Goal: Task Accomplishment & Management: Manage account settings

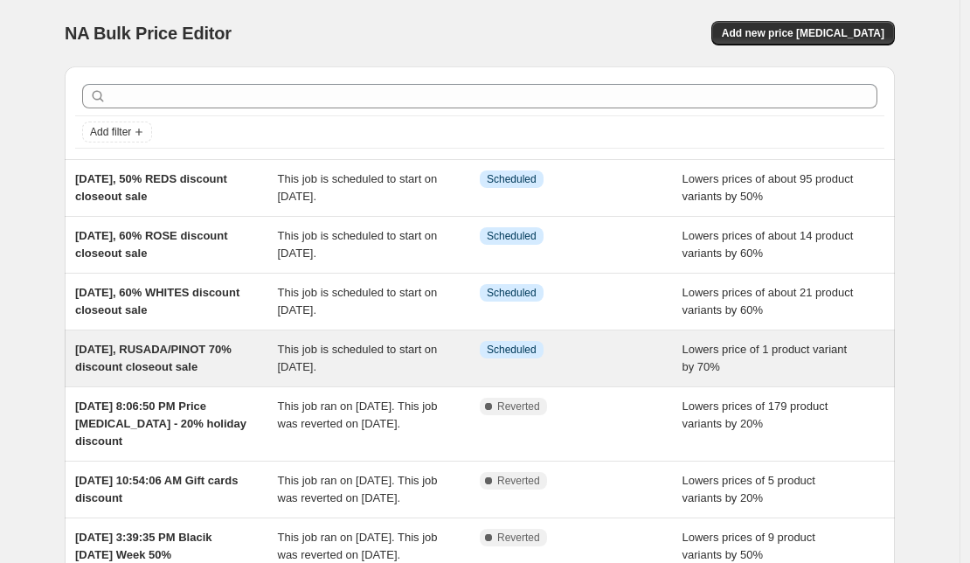
click at [519, 350] on span "Scheduled" at bounding box center [512, 349] width 50 height 14
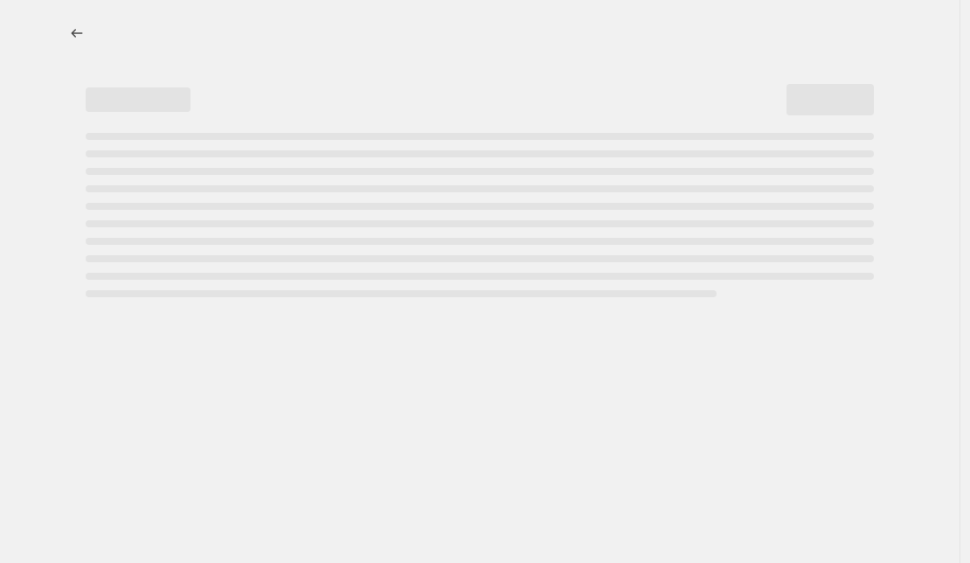
select select "percentage"
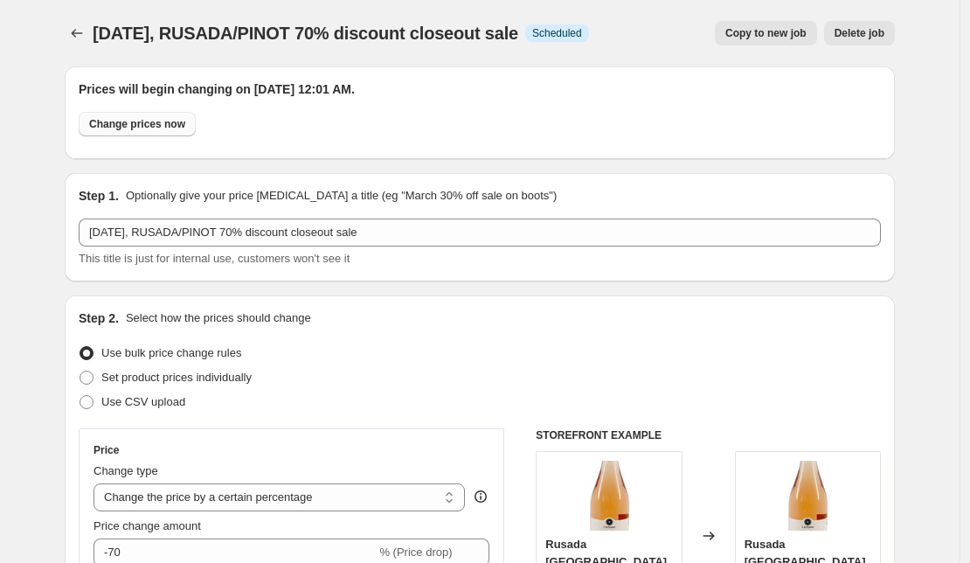
click at [160, 125] on span "Change prices now" at bounding box center [137, 124] width 96 height 14
radio input "true"
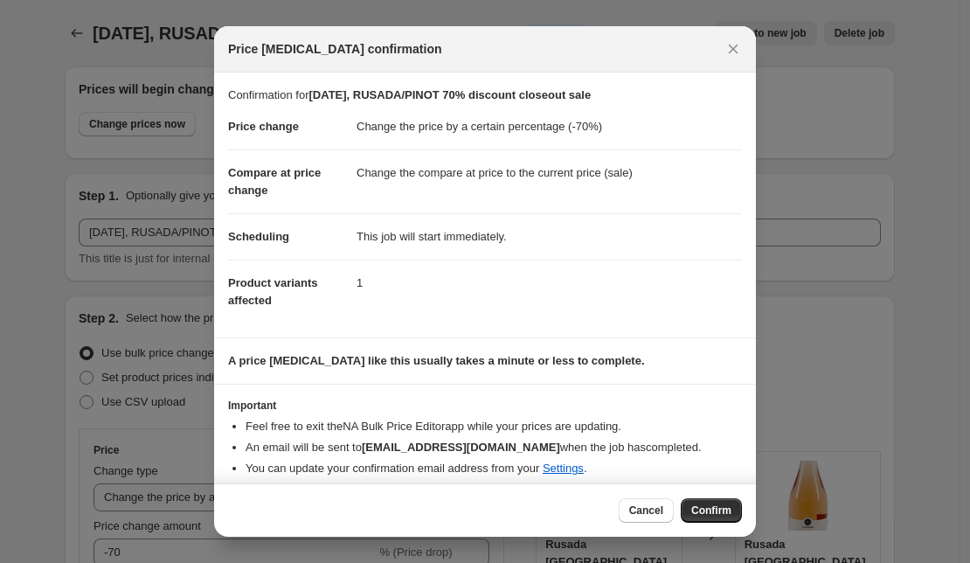
scroll to position [12, 0]
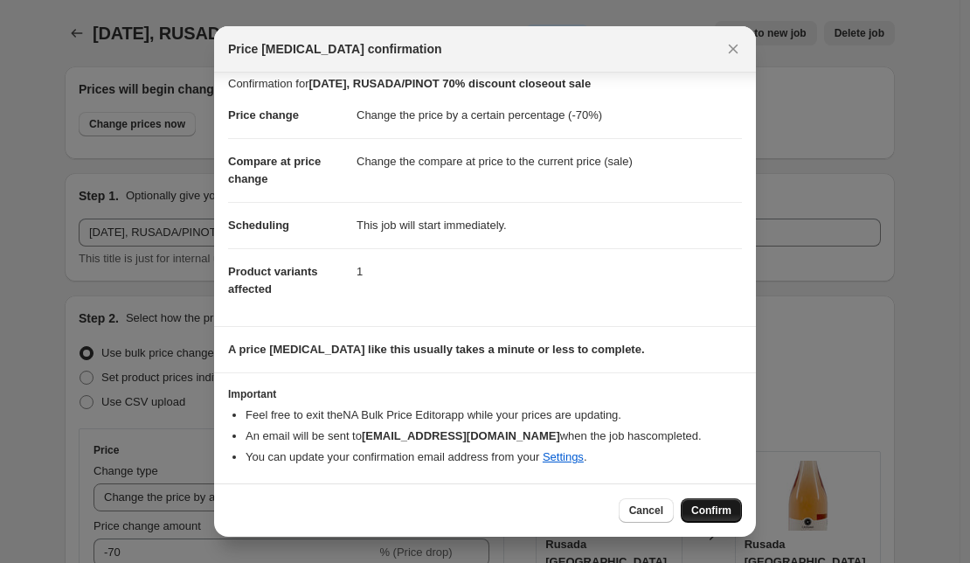
click at [718, 513] on span "Confirm" at bounding box center [711, 510] width 40 height 14
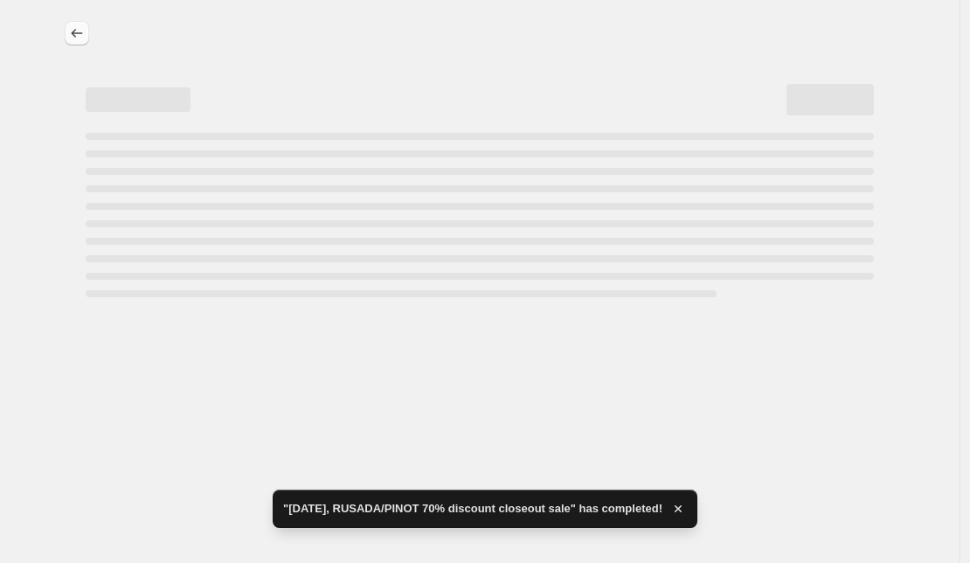
select select "percentage"
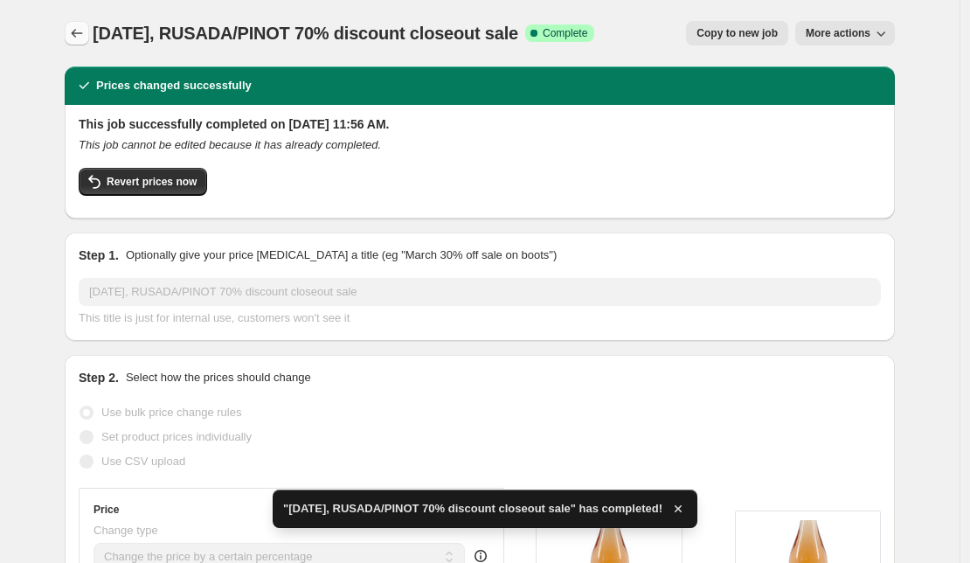
click at [79, 29] on icon "Price change jobs" at bounding box center [76, 32] width 17 height 17
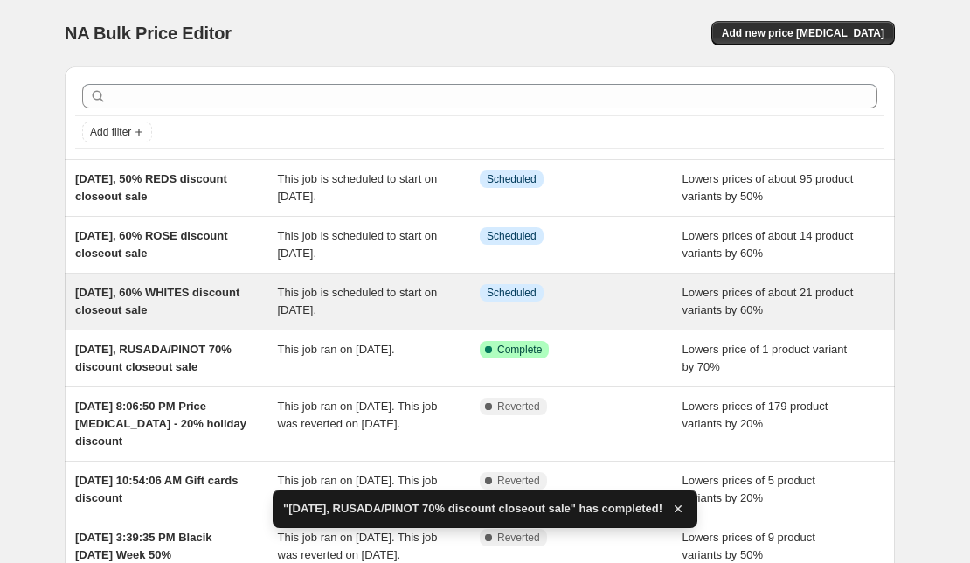
click at [342, 296] on span "This job is scheduled to start on [DATE]." at bounding box center [358, 301] width 160 height 31
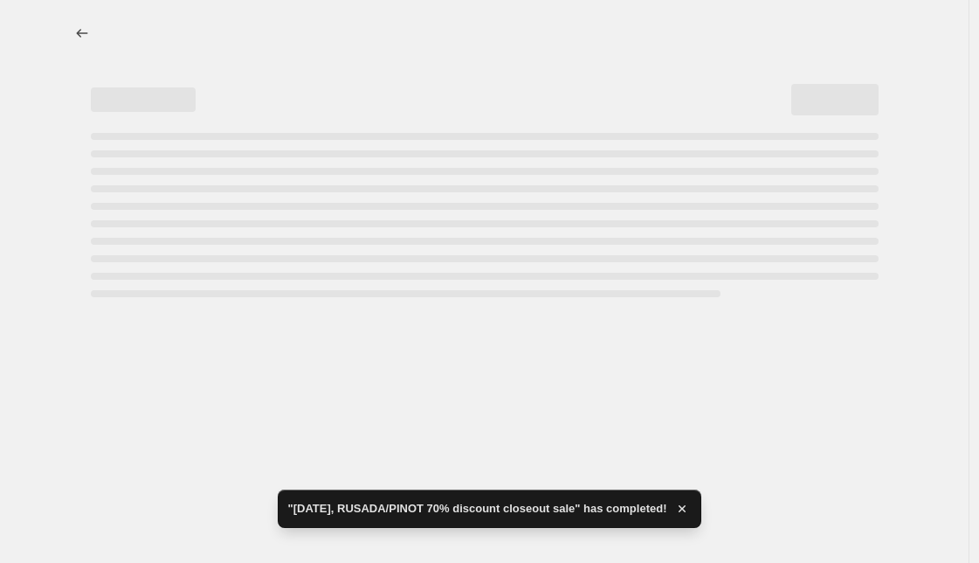
select select "percentage"
select select "collection"
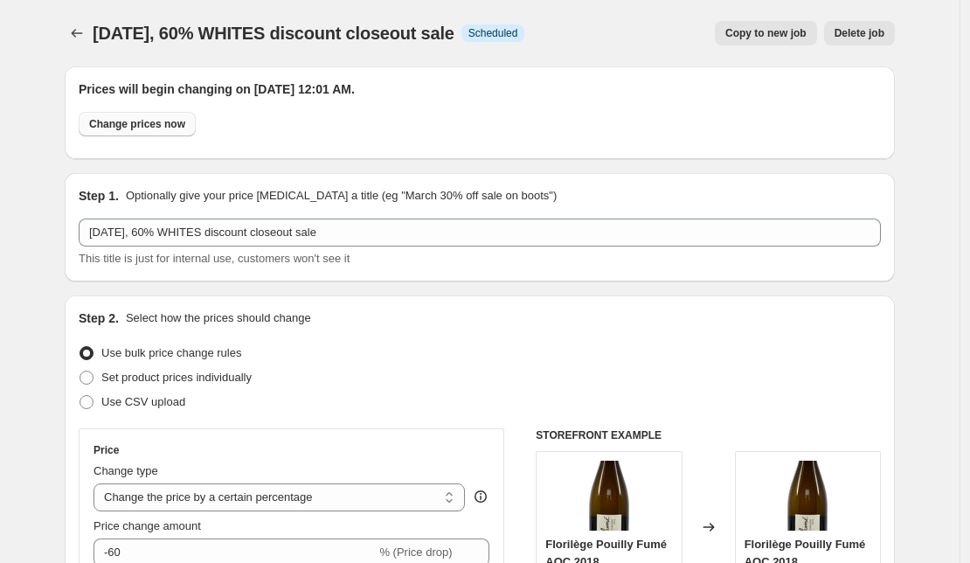
click at [154, 126] on span "Change prices now" at bounding box center [137, 124] width 96 height 14
radio input "true"
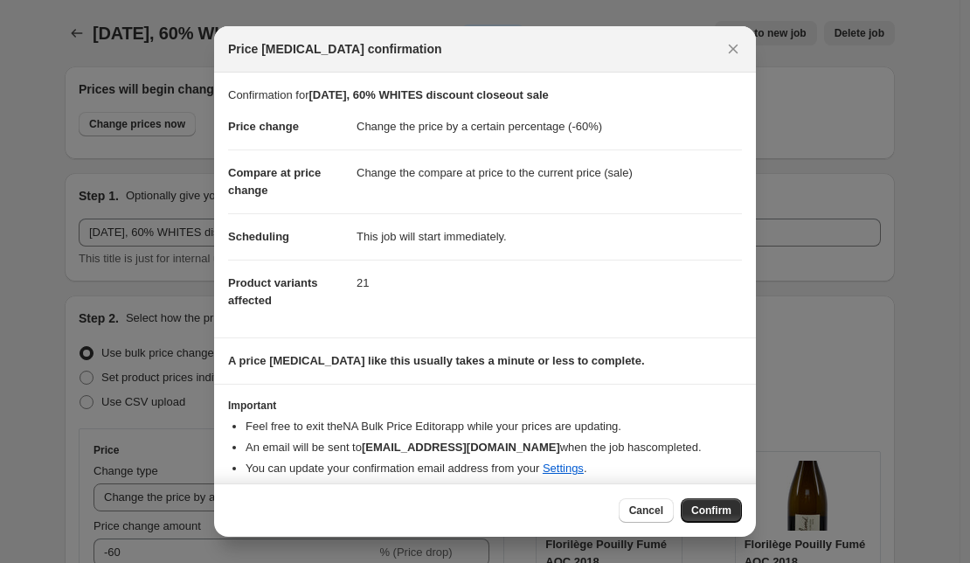
scroll to position [12, 0]
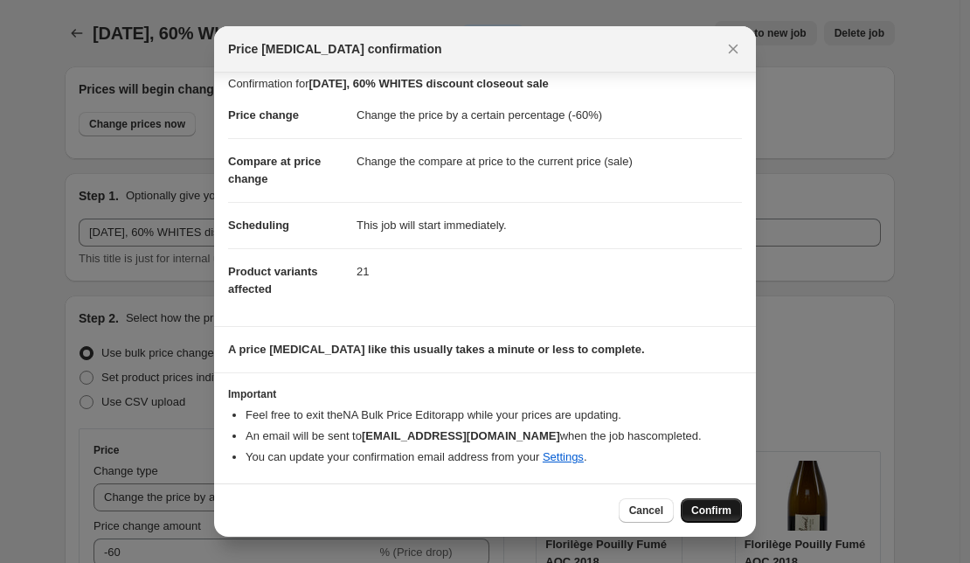
click at [713, 514] on span "Confirm" at bounding box center [711, 510] width 40 height 14
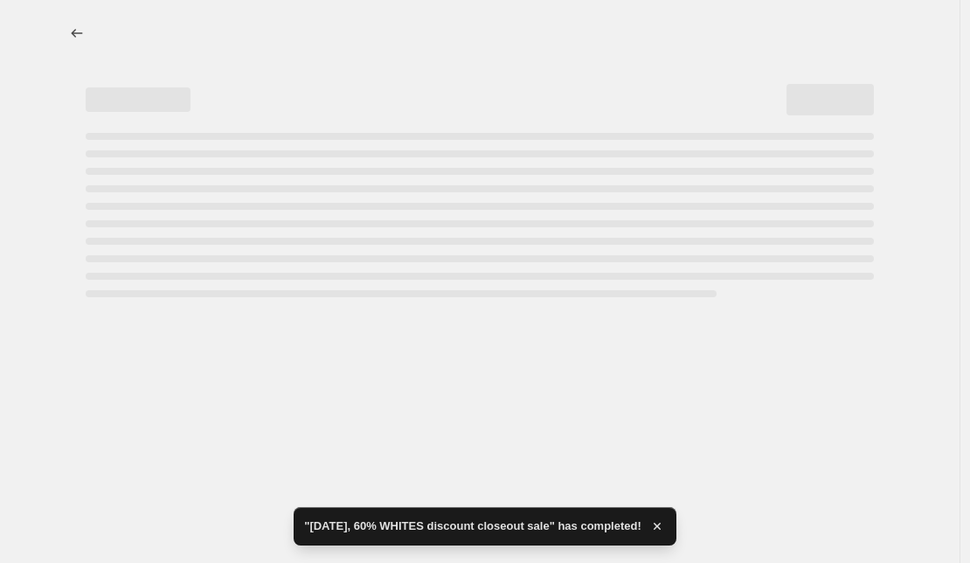
select select "percentage"
select select "collection"
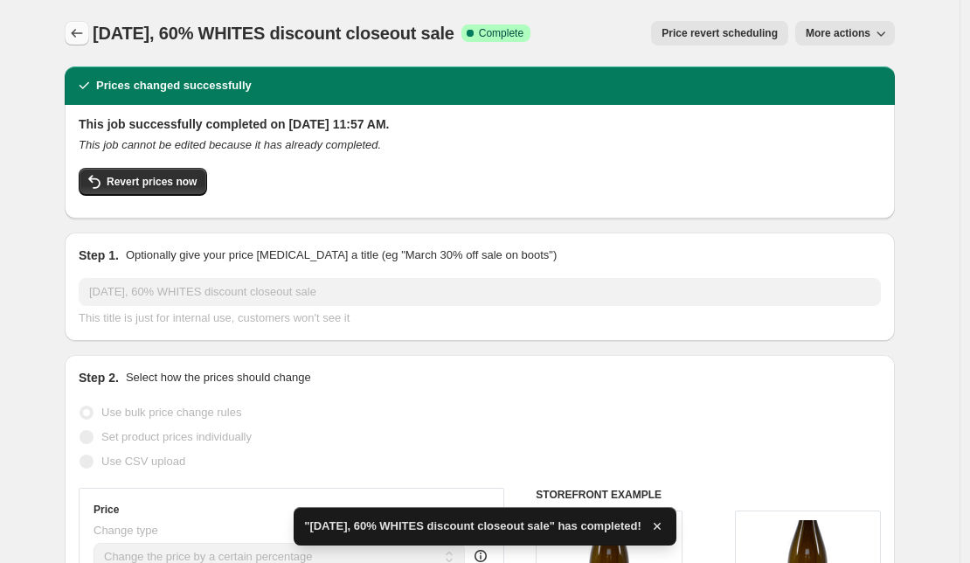
click at [80, 34] on icon "Price change jobs" at bounding box center [77, 33] width 11 height 9
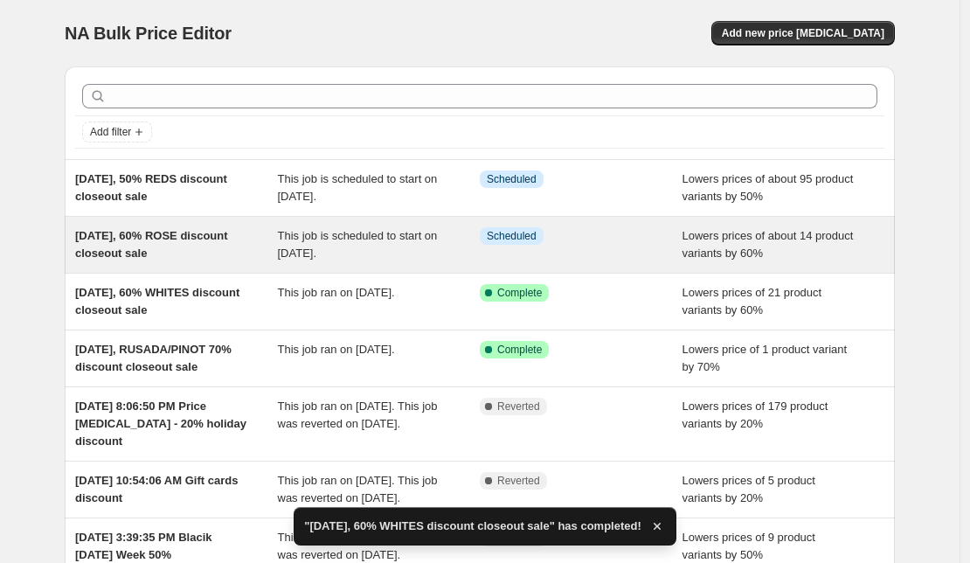
click at [171, 238] on span "[DATE], 60% ROSE discount closeout sale" at bounding box center [151, 244] width 153 height 31
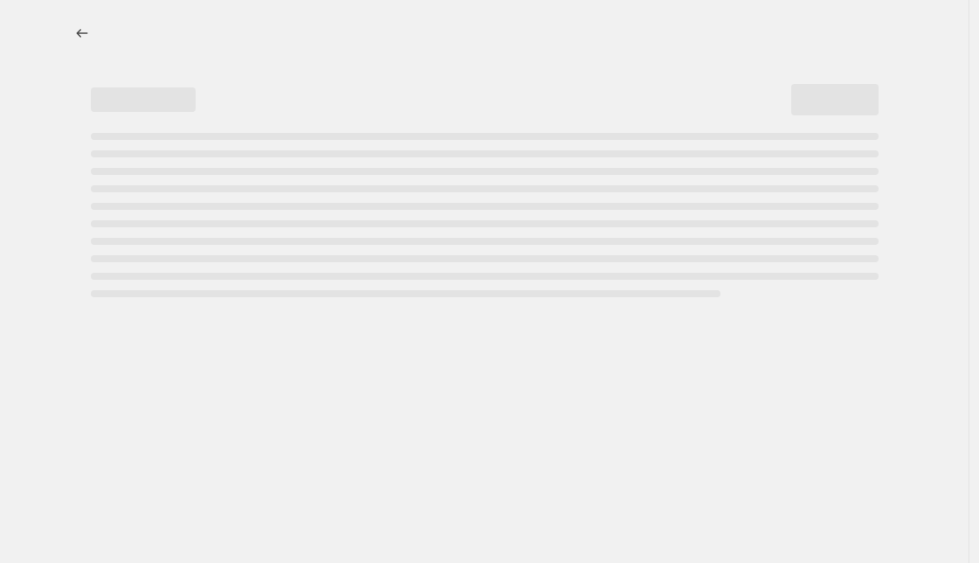
select select "percentage"
select select "collection"
select select "not_equal"
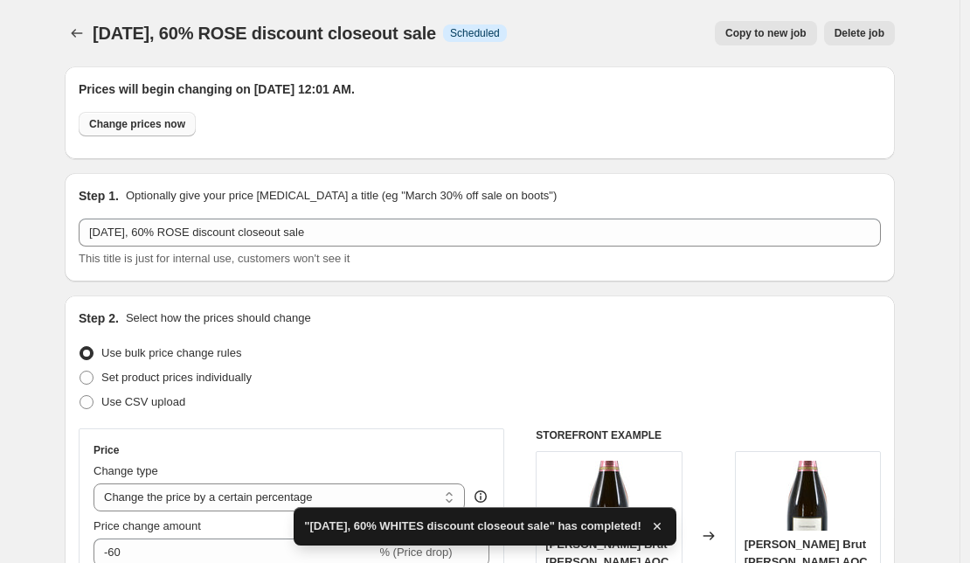
click at [160, 124] on span "Change prices now" at bounding box center [137, 124] width 96 height 14
radio input "true"
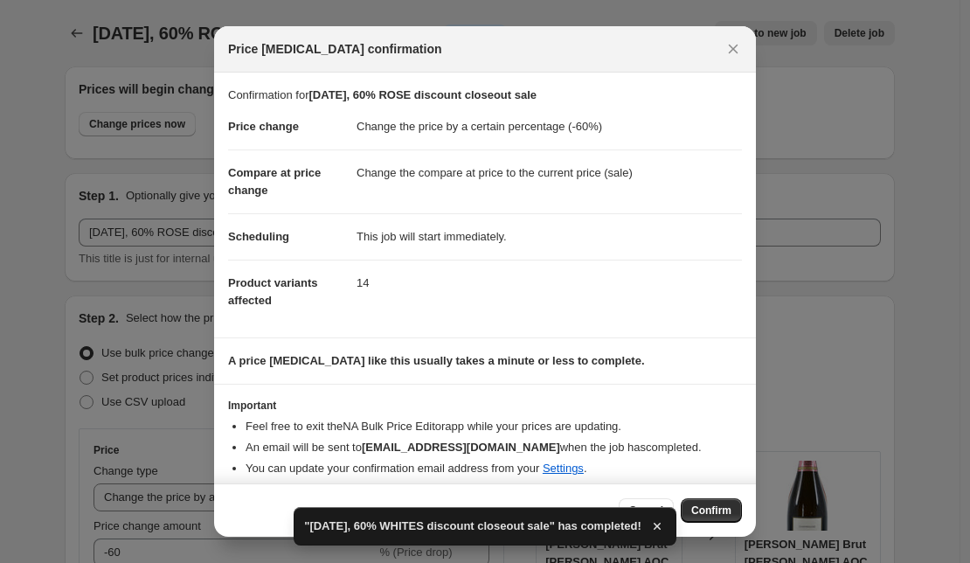
scroll to position [12, 0]
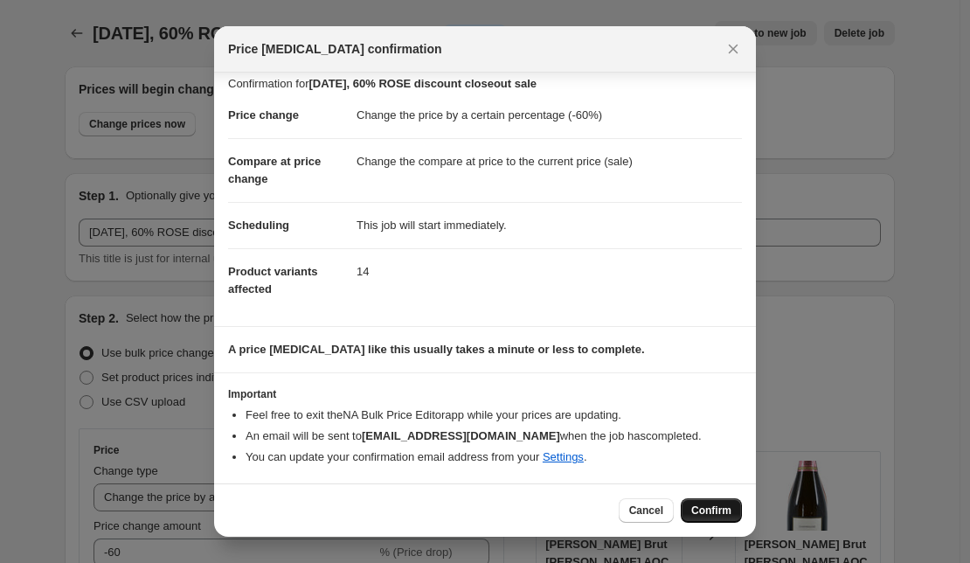
click at [722, 513] on span "Confirm" at bounding box center [711, 510] width 40 height 14
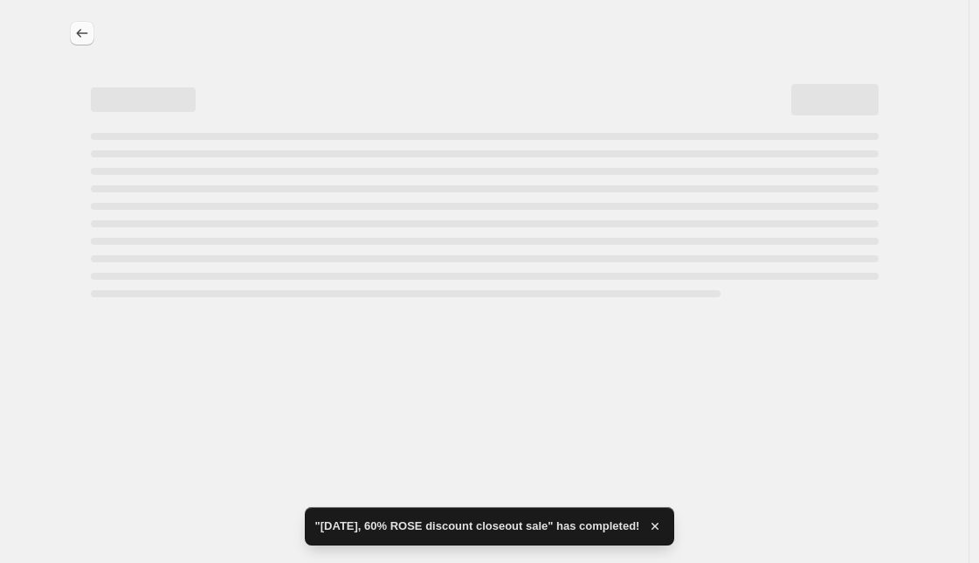
select select "percentage"
select select "collection"
select select "not_equal"
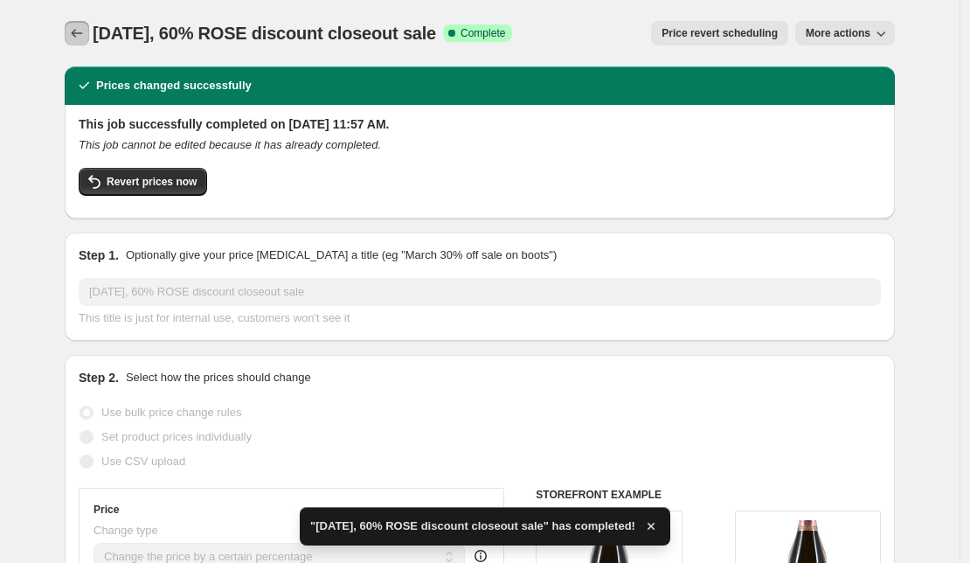
click at [85, 32] on icon "Price change jobs" at bounding box center [76, 32] width 17 height 17
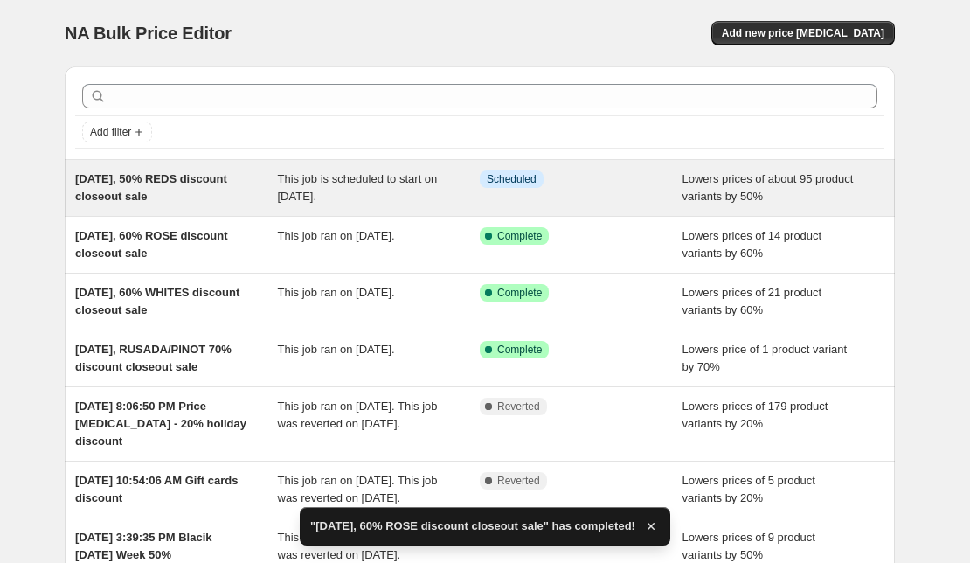
click at [178, 195] on span "[DATE], 50% REDS discount closeout sale" at bounding box center [151, 187] width 152 height 31
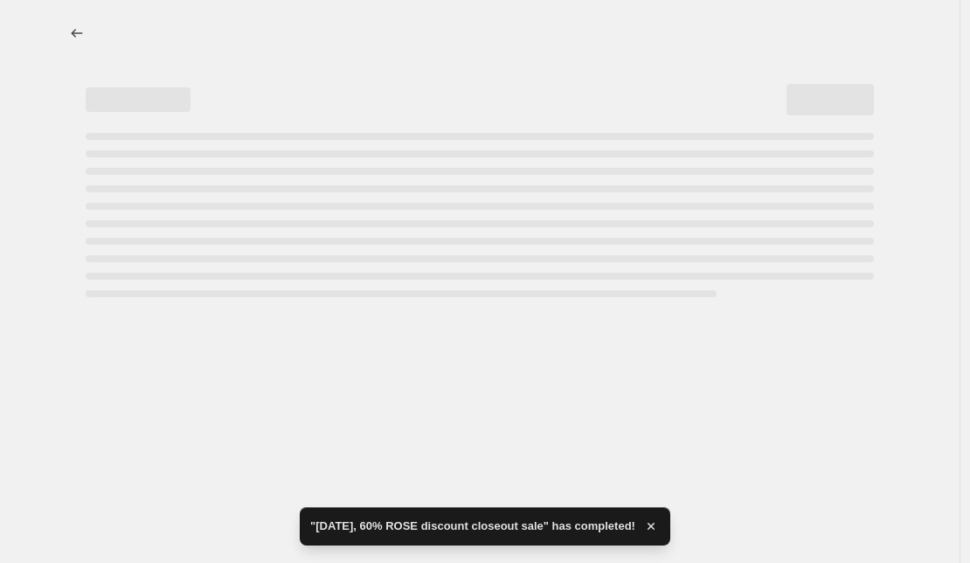
select select "percentage"
select select "collection"
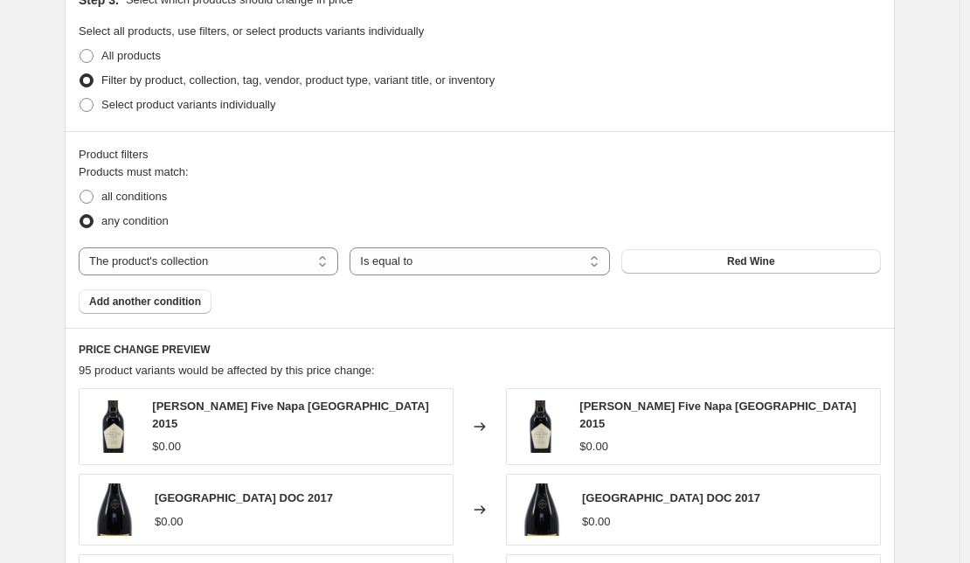
scroll to position [987, 0]
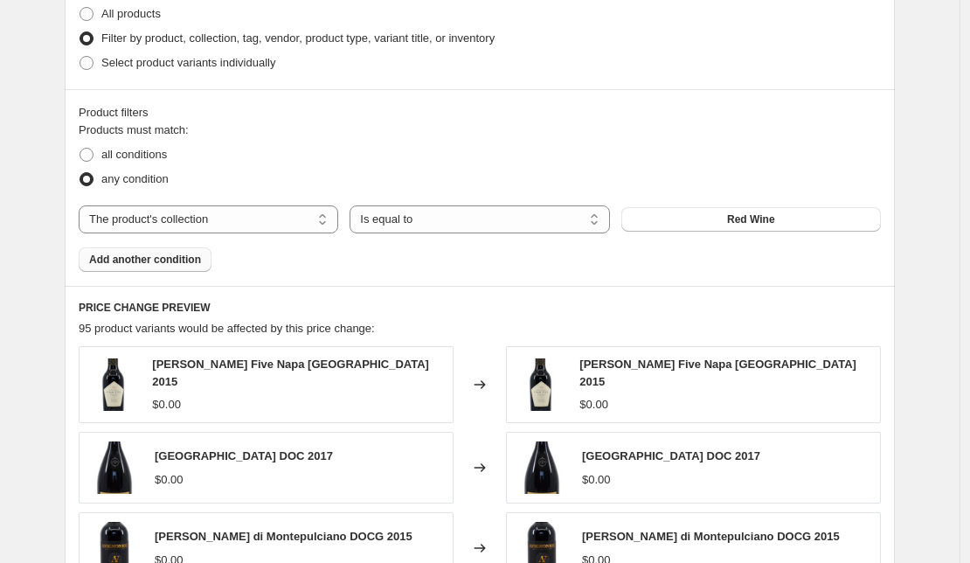
click at [149, 258] on span "Add another condition" at bounding box center [145, 259] width 112 height 14
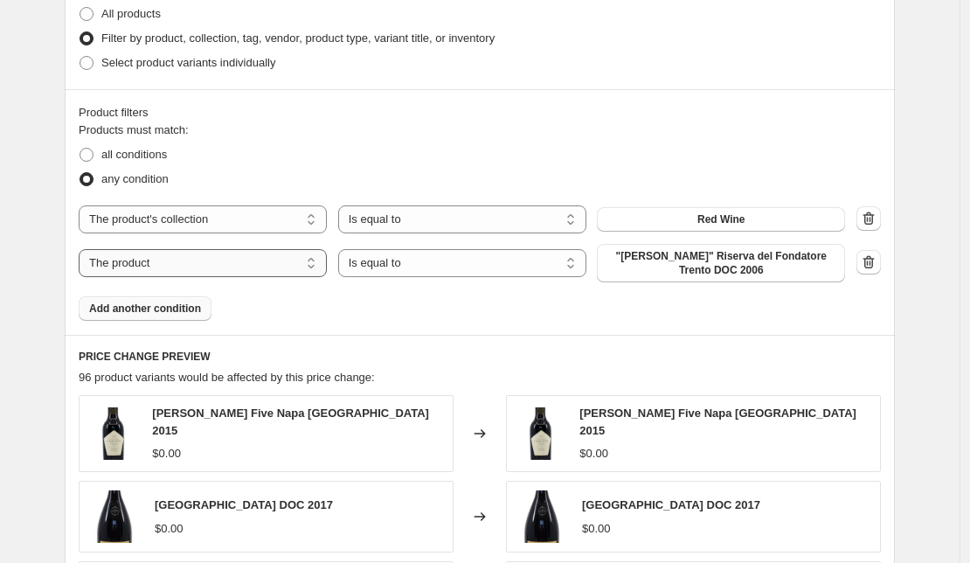
select select "collection"
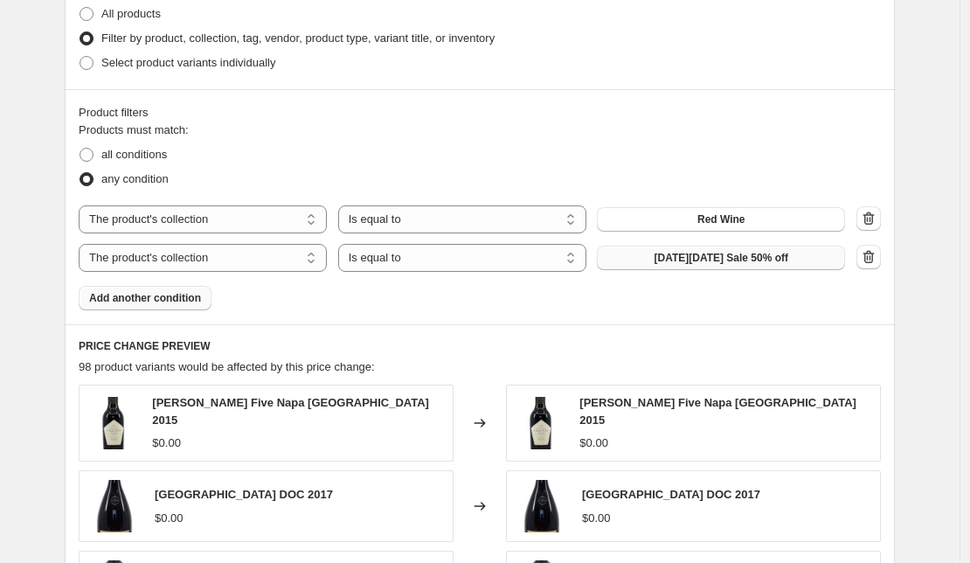
click at [717, 259] on span "[DATE][DATE] Sale 50% off" at bounding box center [720, 258] width 135 height 14
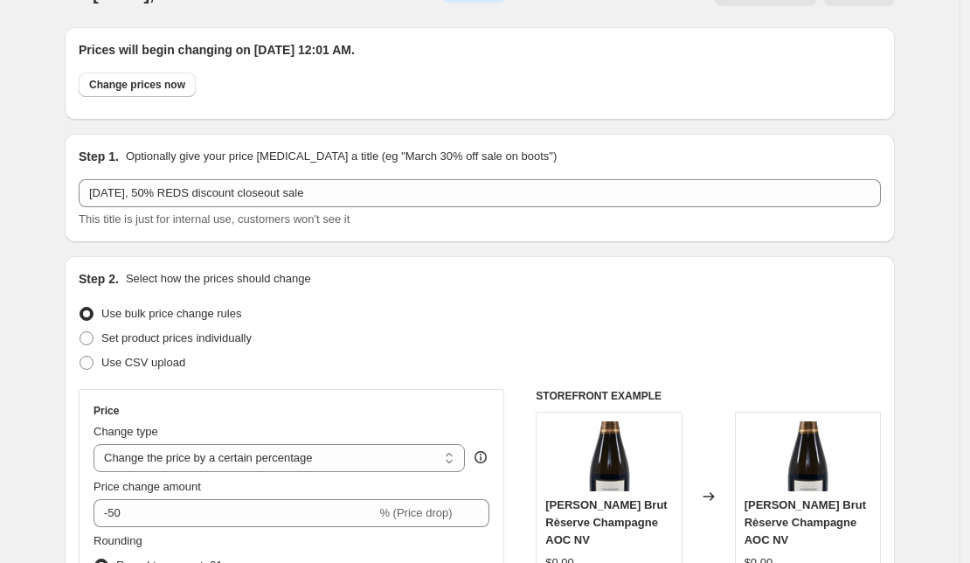
scroll to position [0, 0]
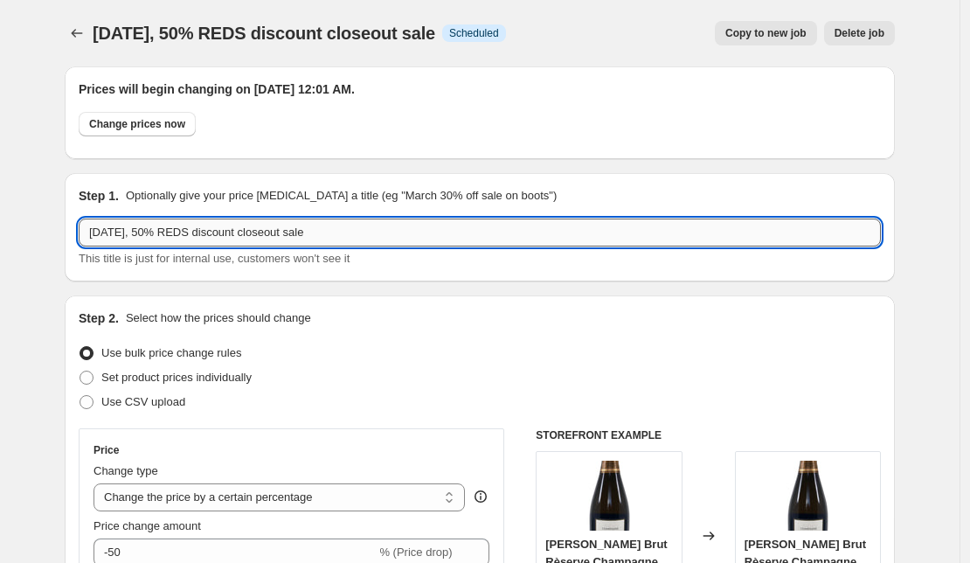
click at [229, 233] on input "[DATE], 50% REDS discount closeout sale" at bounding box center [480, 232] width 802 height 28
type input "[DATE], 50% REDS/SPARKLING discount closeout sale"
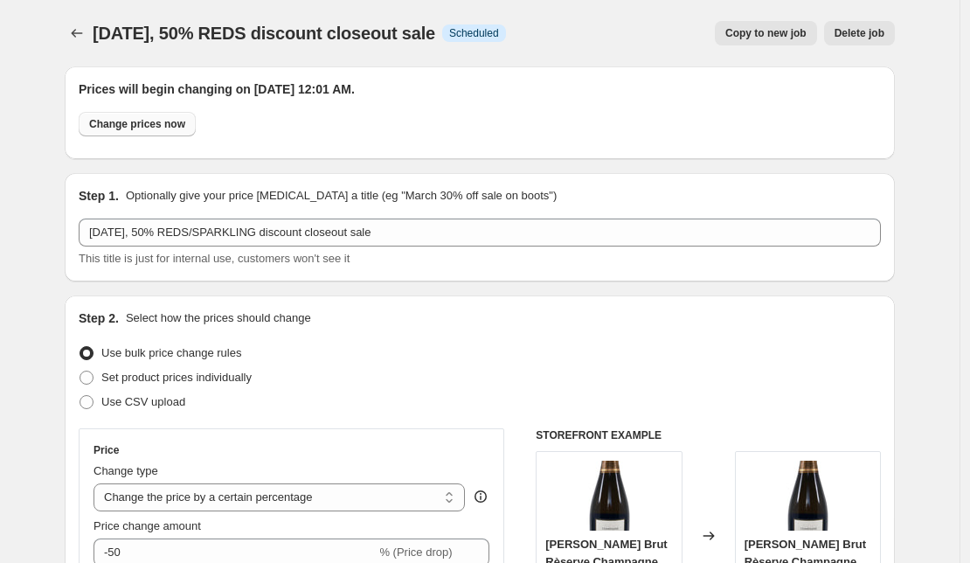
click at [149, 126] on span "Change prices now" at bounding box center [137, 124] width 96 height 14
radio input "true"
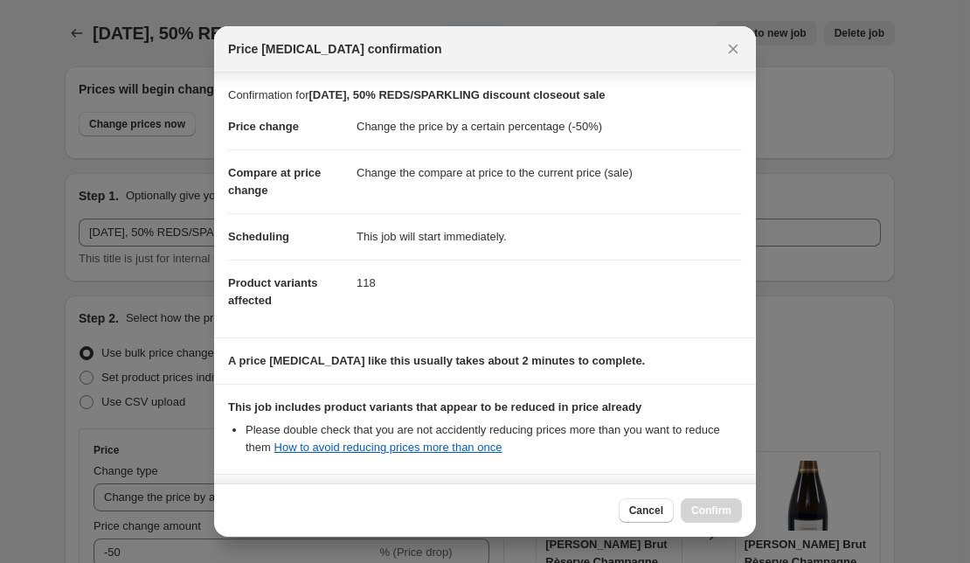
scroll to position [174, 0]
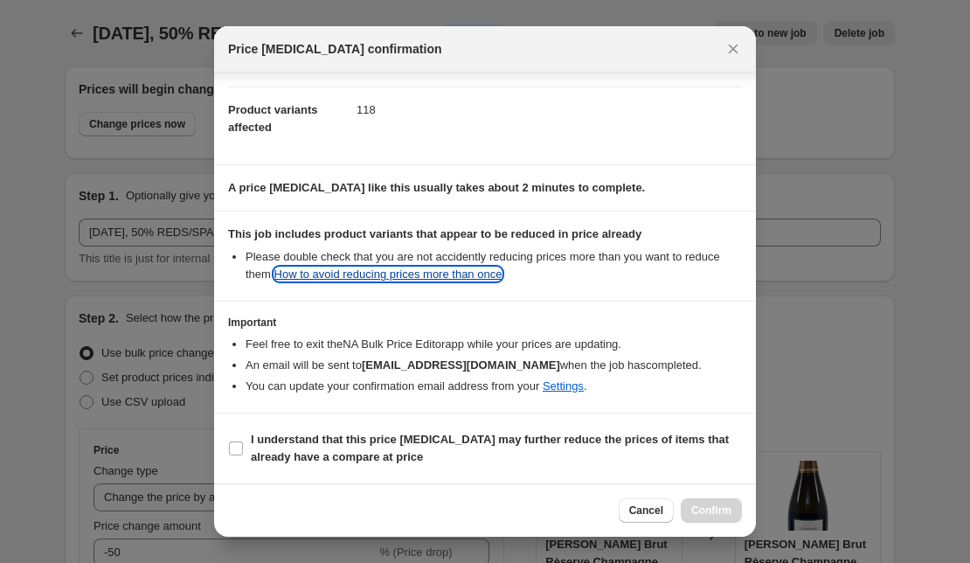
click at [451, 275] on link "How to avoid reducing prices more than once" at bounding box center [388, 273] width 228 height 13
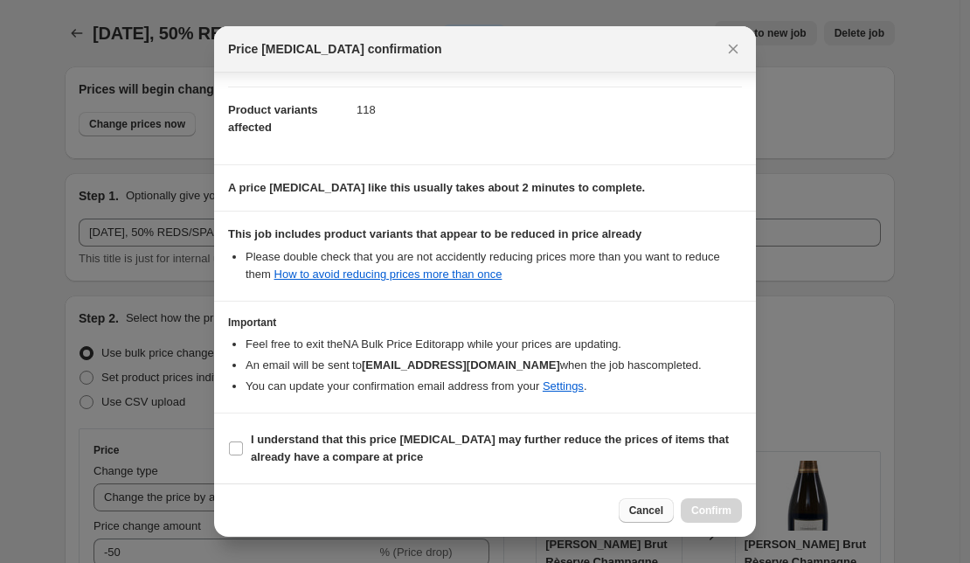
click at [650, 510] on span "Cancel" at bounding box center [646, 510] width 34 height 14
type input "[DATE], 50% REDS discount closeout sale"
radio input "false"
radio input "true"
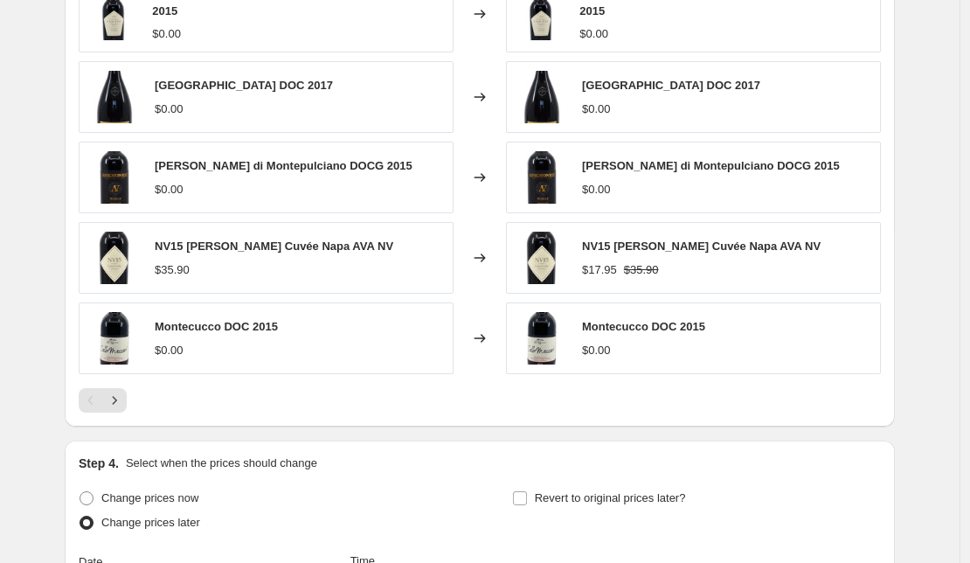
scroll to position [1398, 0]
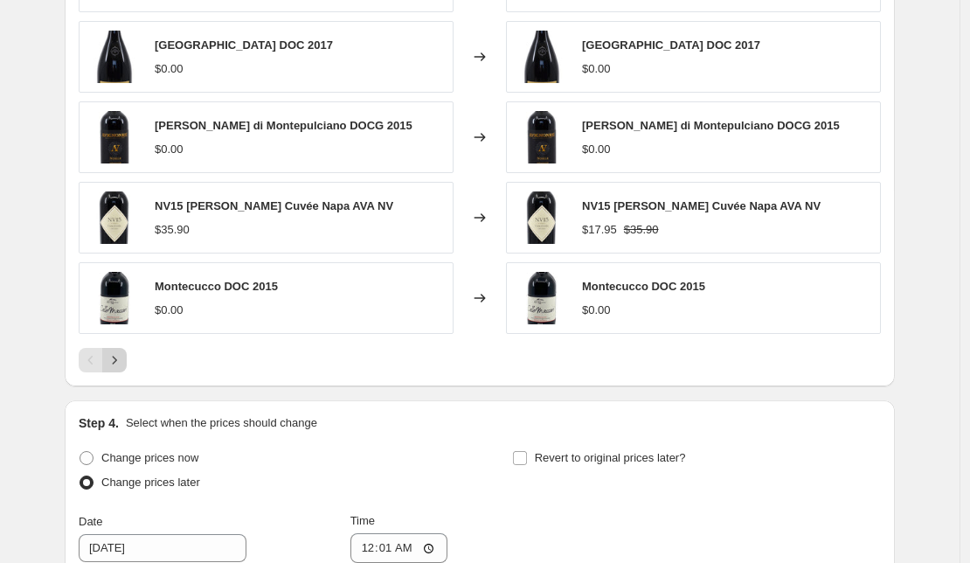
click at [123, 351] on icon "Next" at bounding box center [114, 359] width 17 height 17
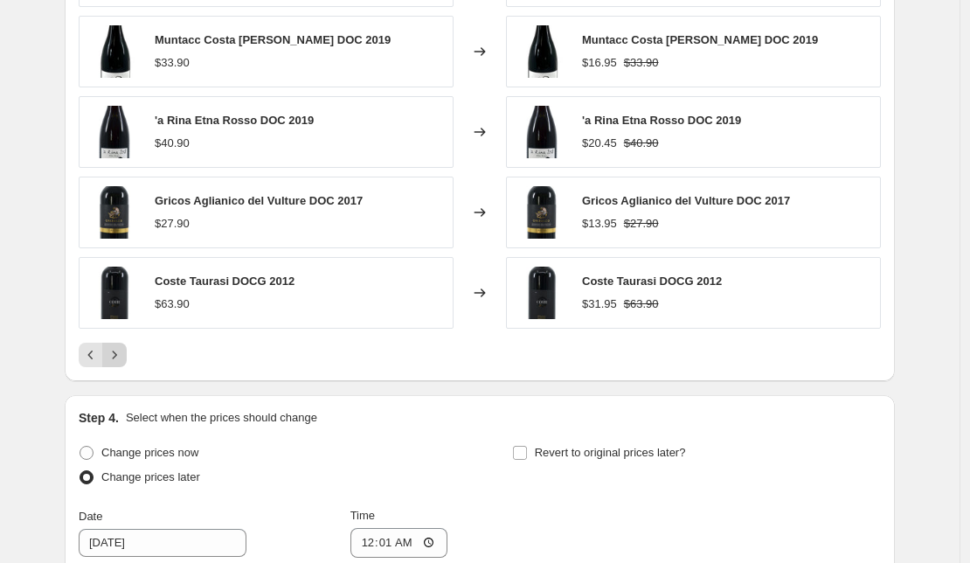
click at [123, 351] on icon "Next" at bounding box center [114, 354] width 17 height 17
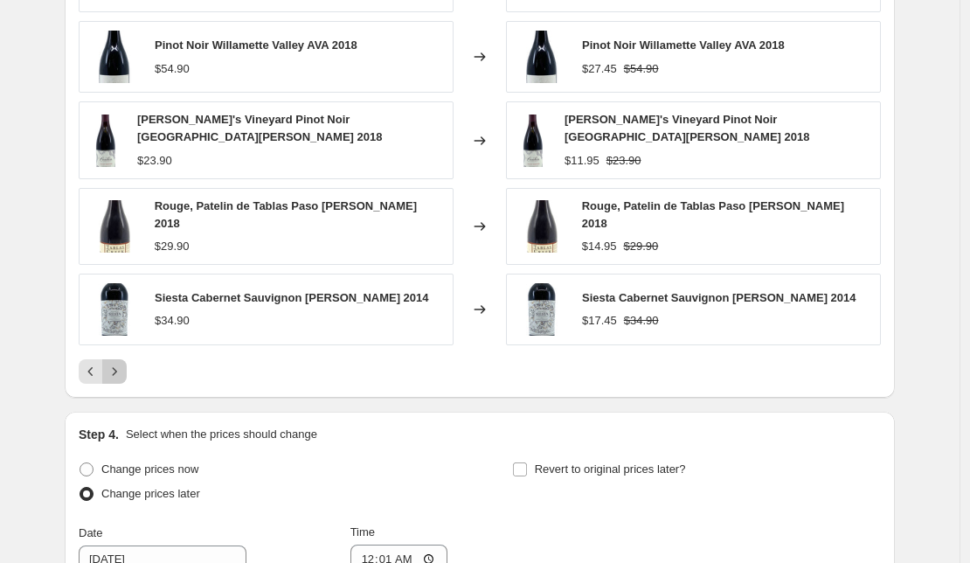
click at [123, 359] on button "Next" at bounding box center [114, 371] width 24 height 24
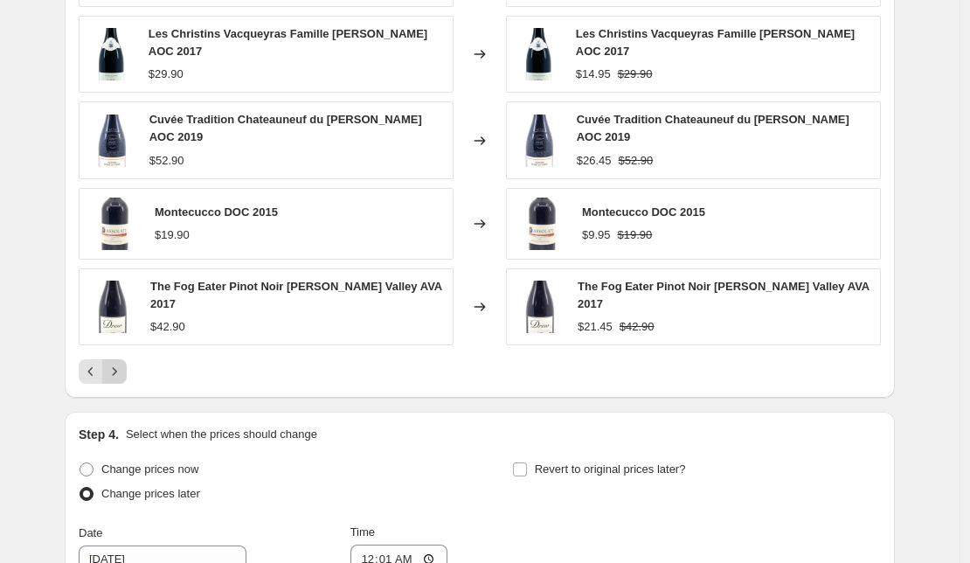
click at [123, 363] on icon "Next" at bounding box center [114, 371] width 17 height 17
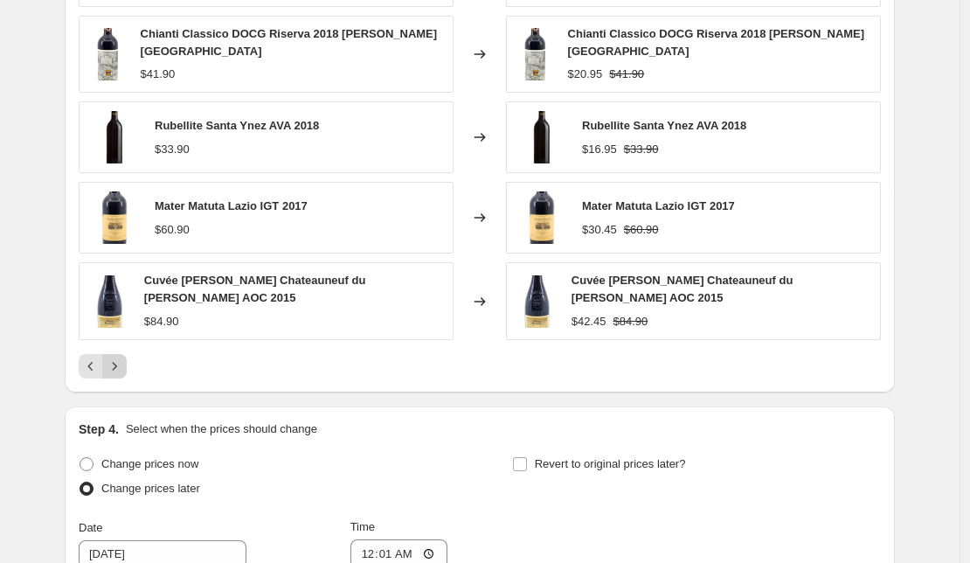
click at [123, 352] on div "[PERSON_NAME] Toscana IGT 2018 $27.90 Changed to [PERSON_NAME] Toscana IGT 2018…" at bounding box center [480, 156] width 802 height 443
click at [122, 366] on icon "Next" at bounding box center [114, 365] width 17 height 17
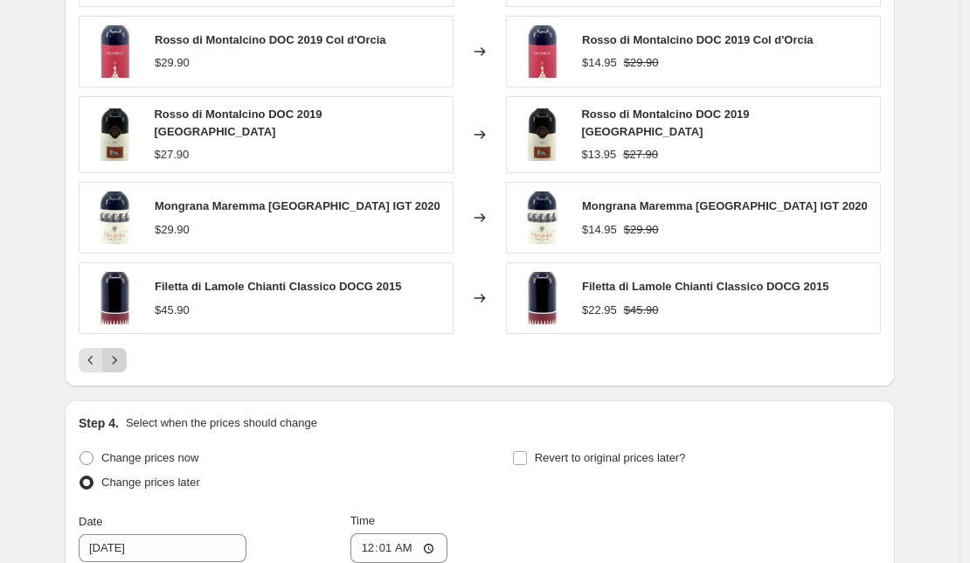
click at [122, 366] on button "Next" at bounding box center [114, 360] width 24 height 24
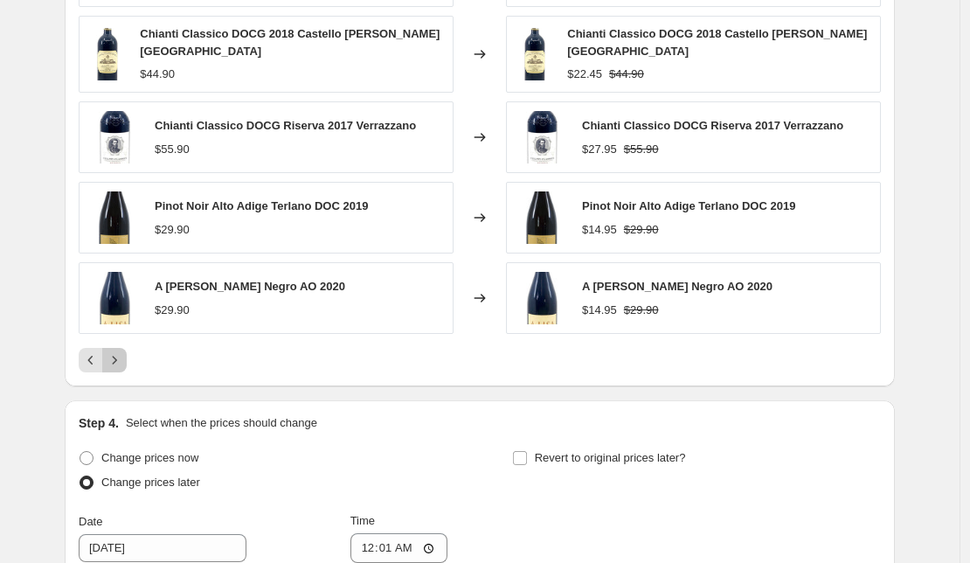
click at [122, 362] on icon "Next" at bounding box center [114, 359] width 17 height 17
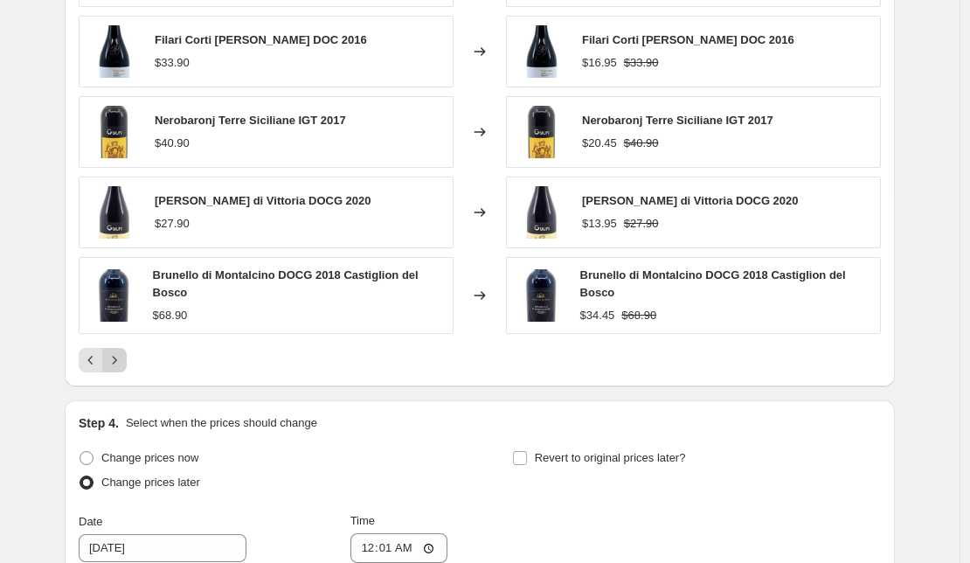
click at [120, 357] on icon "Next" at bounding box center [114, 359] width 17 height 17
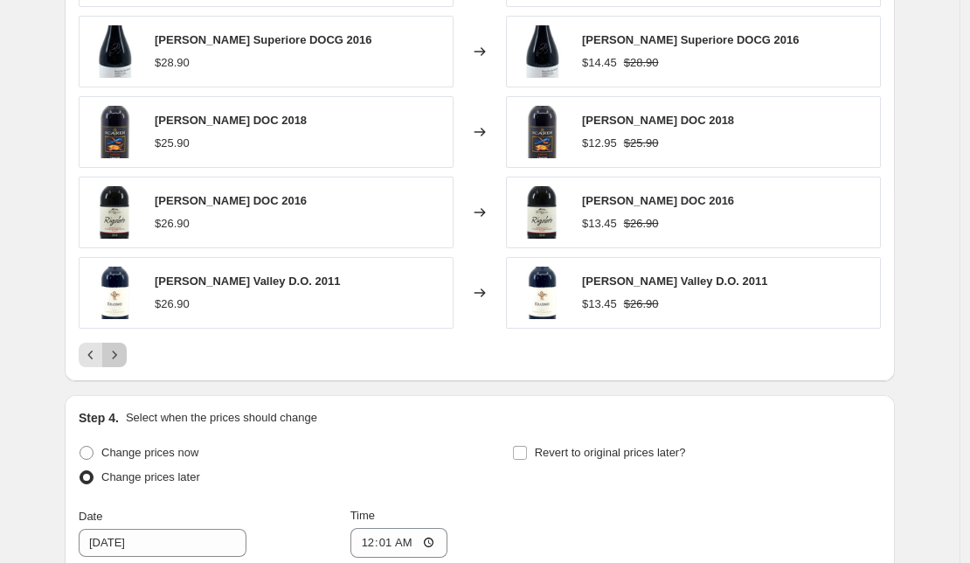
click at [120, 357] on icon "Next" at bounding box center [114, 354] width 17 height 17
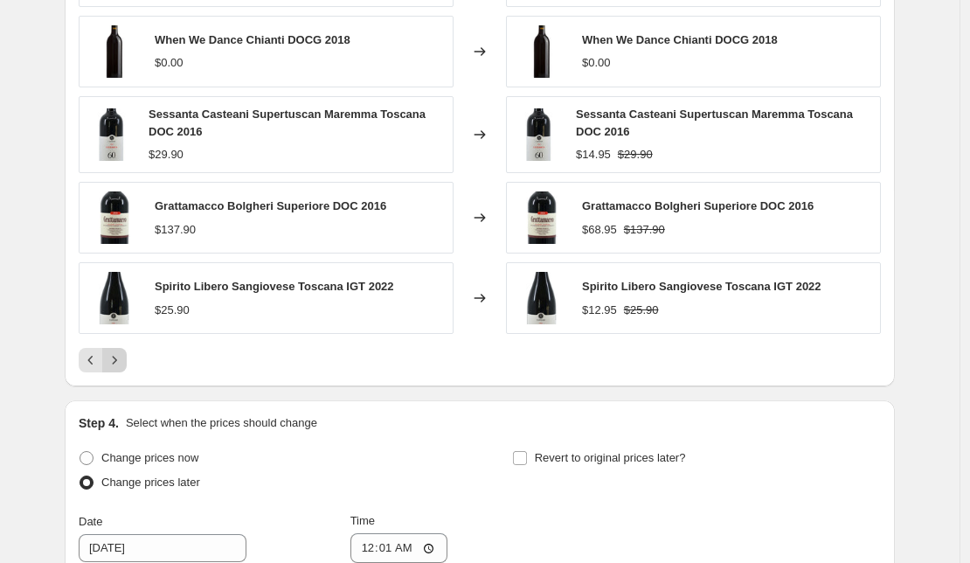
click at [120, 357] on icon "Next" at bounding box center [114, 359] width 17 height 17
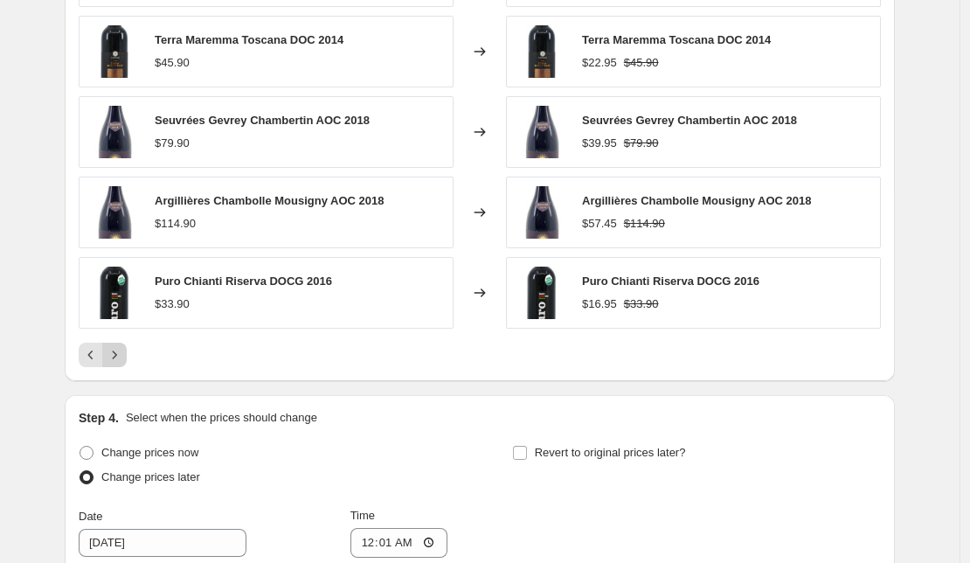
click at [120, 357] on icon "Next" at bounding box center [114, 354] width 17 height 17
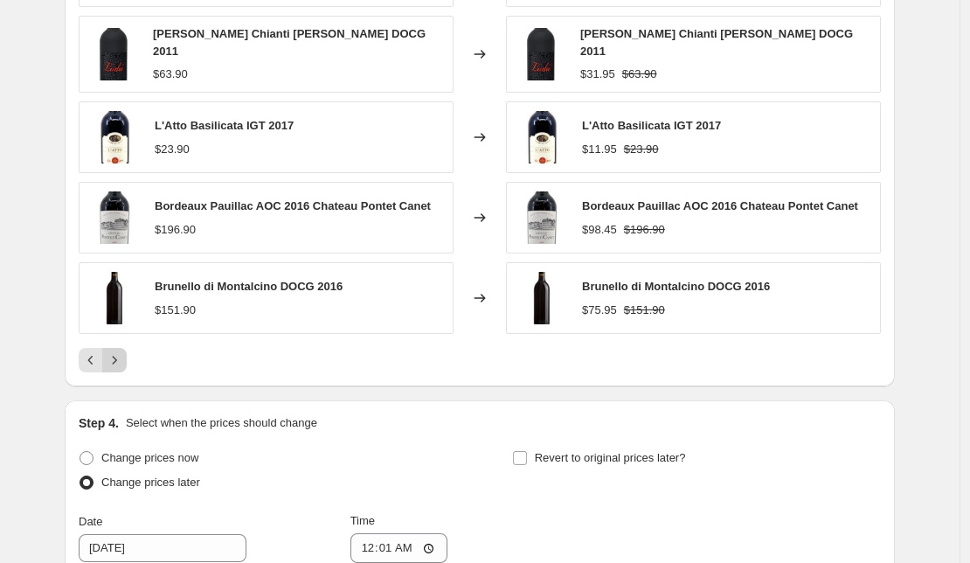
click at [117, 357] on icon "Next" at bounding box center [115, 360] width 4 height 8
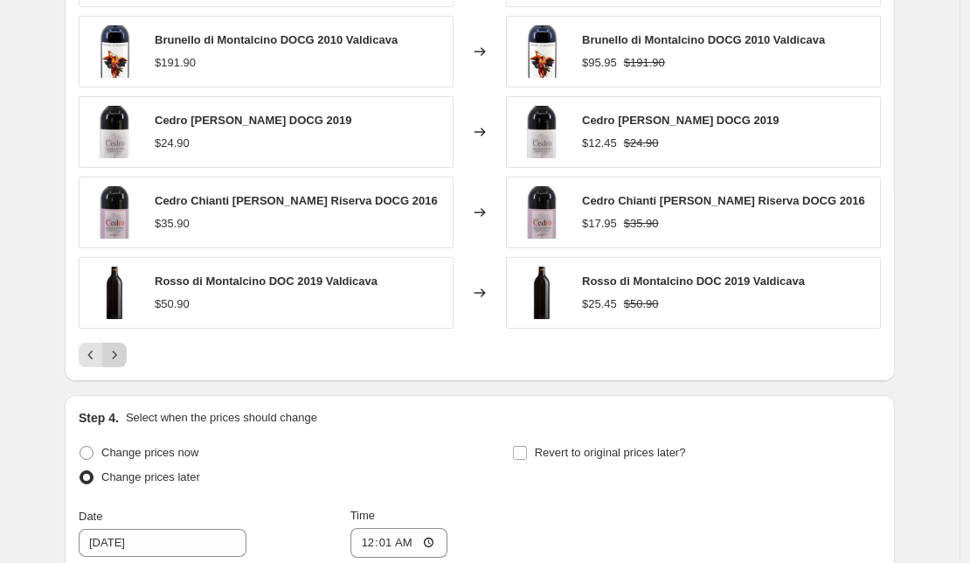
click at [117, 357] on icon "Next" at bounding box center [115, 354] width 4 height 8
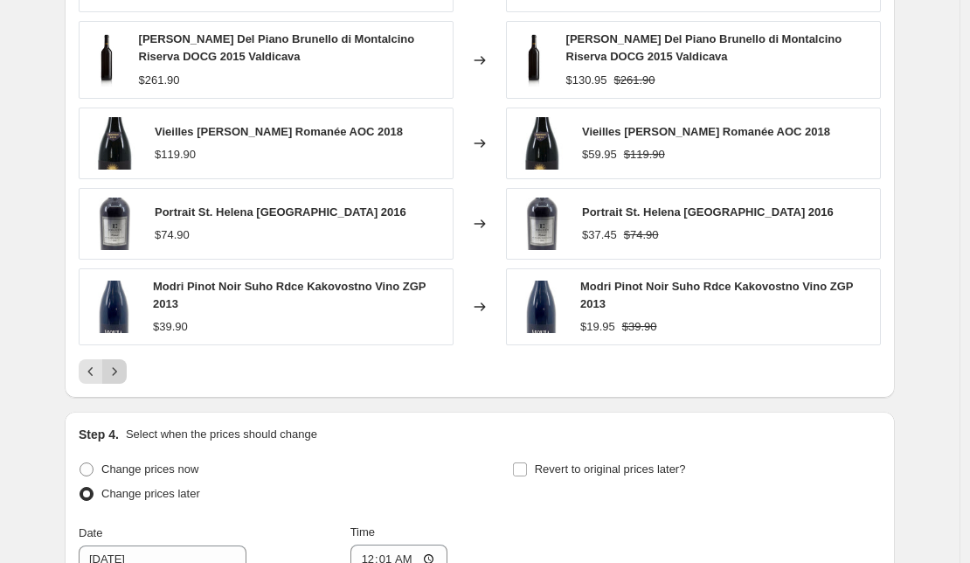
click at [120, 357] on div "Flaccianello della Pieve Colli Toscana Centrale IGT 2010 $178.90 Changed to Fla…" at bounding box center [480, 159] width 802 height 448
click at [116, 380] on icon "Next" at bounding box center [114, 371] width 17 height 17
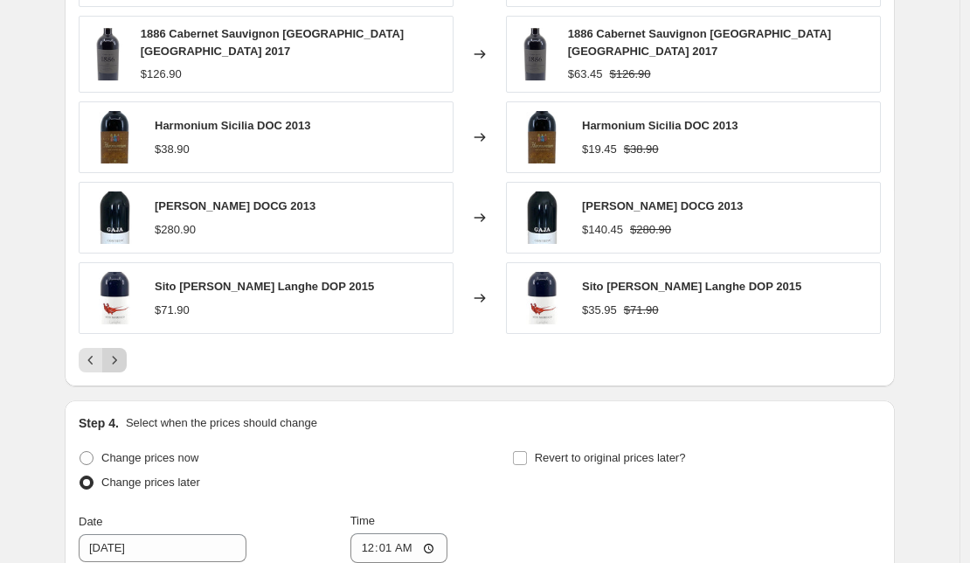
click at [114, 365] on icon "Next" at bounding box center [114, 359] width 17 height 17
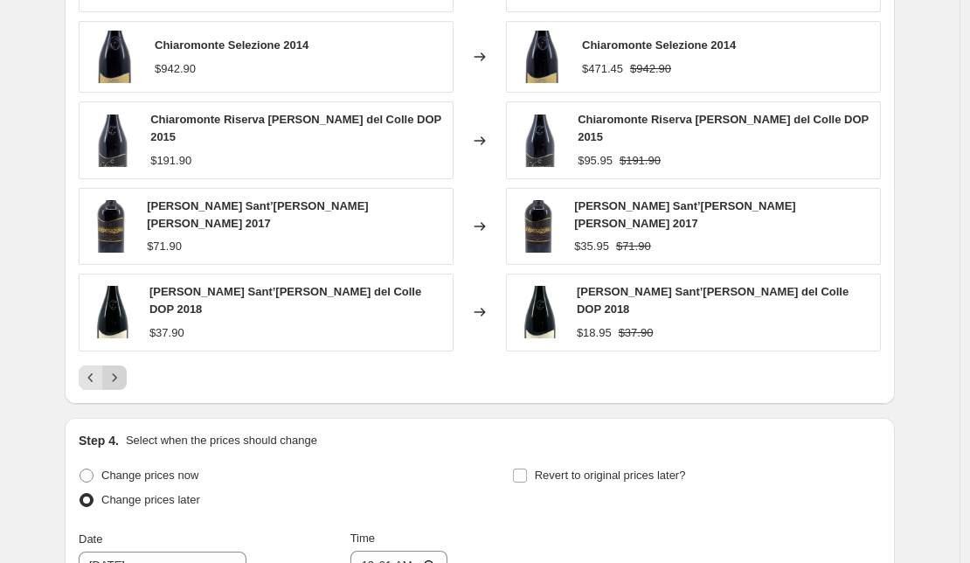
click at [114, 369] on icon "Next" at bounding box center [114, 377] width 17 height 17
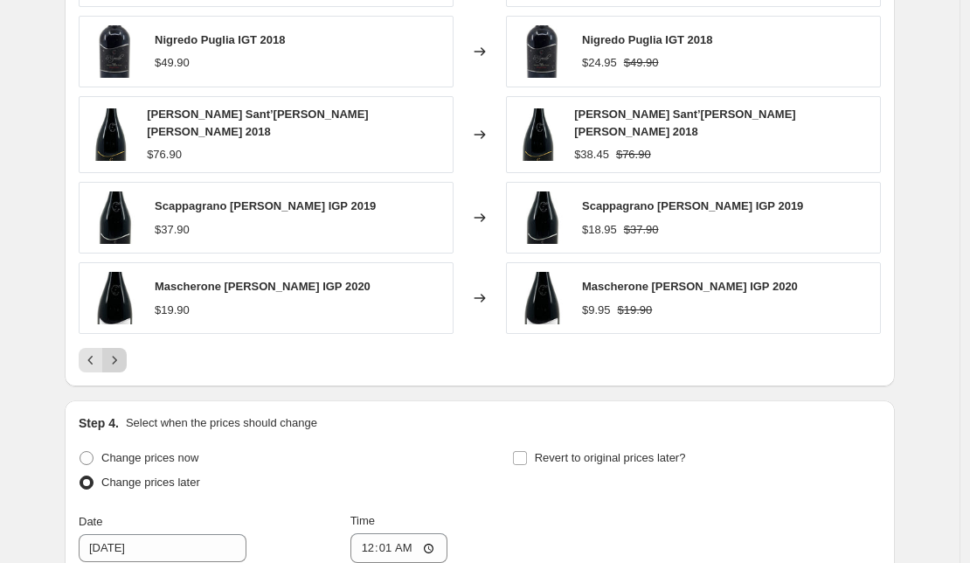
click at [114, 359] on icon "Next" at bounding box center [114, 359] width 17 height 17
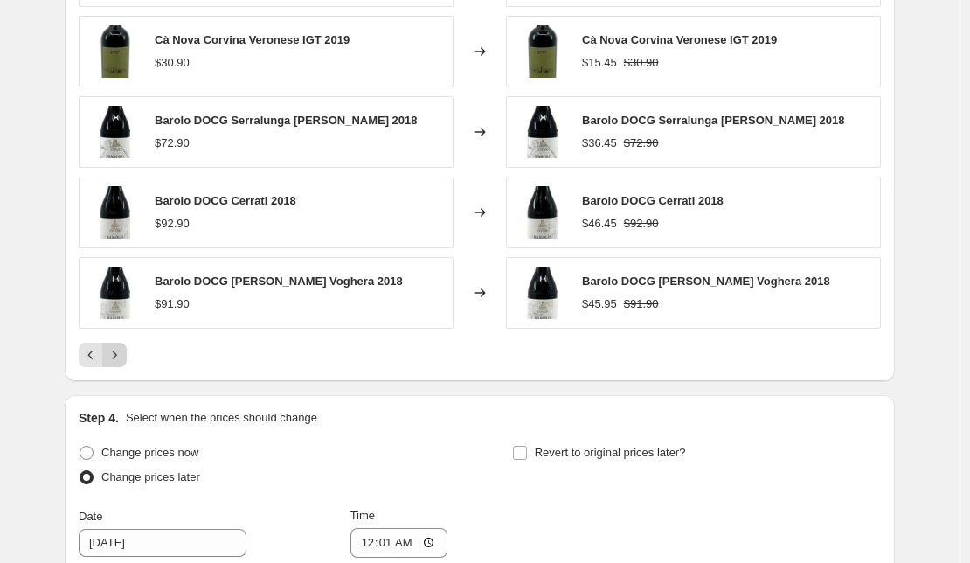
click at [114, 359] on icon "Next" at bounding box center [114, 354] width 17 height 17
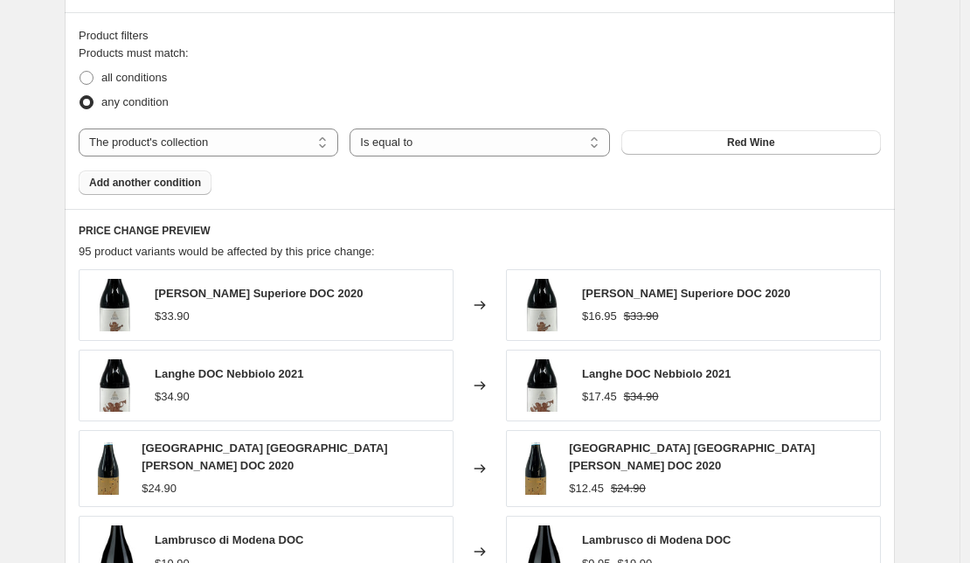
scroll to position [1072, 0]
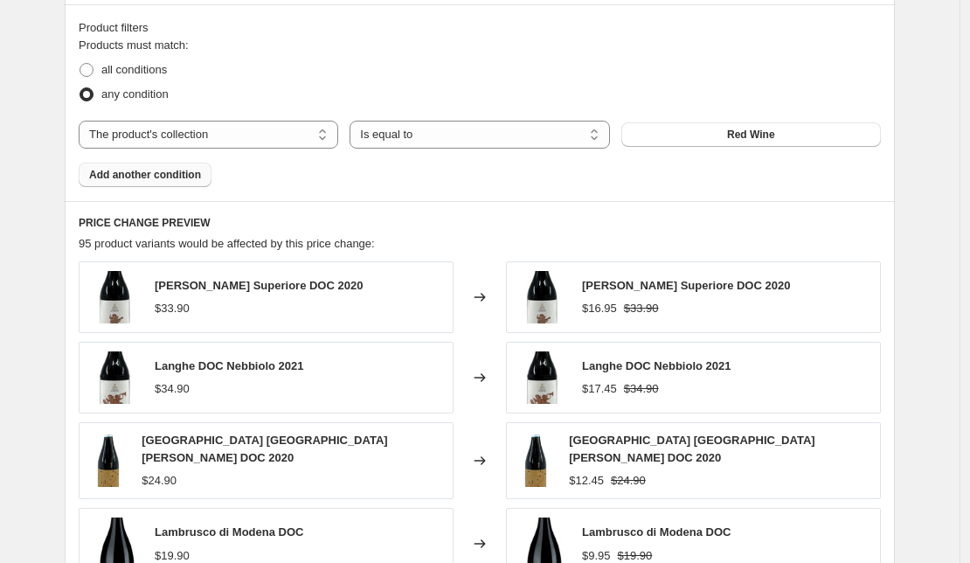
click at [345, 51] on fieldset "Products must match: all conditions any condition" at bounding box center [480, 72] width 802 height 70
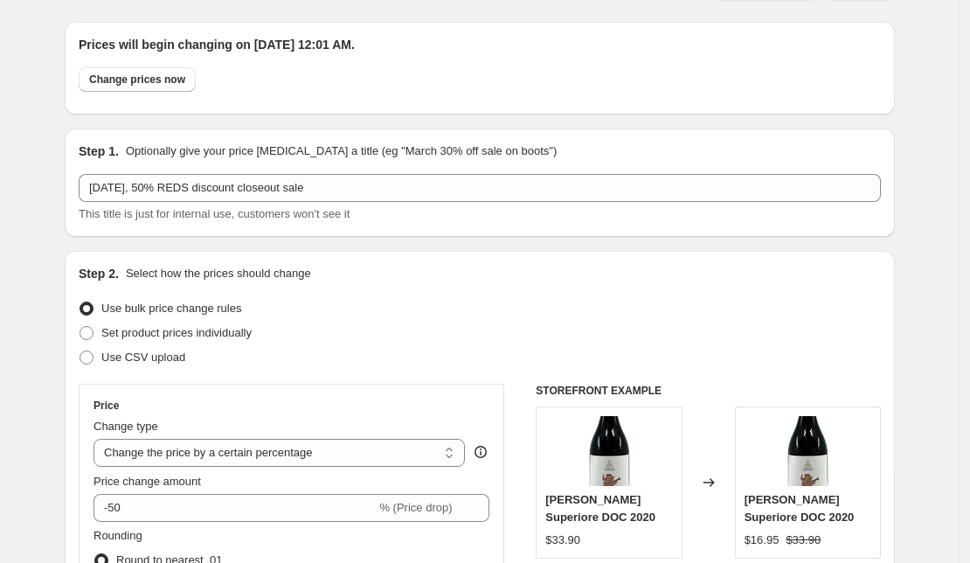
scroll to position [24, 0]
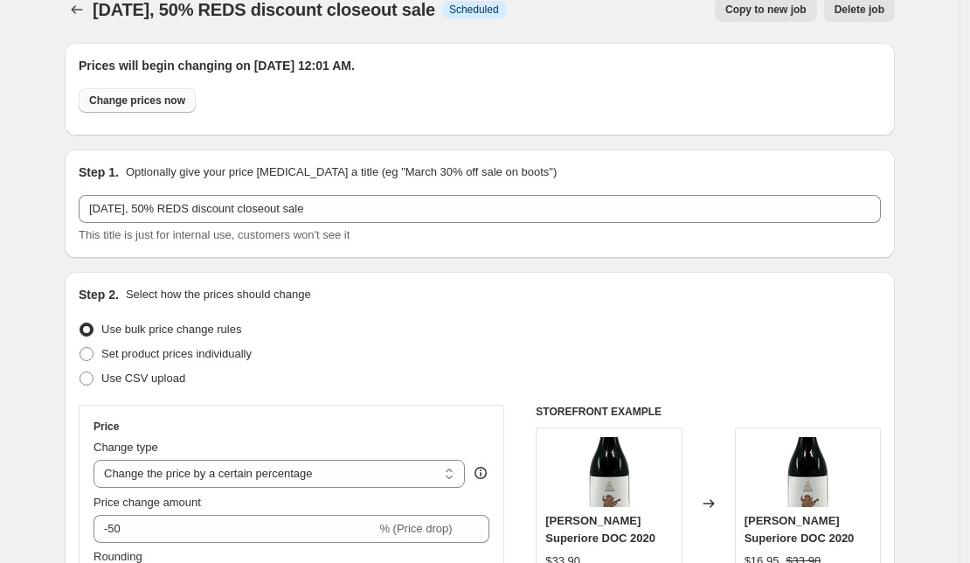
click at [145, 103] on span "Change prices now" at bounding box center [137, 100] width 96 height 14
radio input "true"
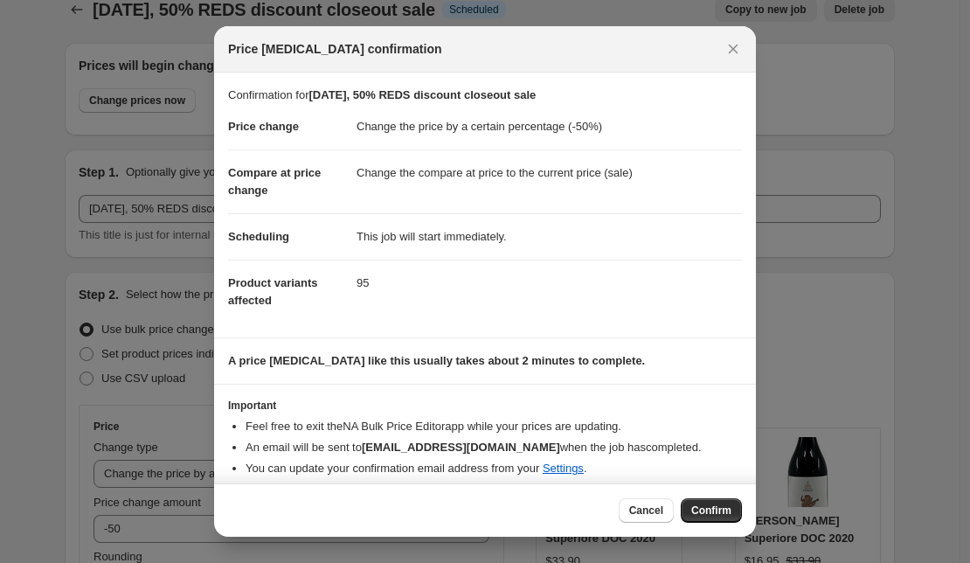
scroll to position [12, 0]
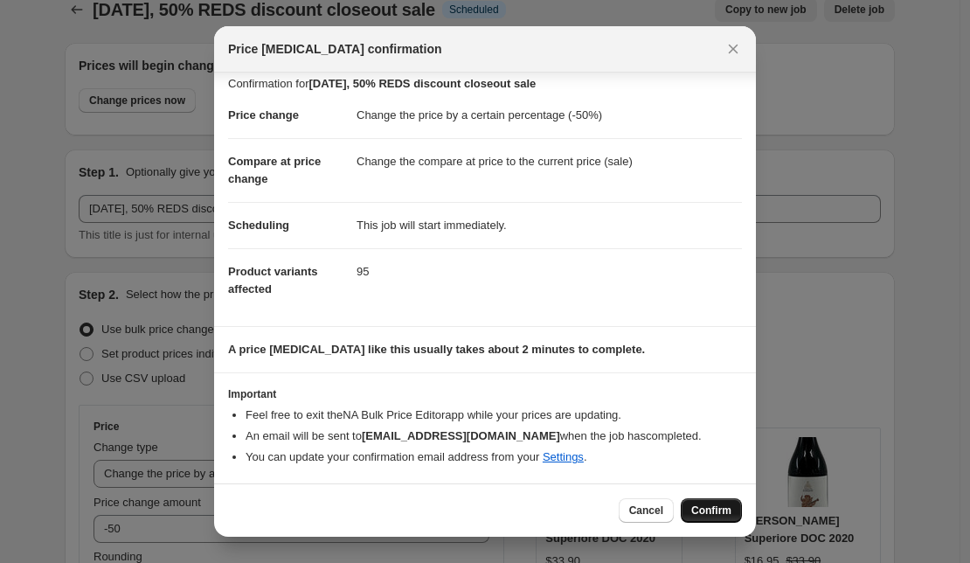
click at [717, 510] on span "Confirm" at bounding box center [711, 510] width 40 height 14
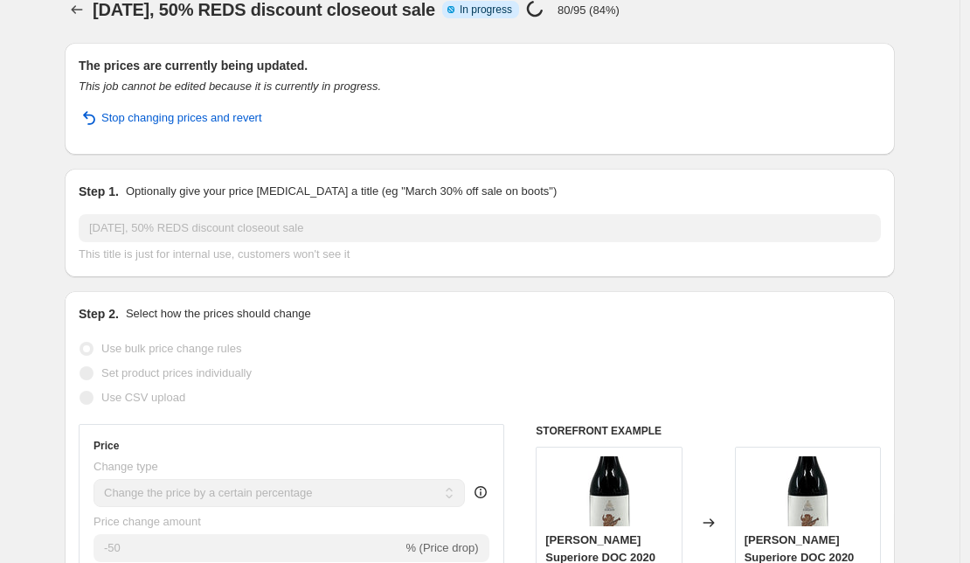
scroll to position [0, 0]
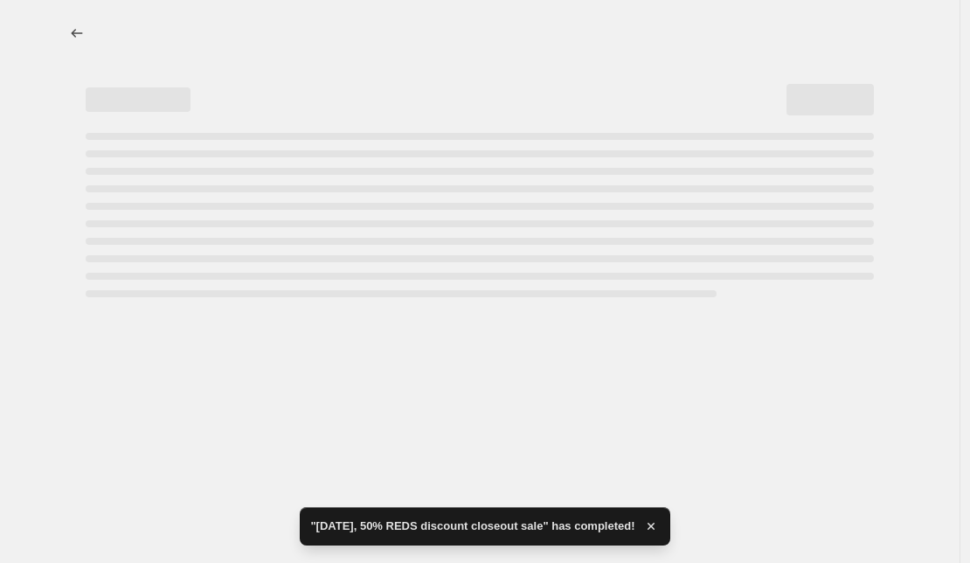
select select "percentage"
select select "collection"
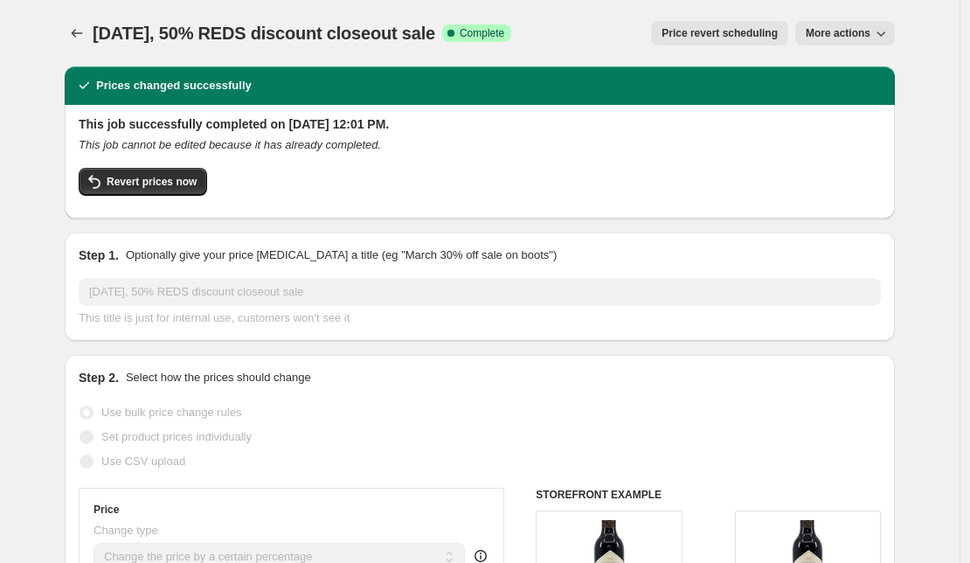
click at [875, 36] on button "More actions" at bounding box center [845, 33] width 100 height 24
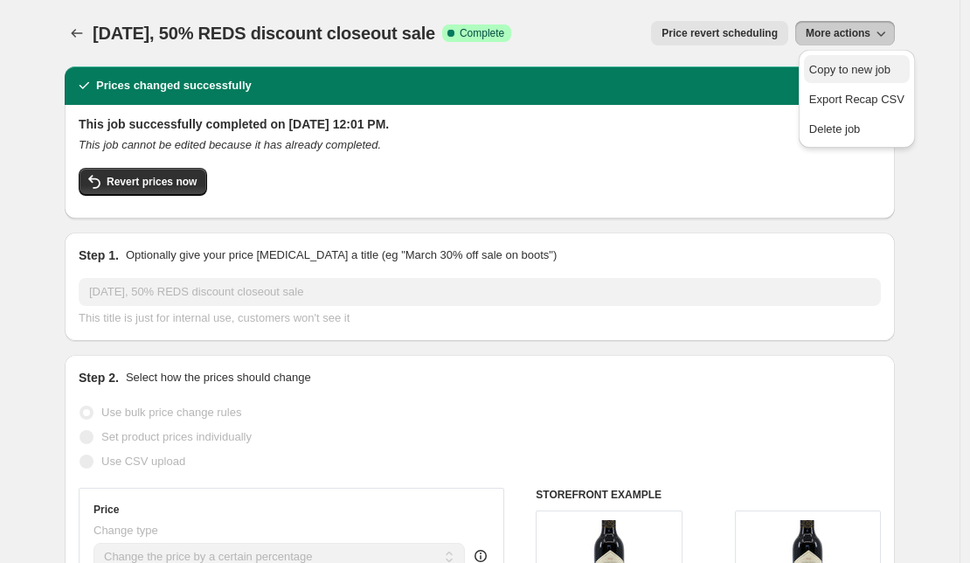
click at [861, 70] on span "Copy to new job" at bounding box center [849, 69] width 81 height 13
select select "percentage"
select select "collection"
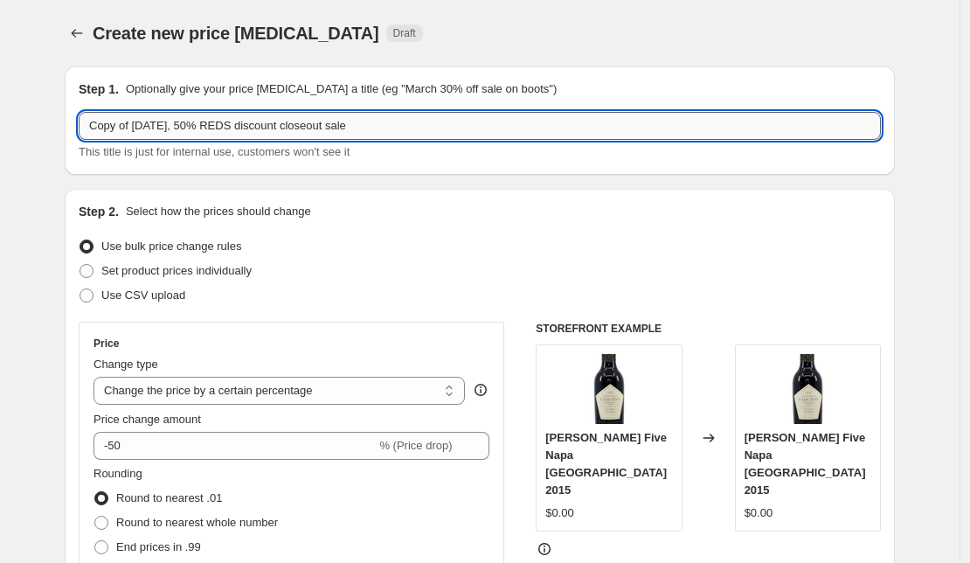
click at [141, 127] on input "Copy of [DATE], 50% REDS discount closeout sale" at bounding box center [480, 126] width 802 height 28
drag, startPoint x: 141, startPoint y: 127, endPoint x: 3, endPoint y: 126, distance: 138.0
click at [79, 126] on input "Copy of [DATE], 50% REDS discount closeout sale" at bounding box center [480, 126] width 802 height 28
click at [212, 126] on input "[DATE], 50% REDS discount closeout sale" at bounding box center [480, 126] width 802 height 28
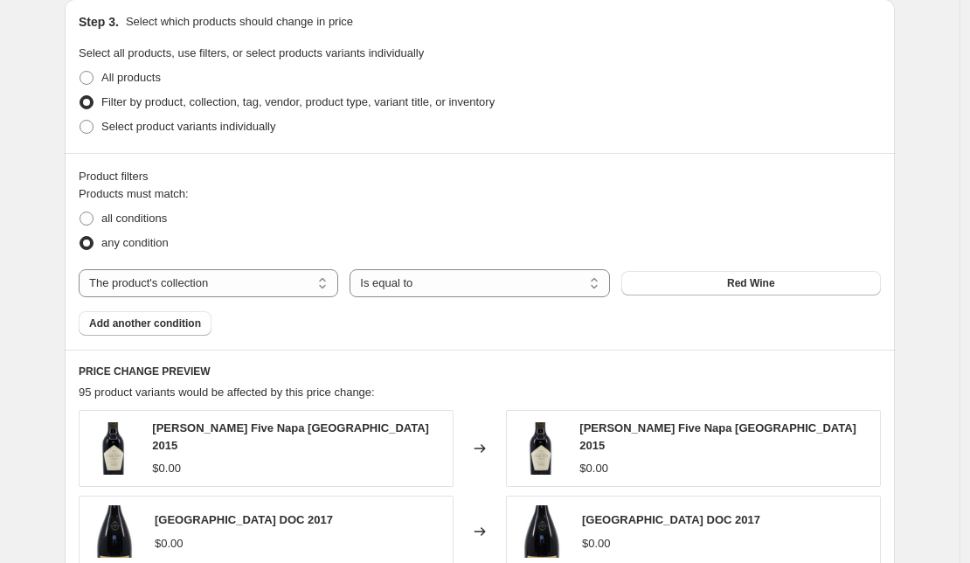
scroll to position [899, 0]
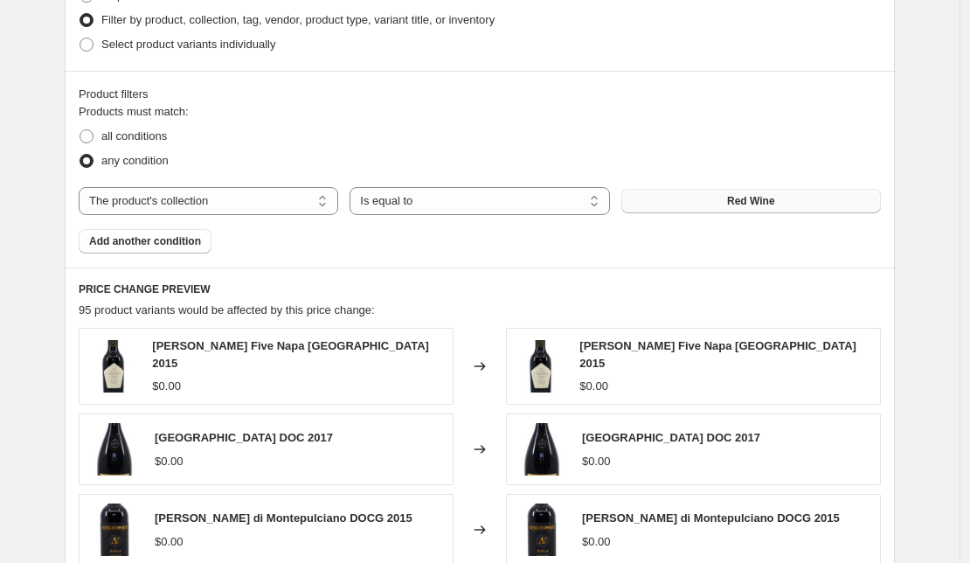
type input "[DATE], 50% SPARKLING discount closeout sale"
click at [749, 204] on span "Red Wine" at bounding box center [751, 201] width 48 height 14
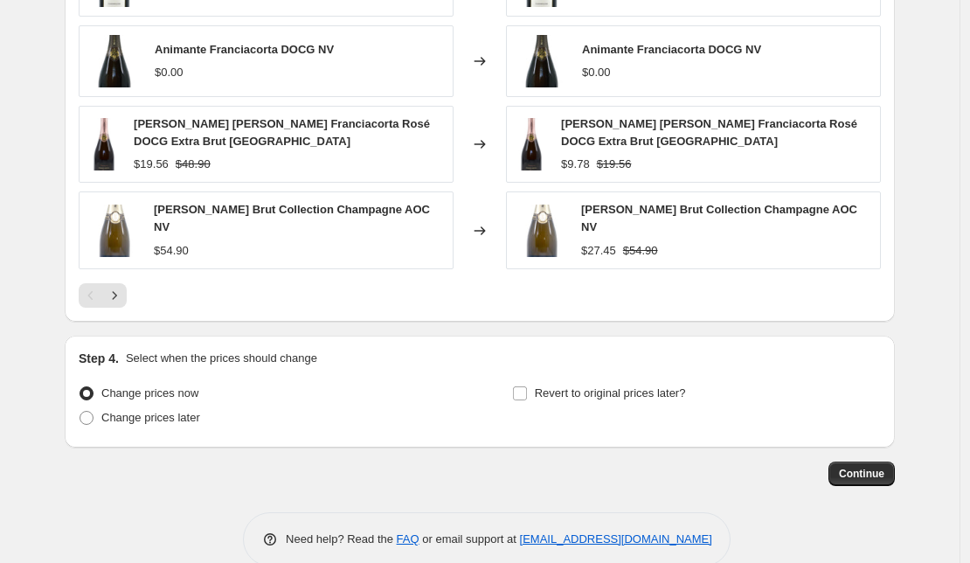
scroll to position [1372, 0]
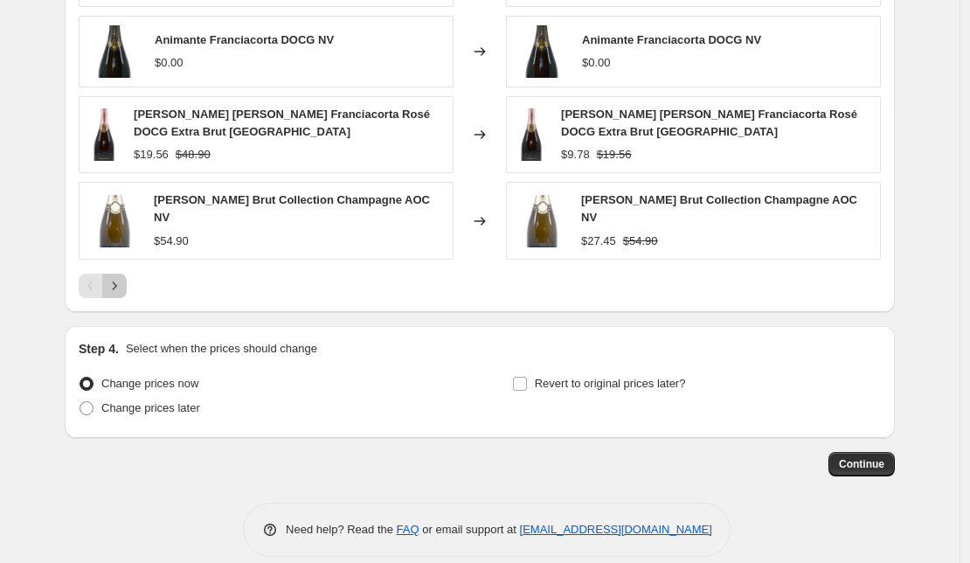
click at [121, 278] on icon "Next" at bounding box center [114, 285] width 17 height 17
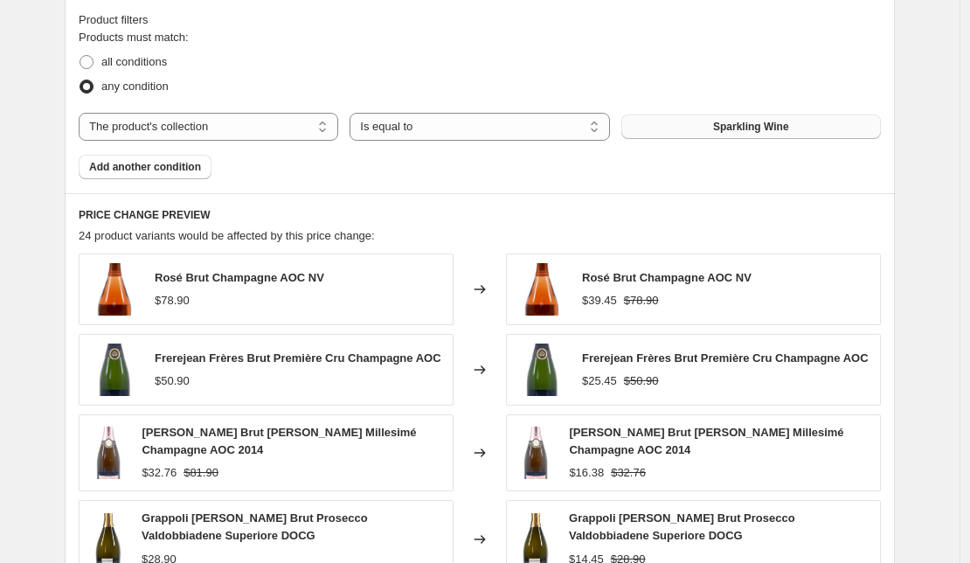
scroll to position [999, 0]
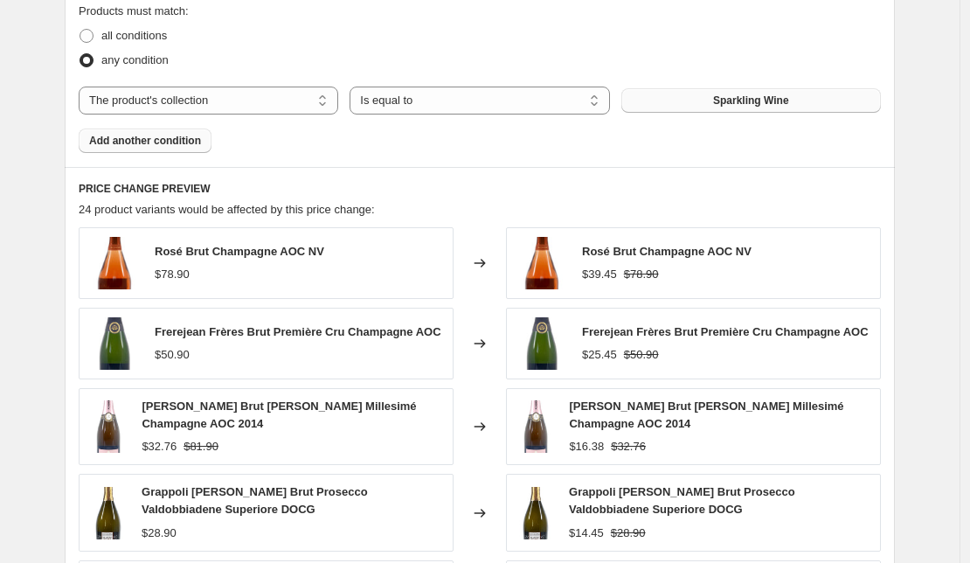
click at [166, 137] on span "Add another condition" at bounding box center [145, 141] width 112 height 14
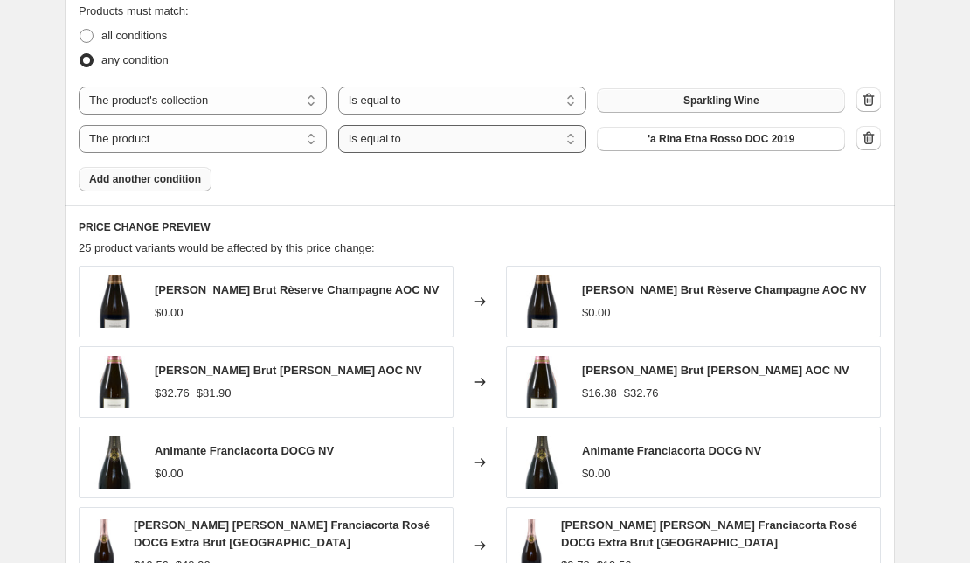
select select "not_equal"
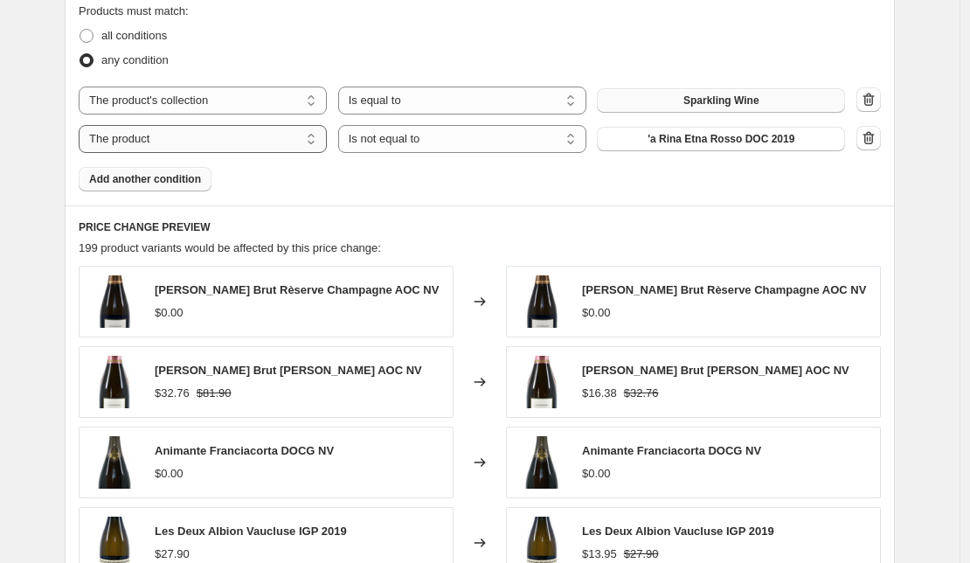
select select "collection"
click at [708, 135] on span "[DATE][DATE] Sale 50% off" at bounding box center [720, 139] width 135 height 14
click at [92, 31] on span at bounding box center [87, 36] width 14 height 14
click at [80, 30] on input "all conditions" at bounding box center [80, 29] width 1 height 1
radio input "true"
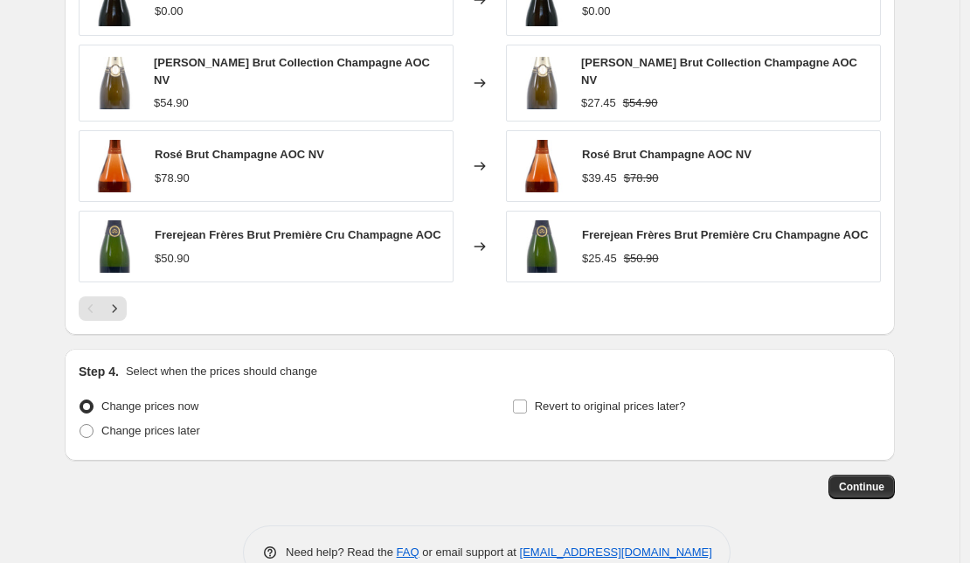
scroll to position [1395, 0]
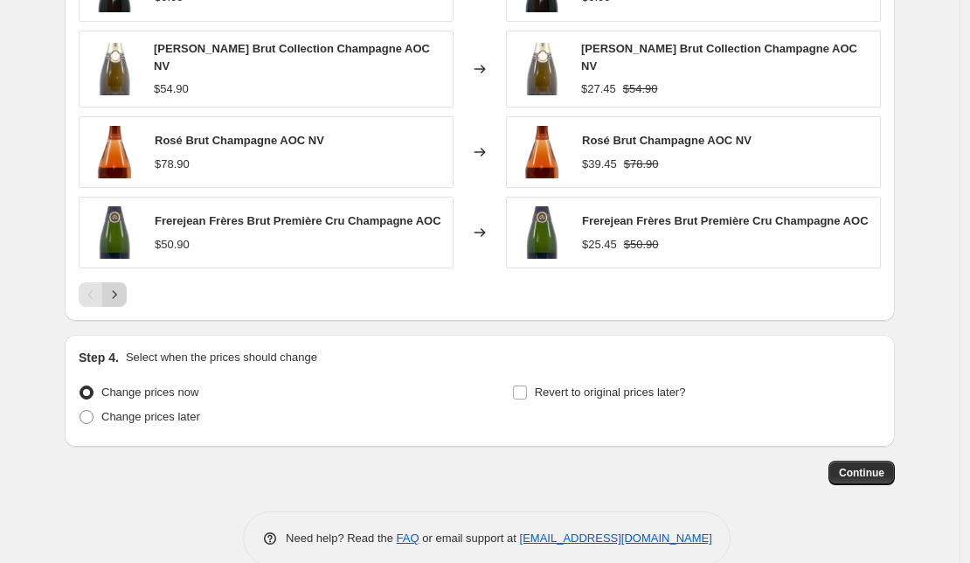
click at [117, 295] on icon "Next" at bounding box center [115, 295] width 4 height 8
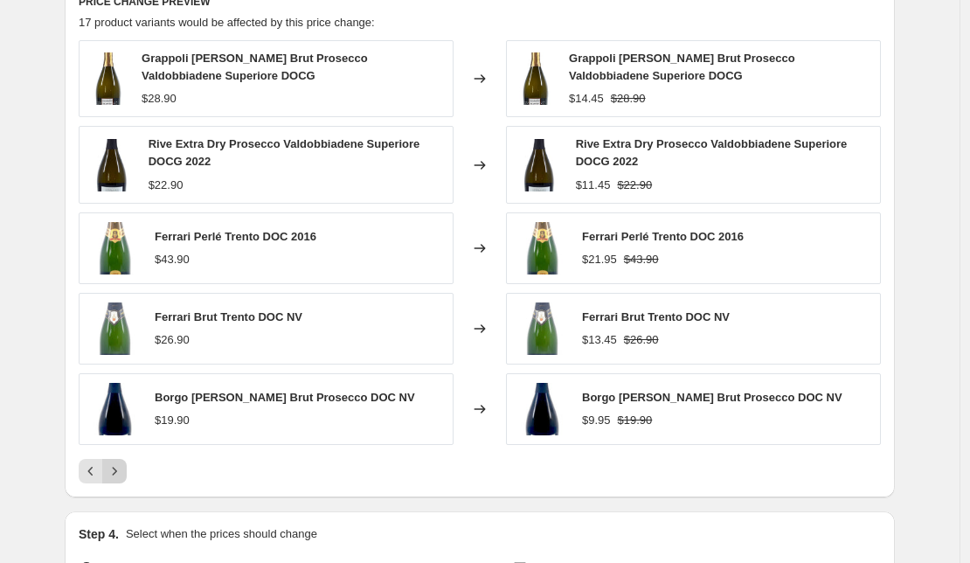
scroll to position [1221, 0]
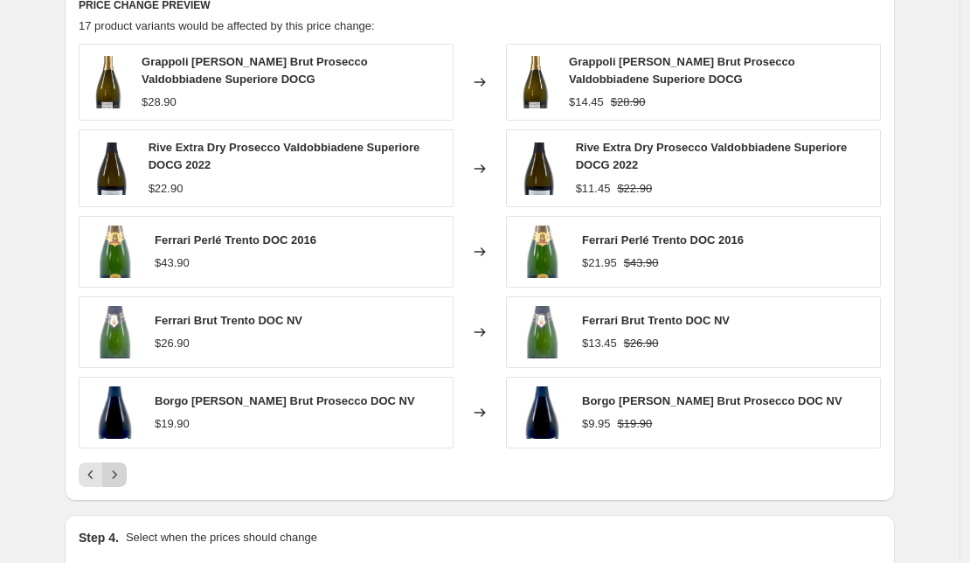
click at [117, 476] on icon "Next" at bounding box center [115, 474] width 4 height 8
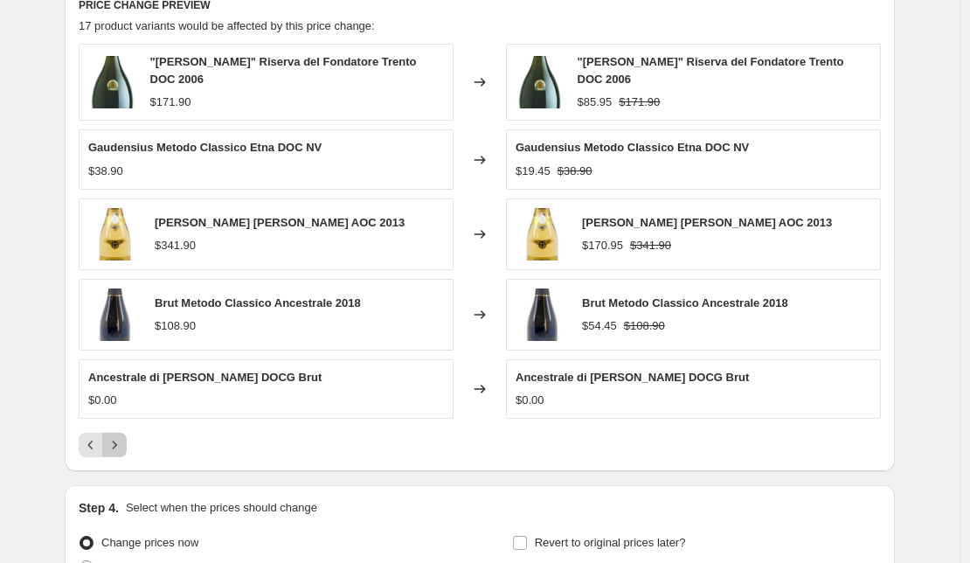
click at [116, 439] on icon "Next" at bounding box center [114, 444] width 17 height 17
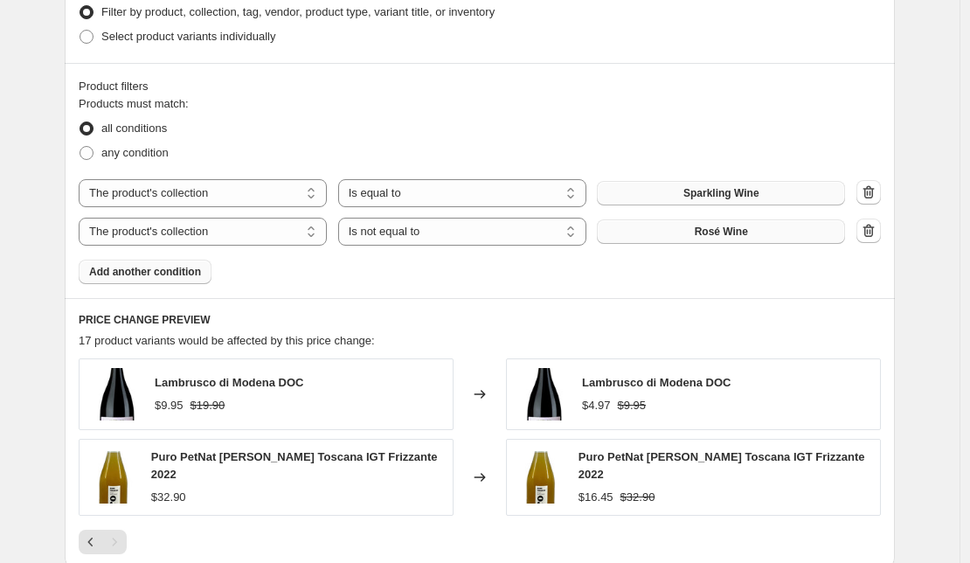
scroll to position [937, 0]
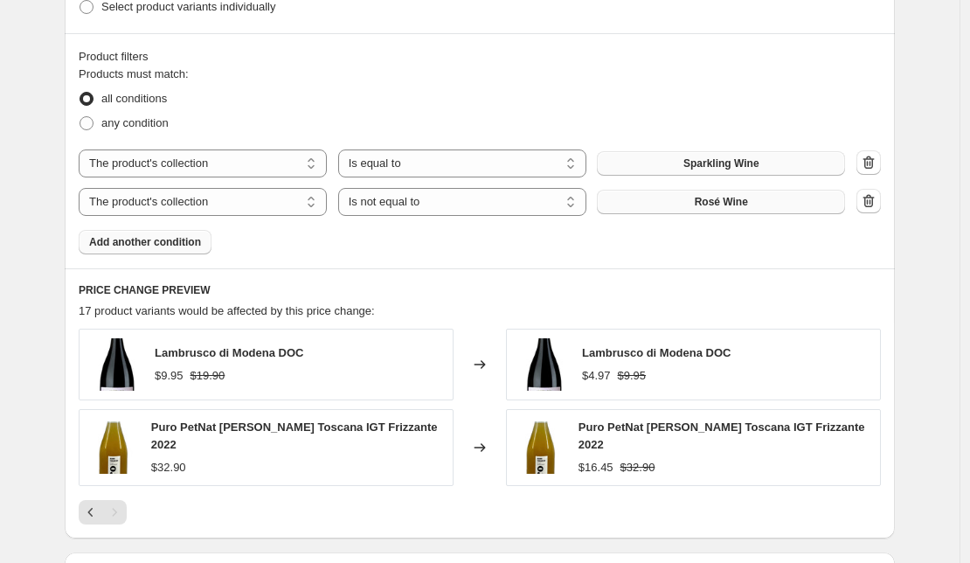
click at [173, 246] on span "Add another condition" at bounding box center [145, 242] width 112 height 14
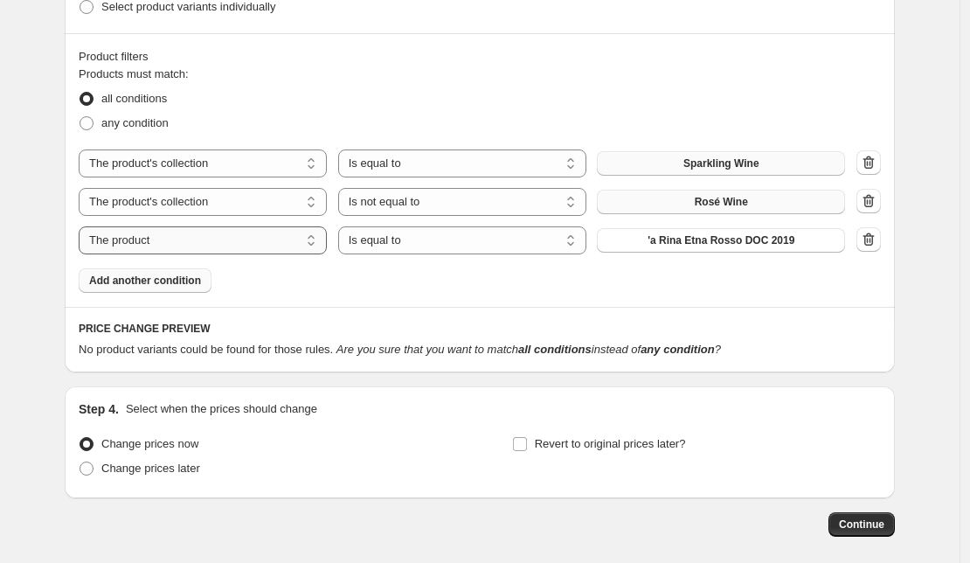
select select "collection"
select select "not_equal"
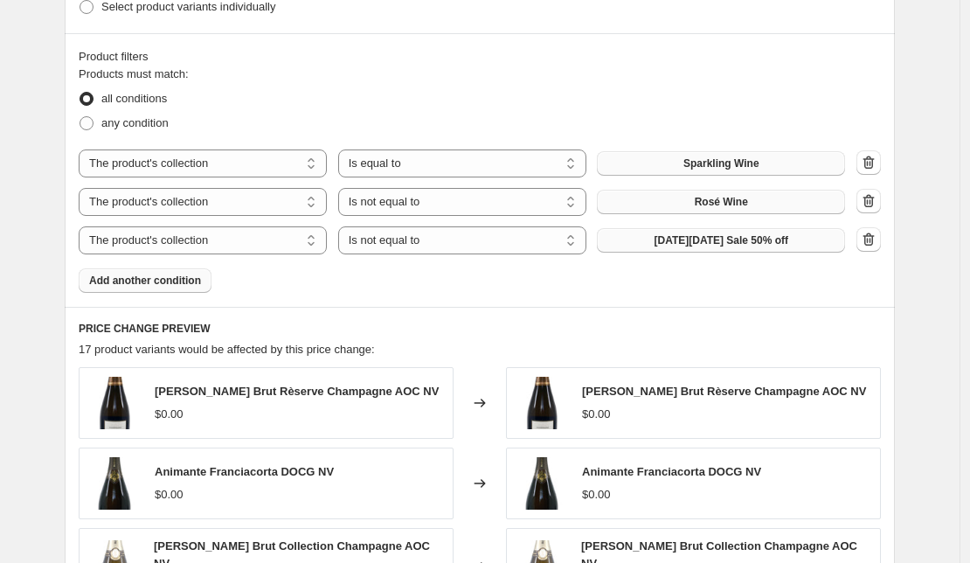
click at [708, 240] on span "[DATE][DATE] Sale 50% off" at bounding box center [720, 240] width 135 height 14
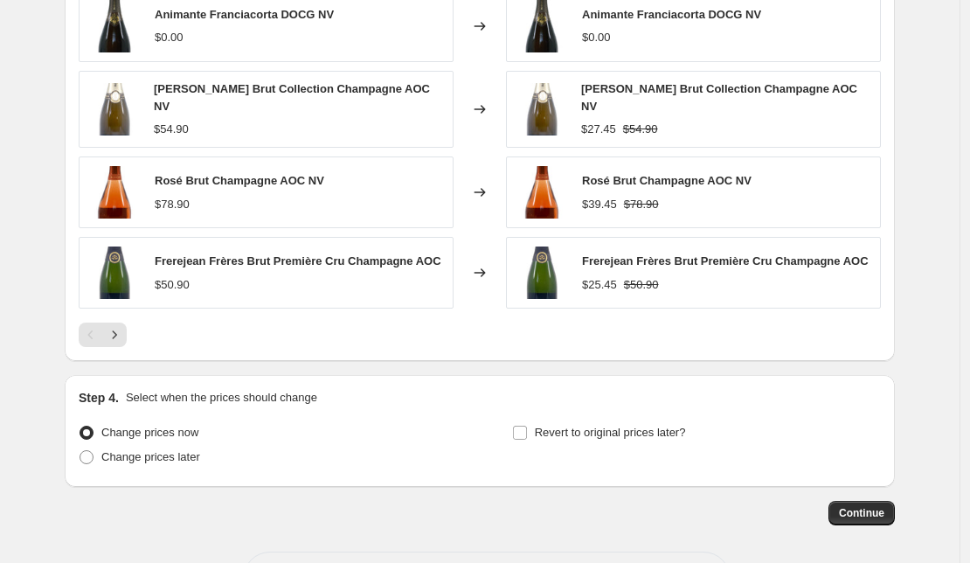
scroll to position [1463, 0]
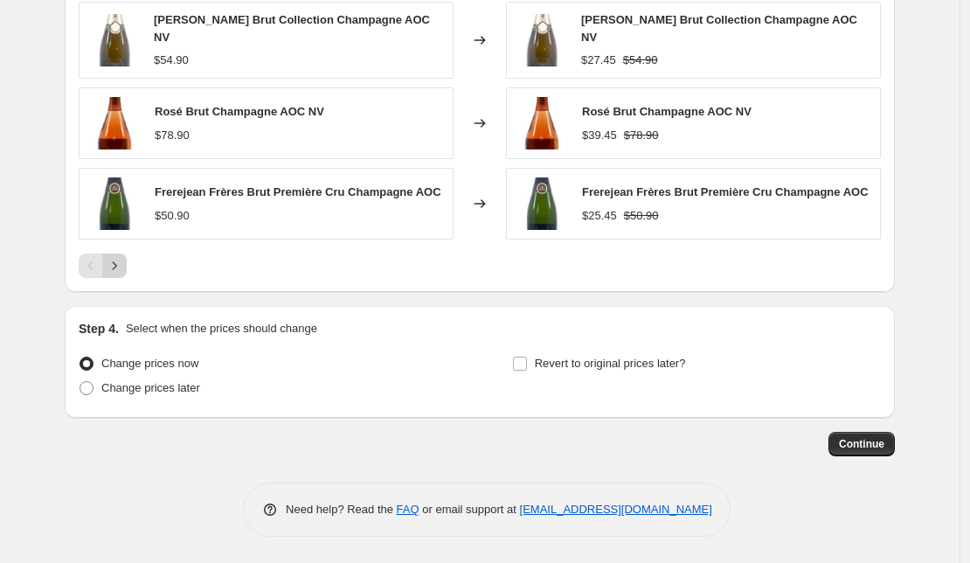
click at [114, 266] on icon "Next" at bounding box center [114, 265] width 17 height 17
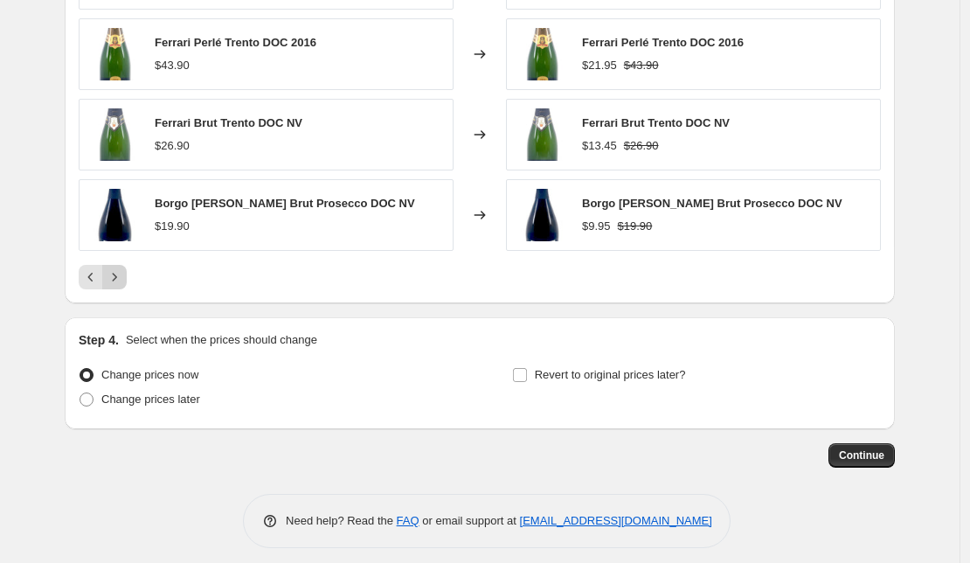
click at [123, 275] on icon "Next" at bounding box center [114, 276] width 17 height 17
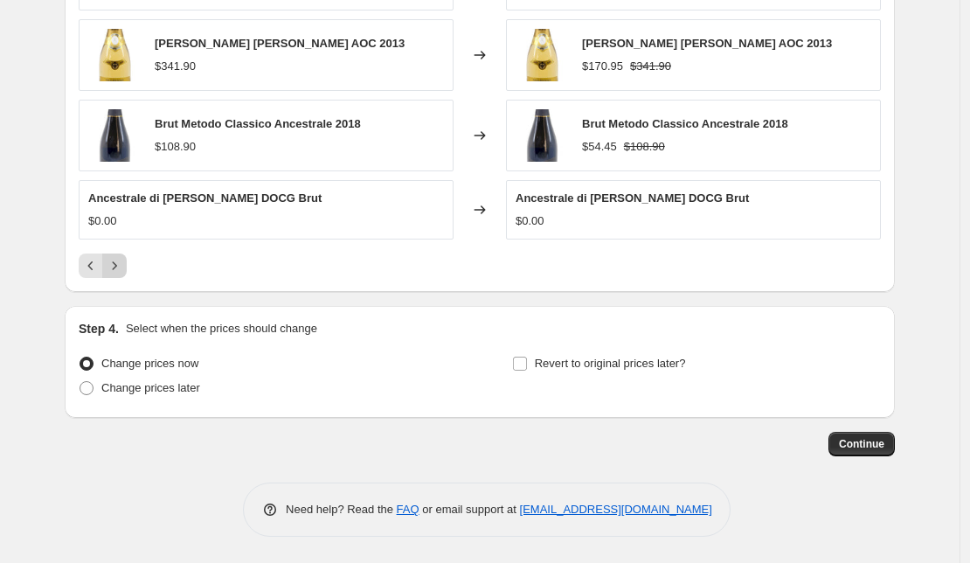
scroll to position [1434, 0]
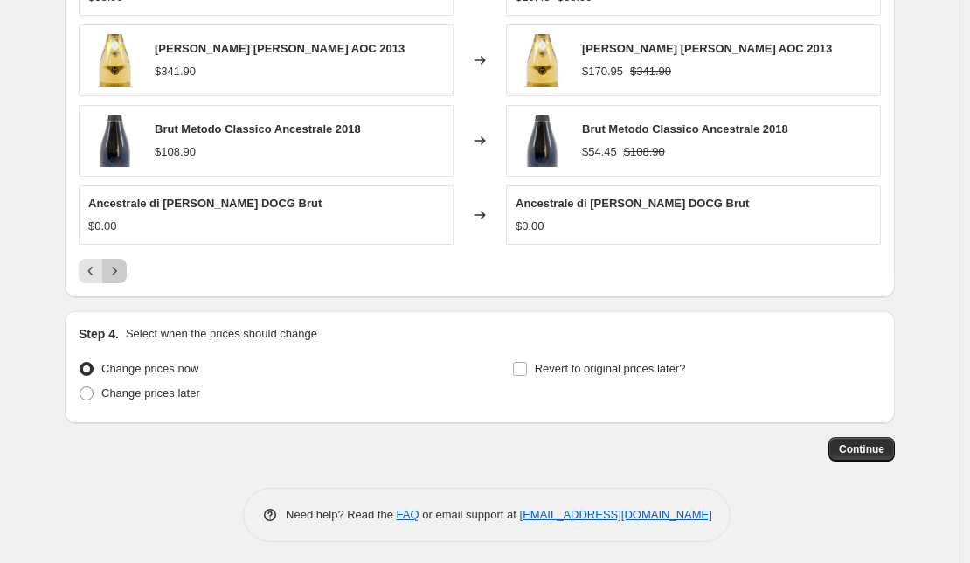
click at [120, 266] on icon "Next" at bounding box center [114, 270] width 17 height 17
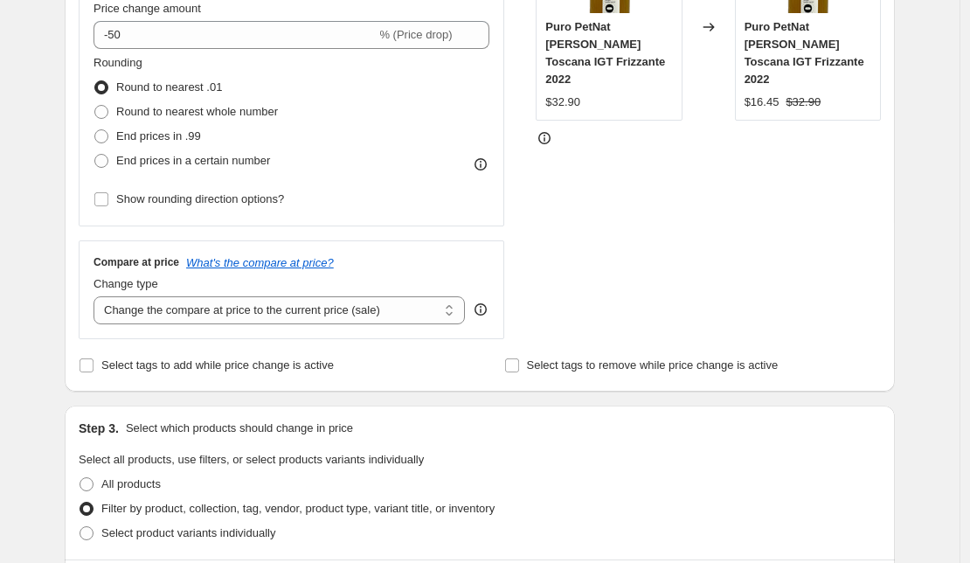
scroll to position [1136, 0]
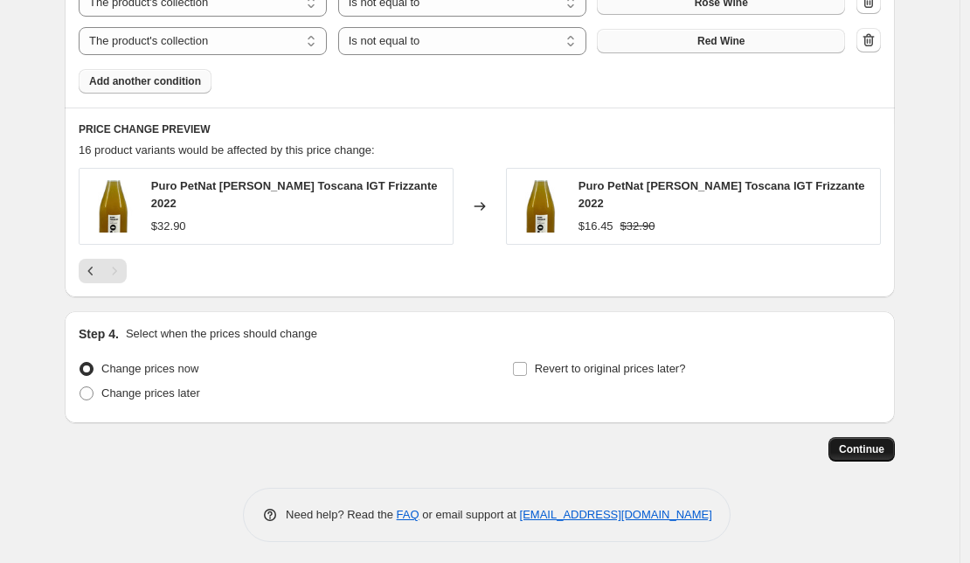
click at [881, 445] on span "Continue" at bounding box center [861, 449] width 45 height 14
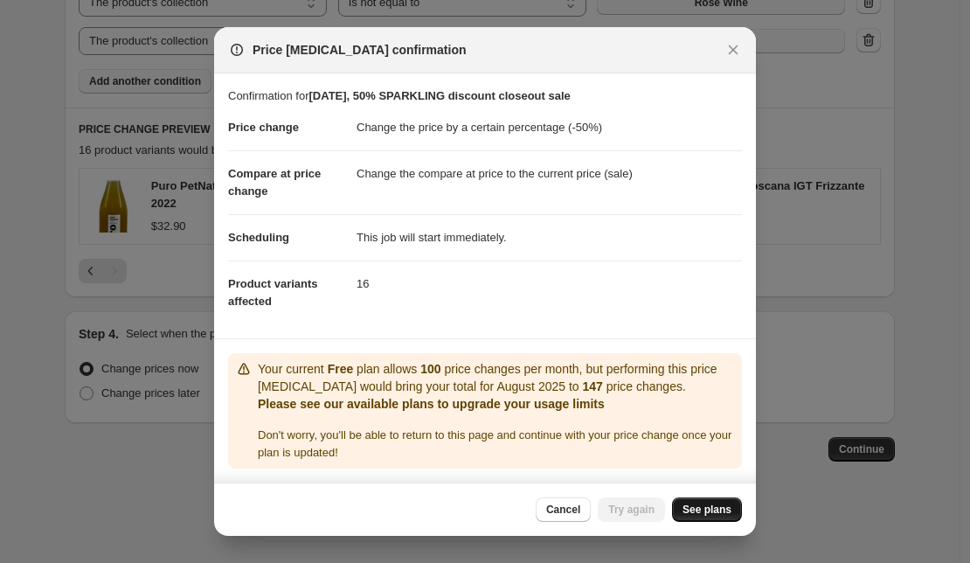
click at [714, 511] on span "See plans" at bounding box center [706, 509] width 49 height 14
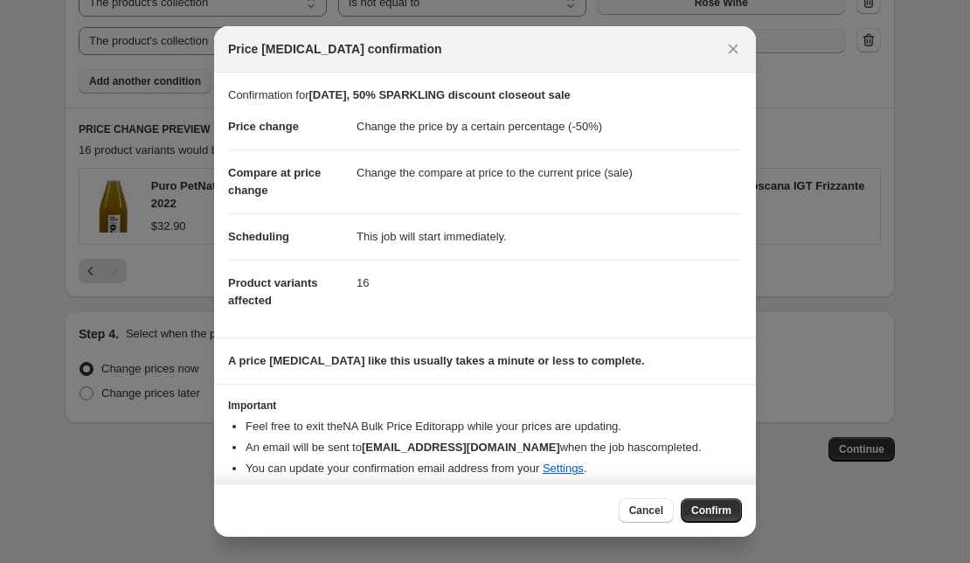
select select "percentage"
select select "collection"
select select "not_equal"
select select "collection"
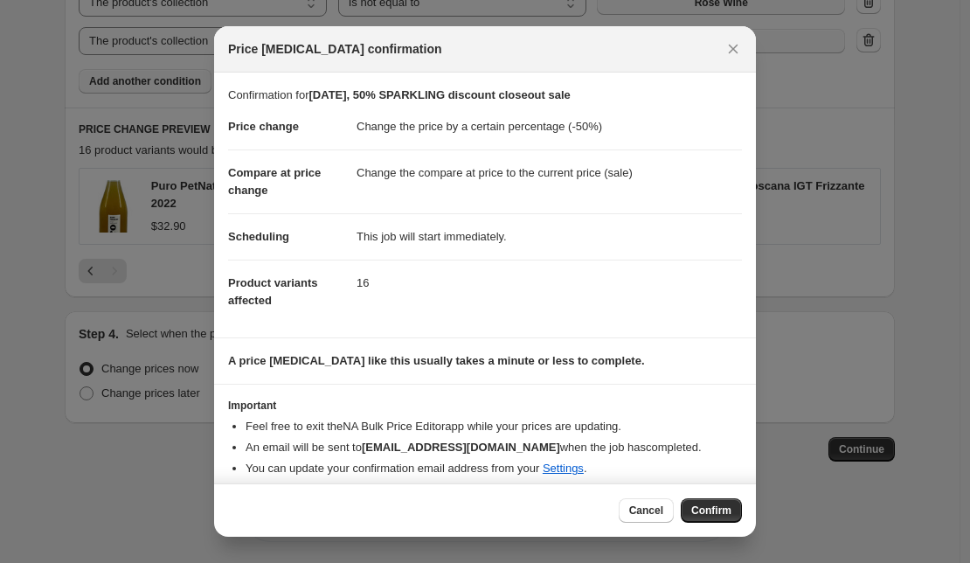
select select "not_equal"
click at [717, 506] on span "Confirm" at bounding box center [711, 510] width 40 height 14
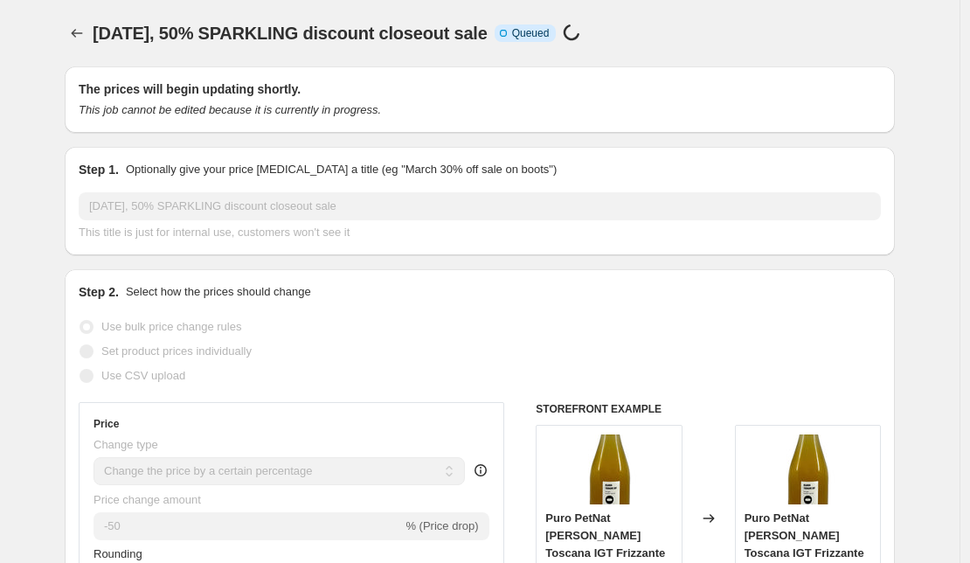
select select "percentage"
select select "collection"
select select "not_equal"
select select "collection"
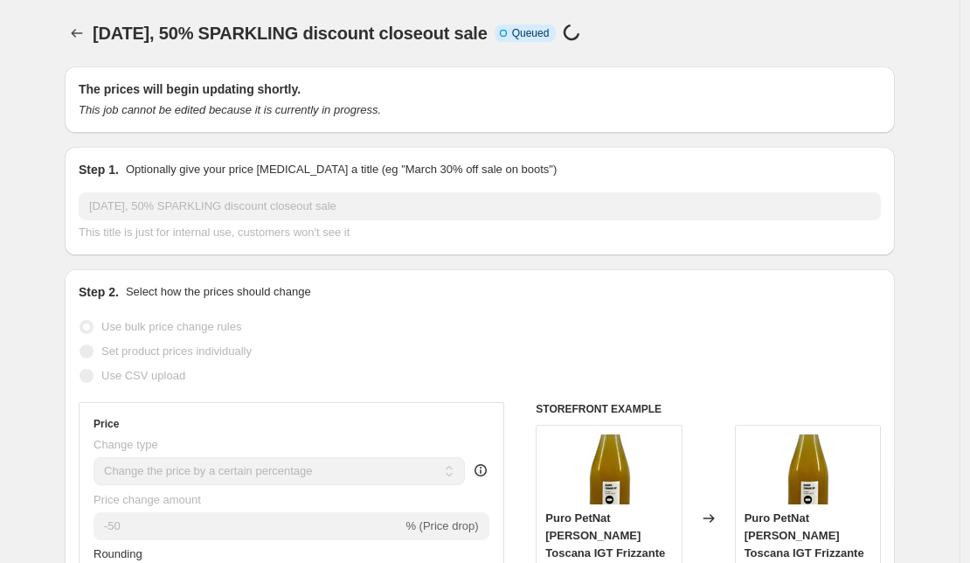
select select "not_equal"
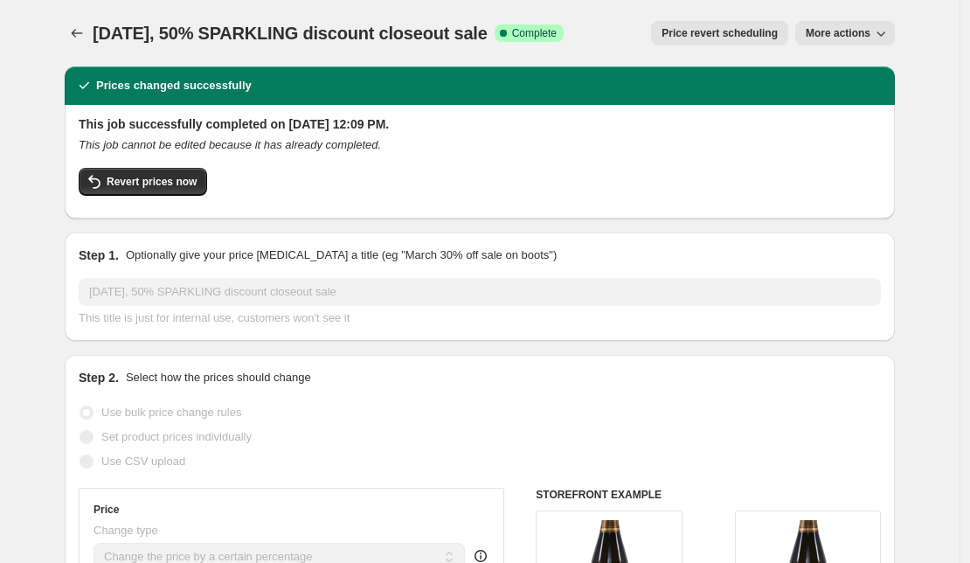
select select "percentage"
select select "collection"
select select "not_equal"
select select "collection"
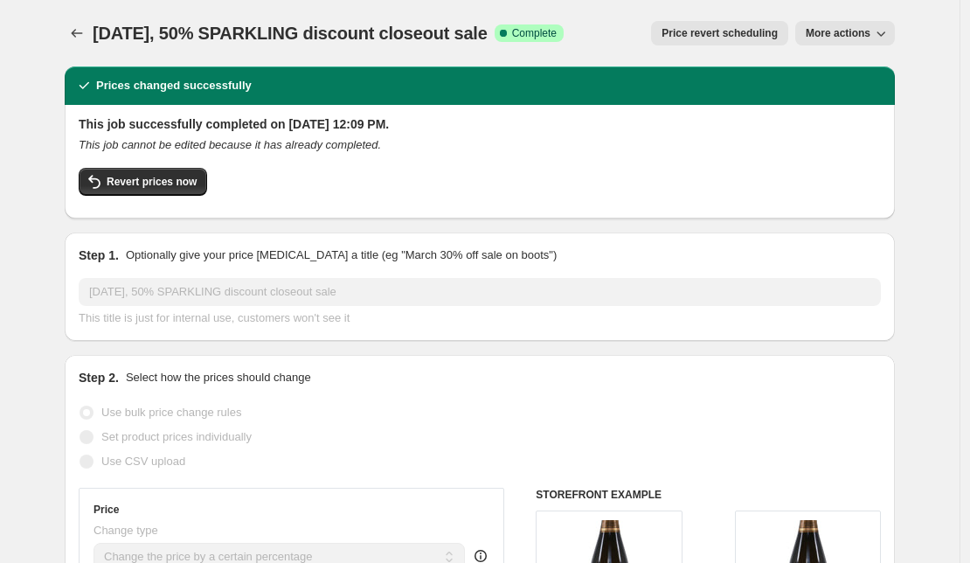
select select "not_equal"
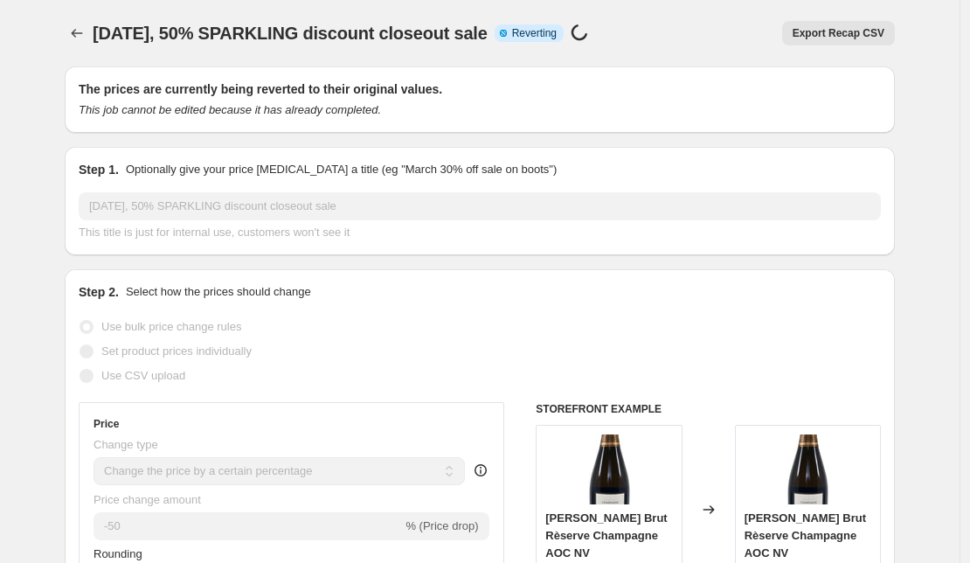
select select "percentage"
select select "collection"
select select "not_equal"
select select "collection"
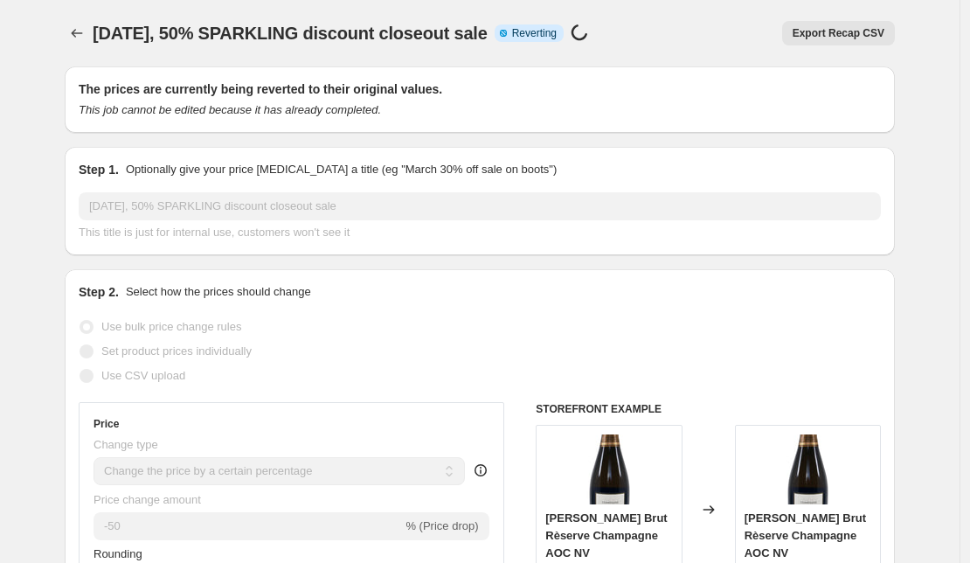
select select "not_equal"
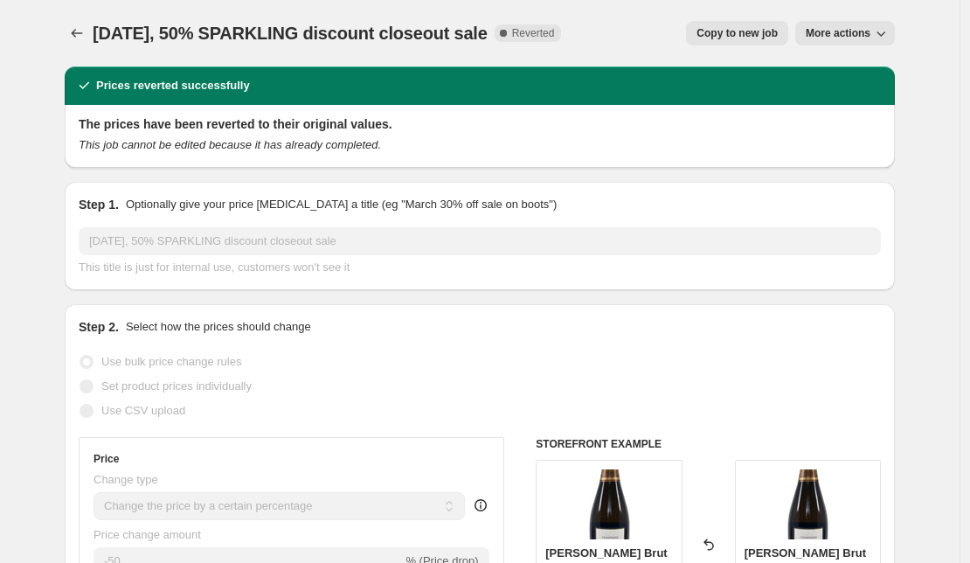
click at [89, 31] on button "Price change jobs" at bounding box center [77, 33] width 24 height 24
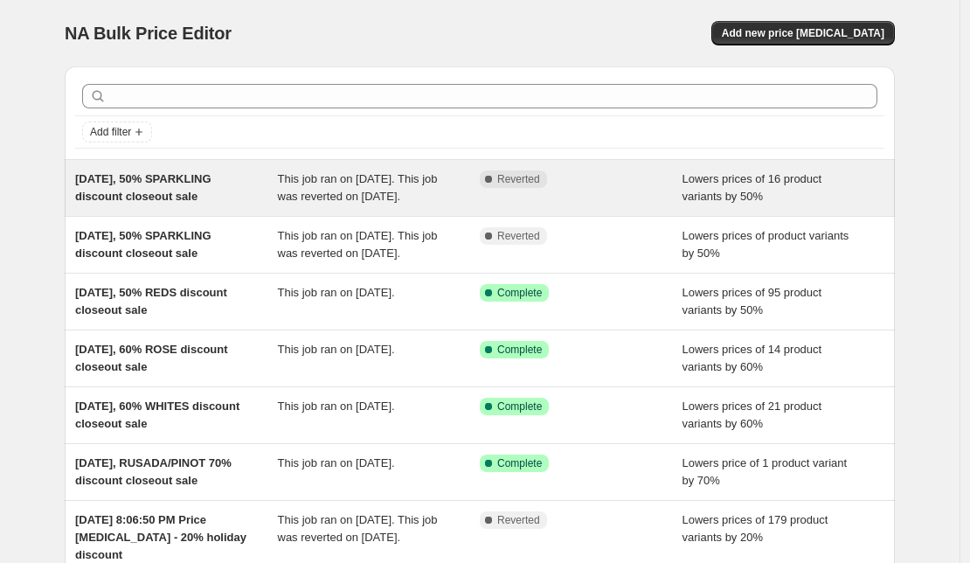
scroll to position [3, 0]
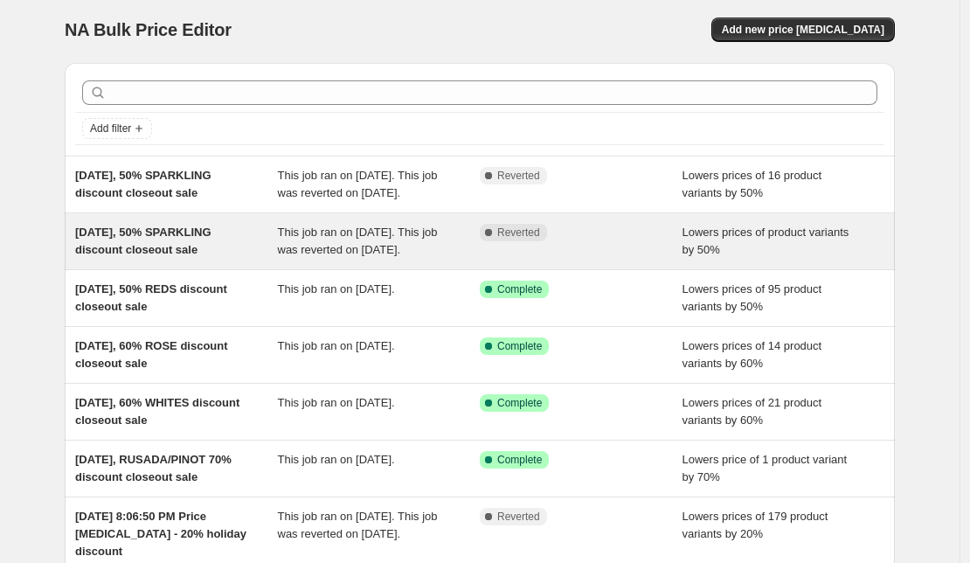
click at [219, 247] on div "[DATE], 50% SPARKLING discount closeout sale" at bounding box center [176, 241] width 203 height 35
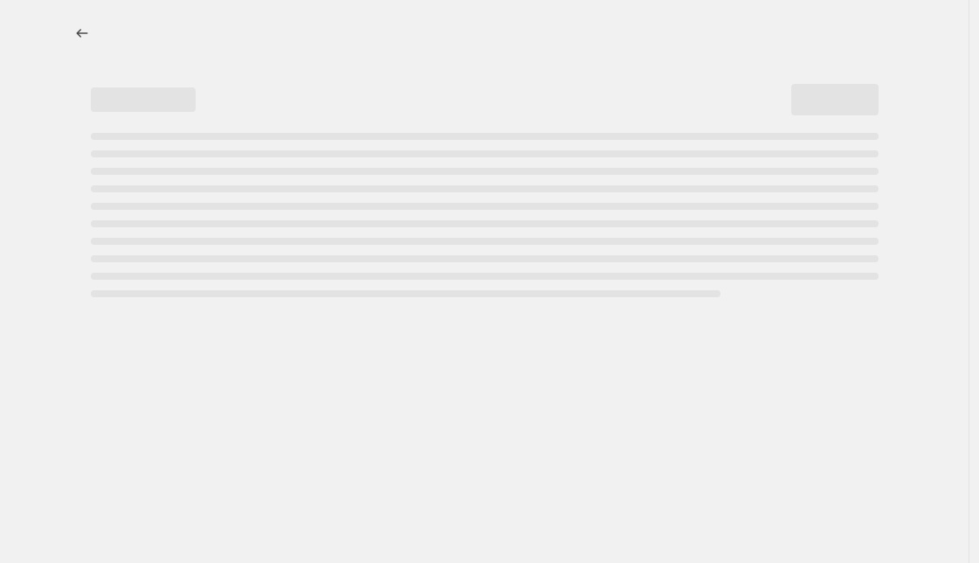
select select "percentage"
select select "collection"
select select "not_equal"
select select "collection"
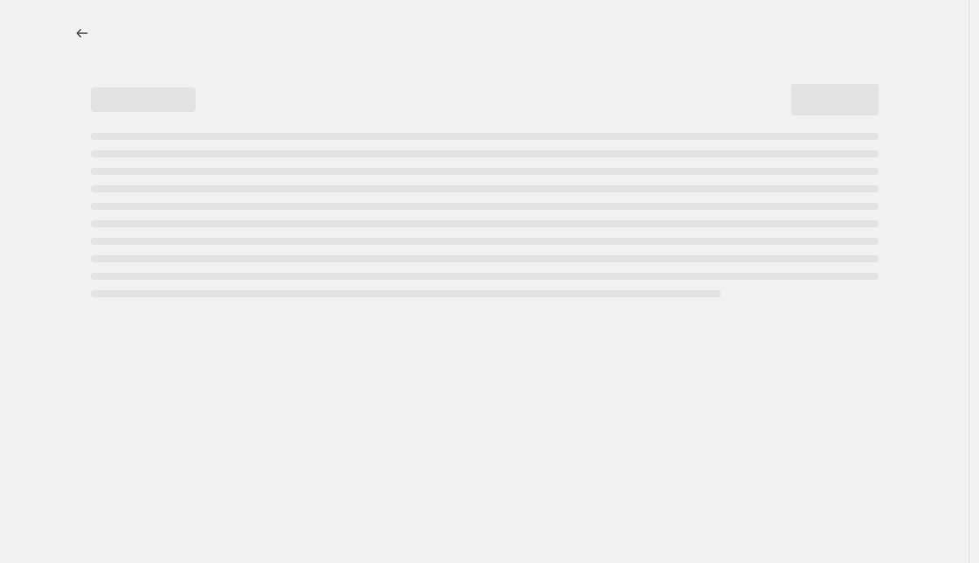
select select "not_equal"
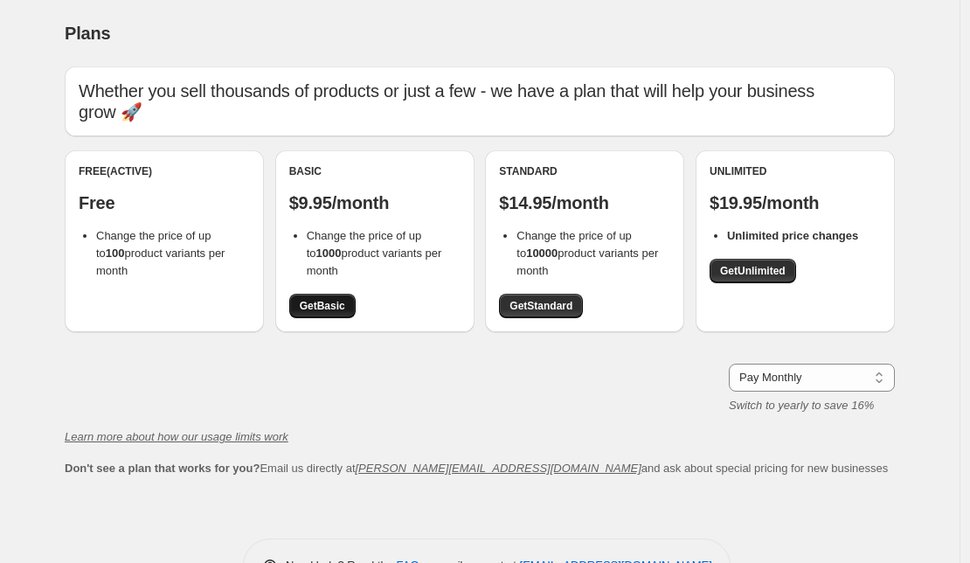
click at [332, 299] on span "Get Basic" at bounding box center [322, 306] width 45 height 14
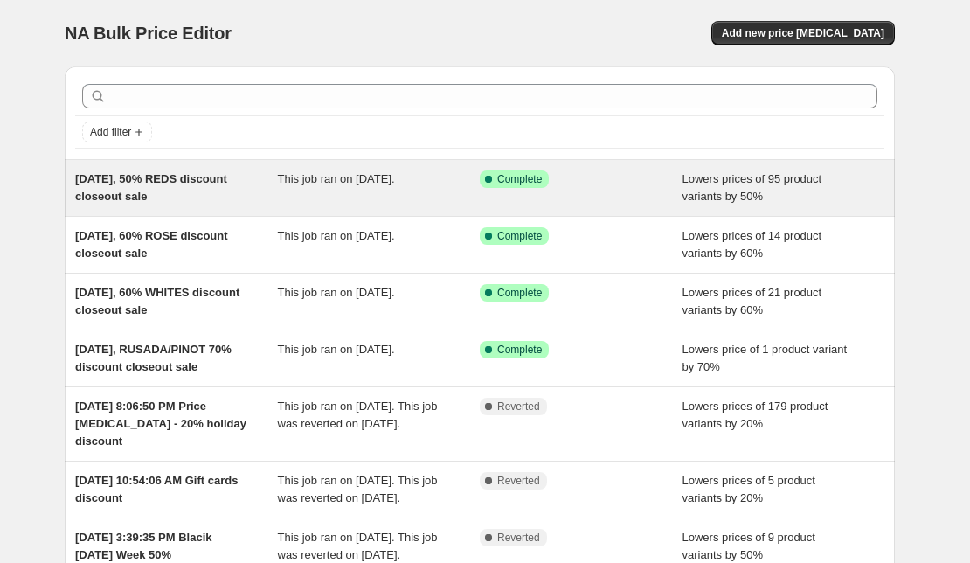
click at [193, 188] on div "[DATE], 50% REDS discount closeout sale" at bounding box center [176, 187] width 203 height 35
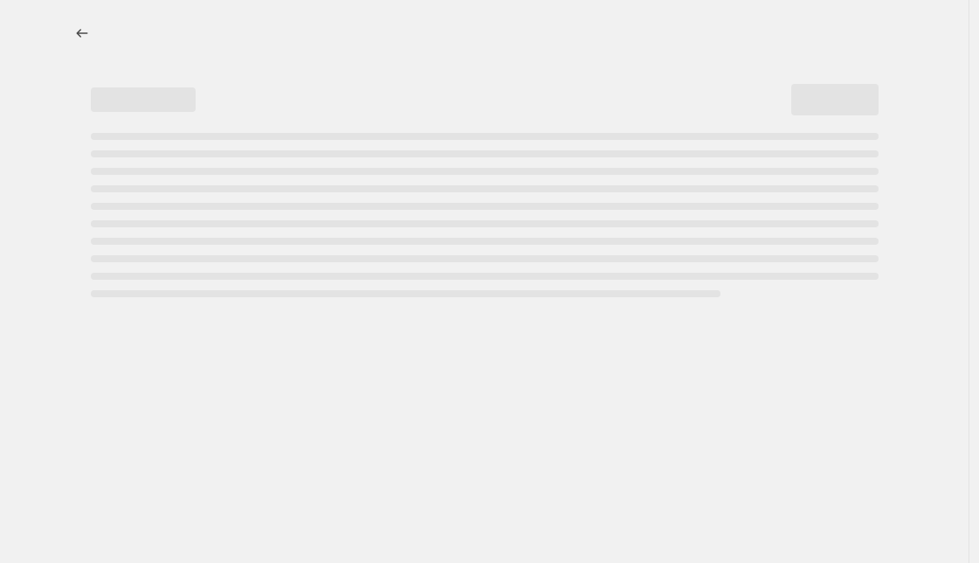
select select "percentage"
select select "collection"
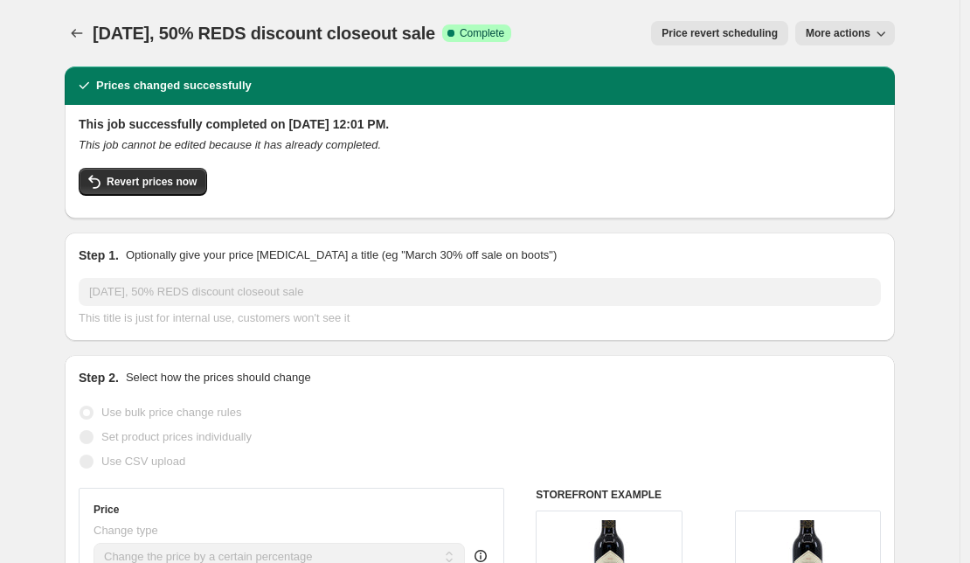
click at [868, 29] on span "More actions" at bounding box center [838, 33] width 65 height 14
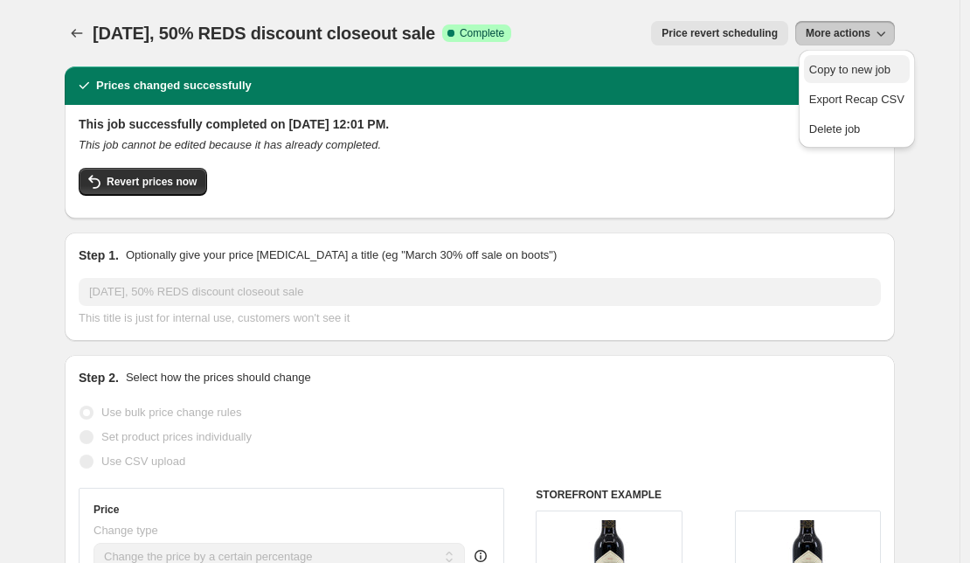
click at [853, 67] on span "Copy to new job" at bounding box center [849, 69] width 81 height 13
select select "percentage"
select select "collection"
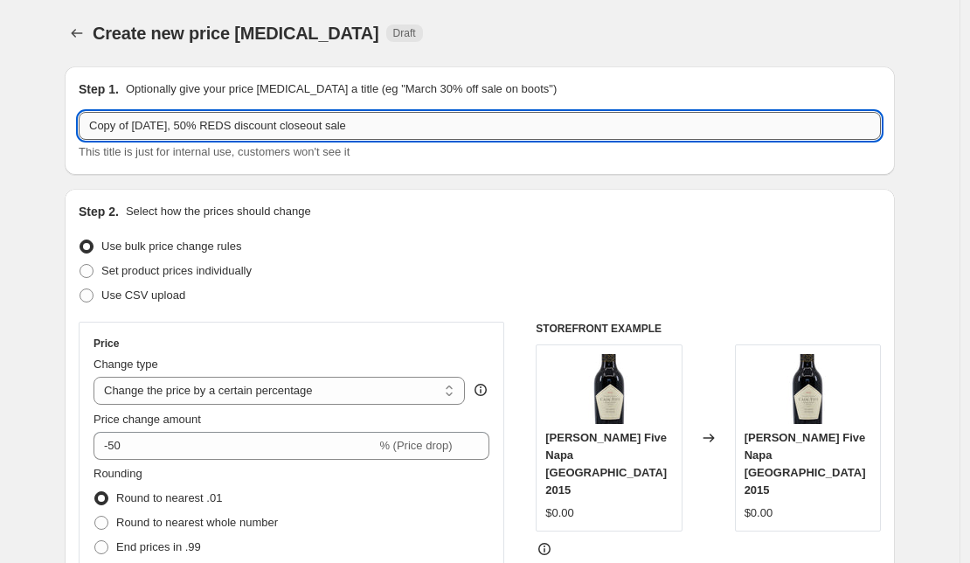
click at [137, 128] on input "Copy of [DATE], 50% REDS discount closeout sale" at bounding box center [480, 126] width 802 height 28
drag, startPoint x: 139, startPoint y: 128, endPoint x: 49, endPoint y: 128, distance: 90.0
click at [79, 128] on input "Copy of [DATE], 50% REDS discount closeout sale" at bounding box center [480, 126] width 802 height 28
click at [211, 128] on input "[DATE], 50% REDS discount closeout sale" at bounding box center [480, 126] width 802 height 28
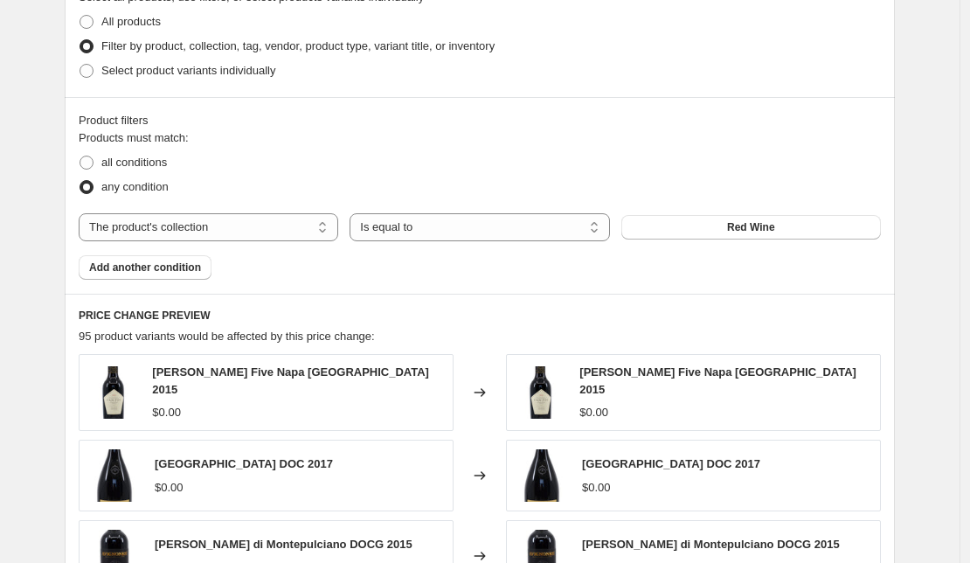
scroll to position [875, 0]
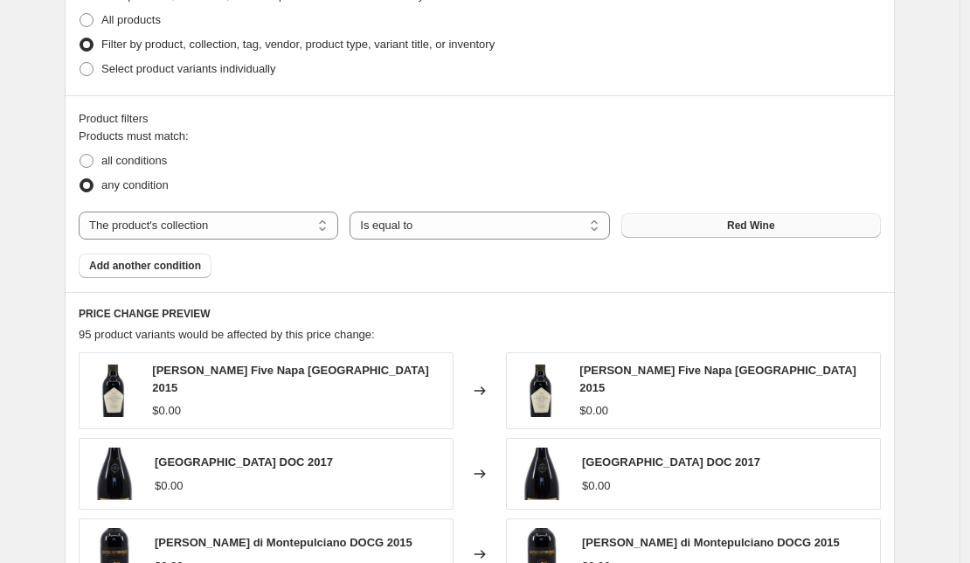
type input "[DATE], 50% SPARKLING discount closeout sale"
click at [775, 228] on span "Red Wine" at bounding box center [751, 225] width 48 height 14
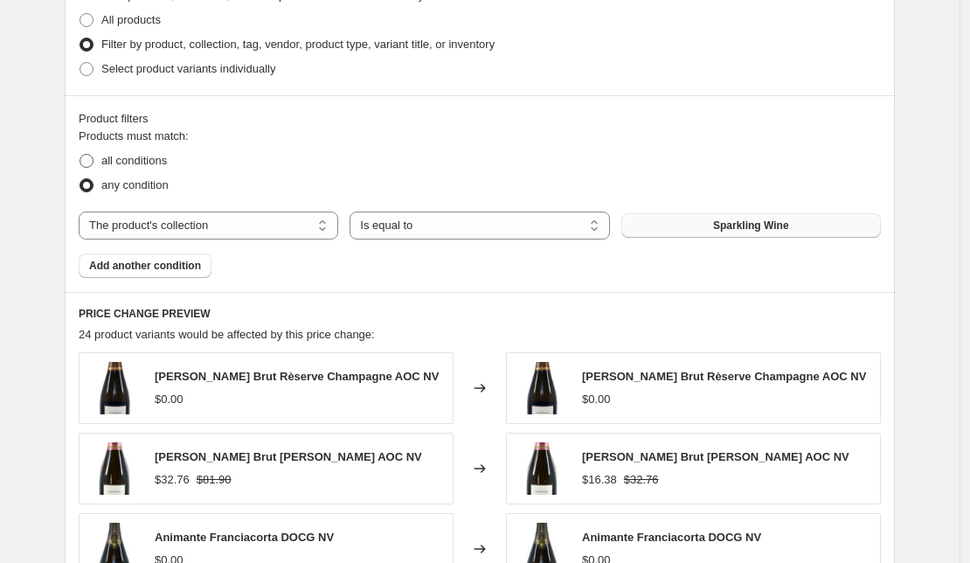
click at [89, 158] on span at bounding box center [87, 161] width 14 height 14
click at [80, 155] on input "all conditions" at bounding box center [80, 154] width 1 height 1
radio input "true"
click at [171, 270] on span "Add another condition" at bounding box center [145, 266] width 112 height 14
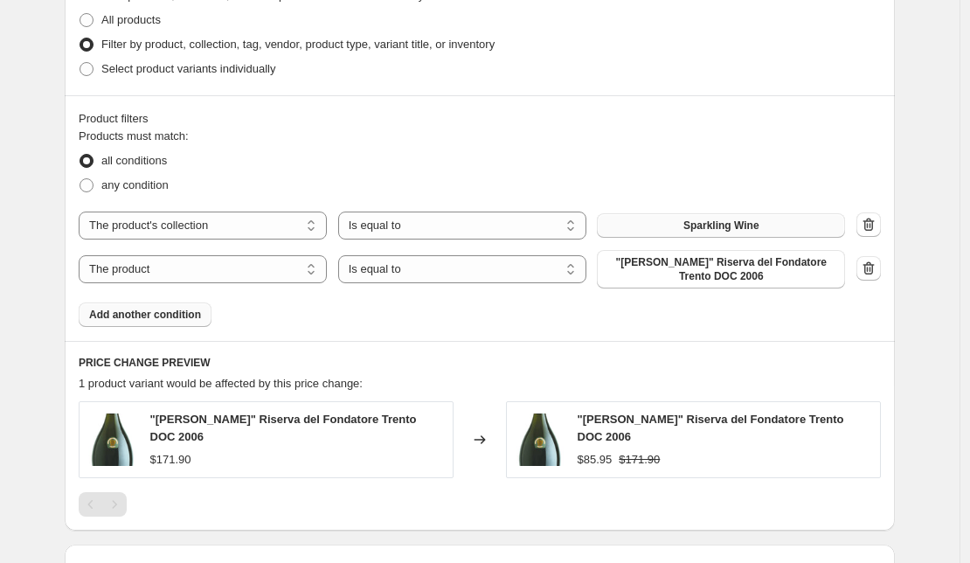
select select "collection"
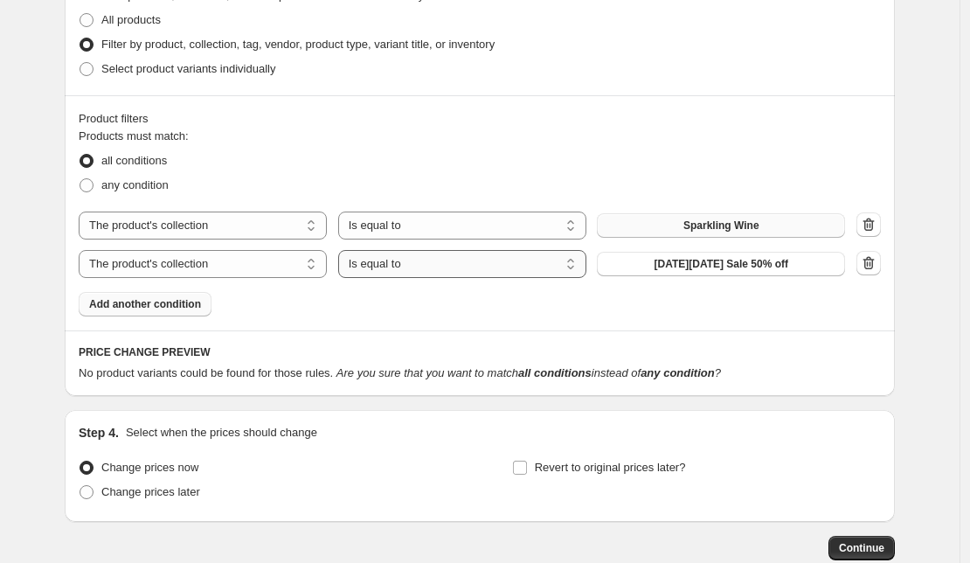
select select "not_equal"
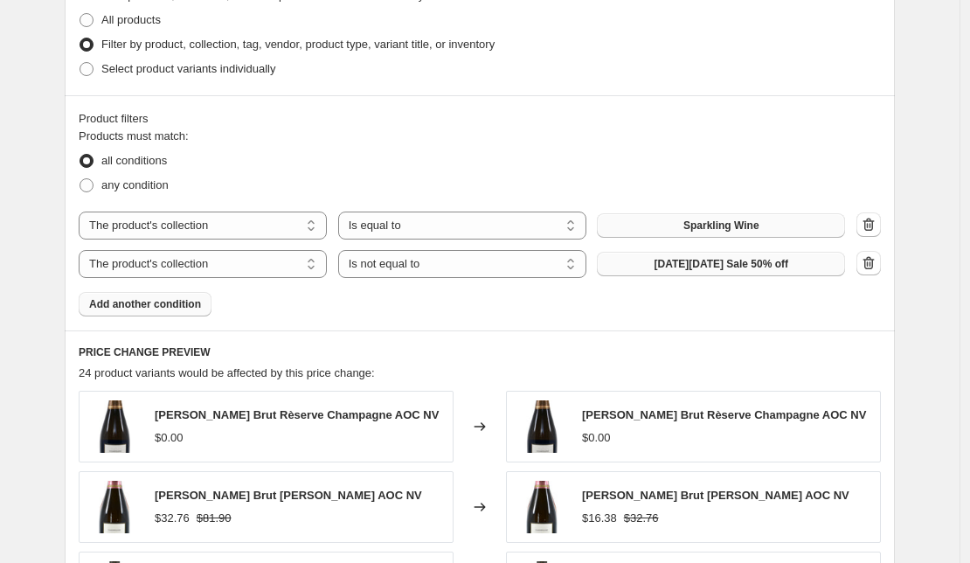
click at [787, 264] on span "[DATE][DATE] Sale 50% off" at bounding box center [720, 264] width 135 height 14
click at [144, 307] on span "Add another condition" at bounding box center [145, 304] width 112 height 14
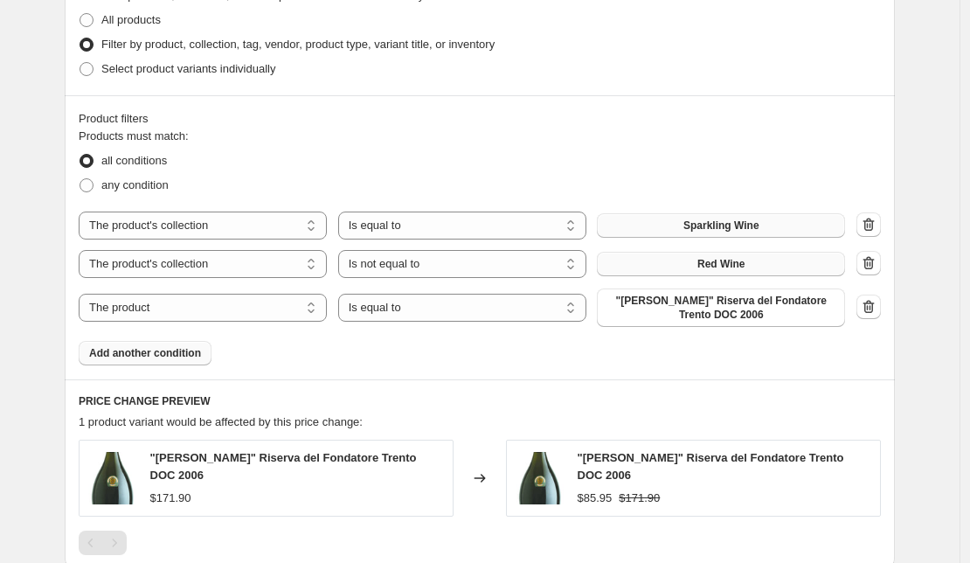
select select "collection"
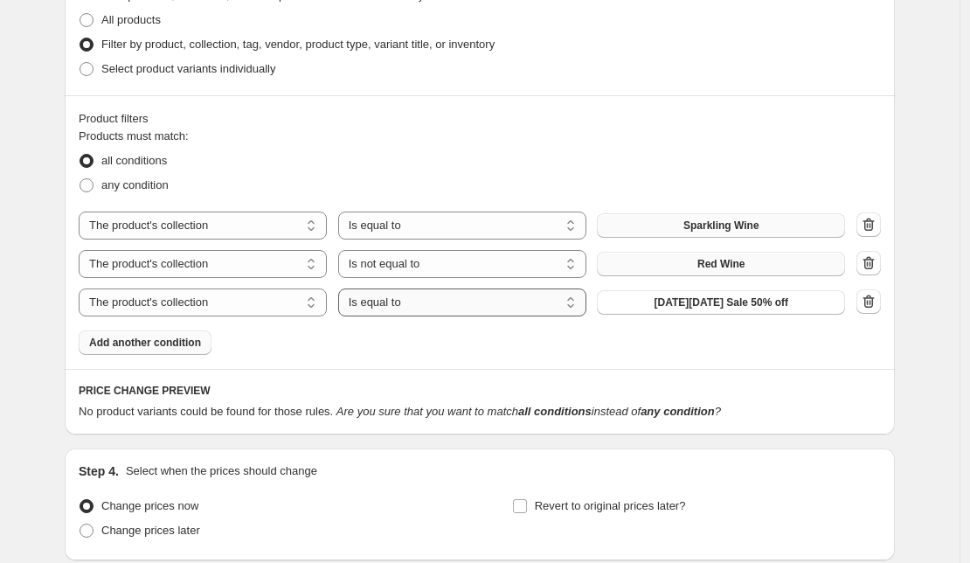
select select "not_equal"
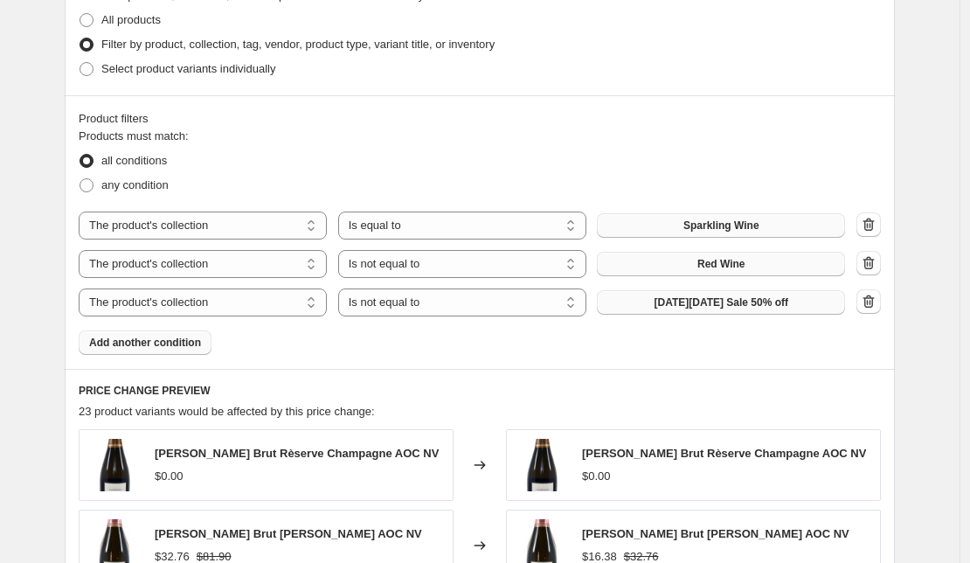
click at [726, 301] on span "[DATE][DATE] Sale 50% off" at bounding box center [720, 302] width 135 height 14
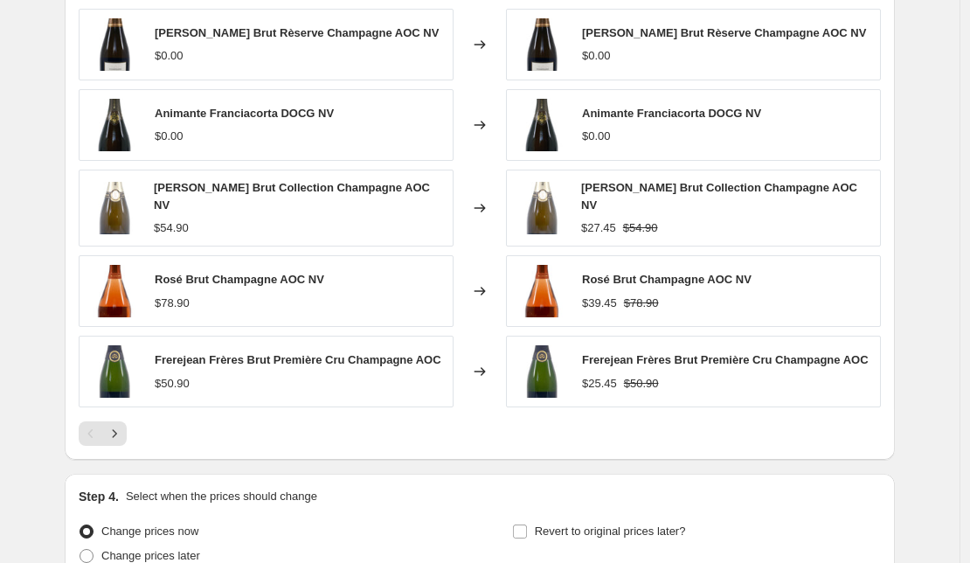
scroll to position [1266, 0]
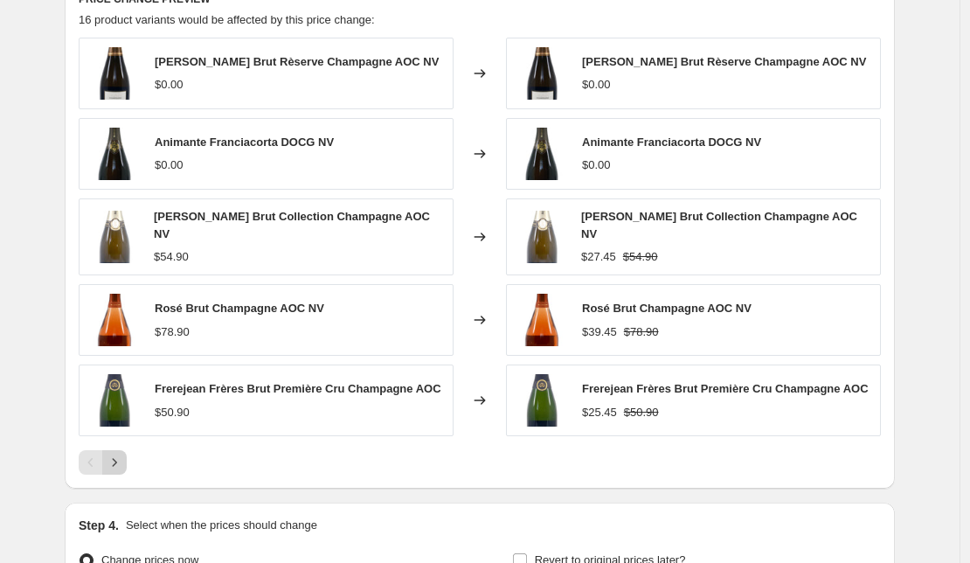
click at [123, 459] on icon "Next" at bounding box center [114, 461] width 17 height 17
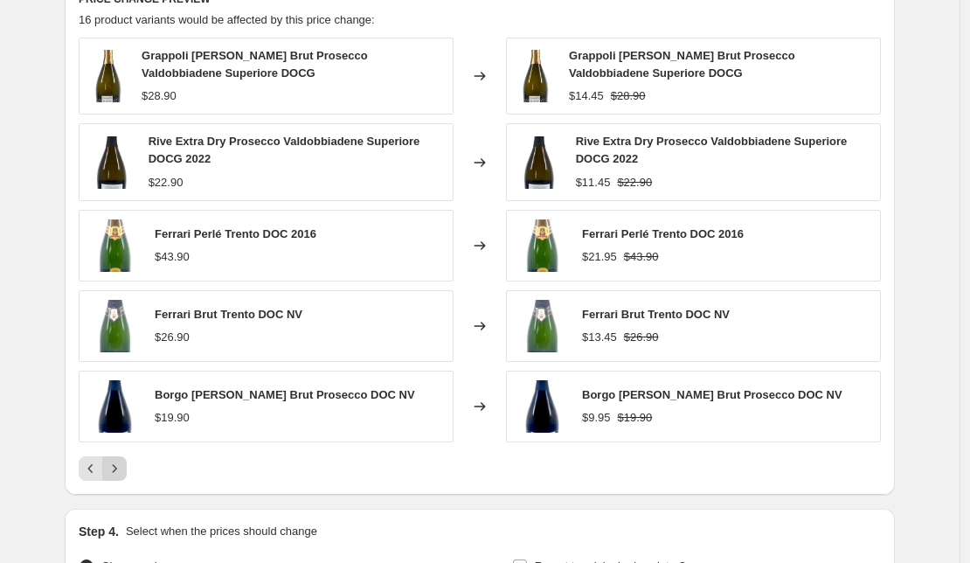
click at [124, 459] on button "Next" at bounding box center [114, 468] width 24 height 24
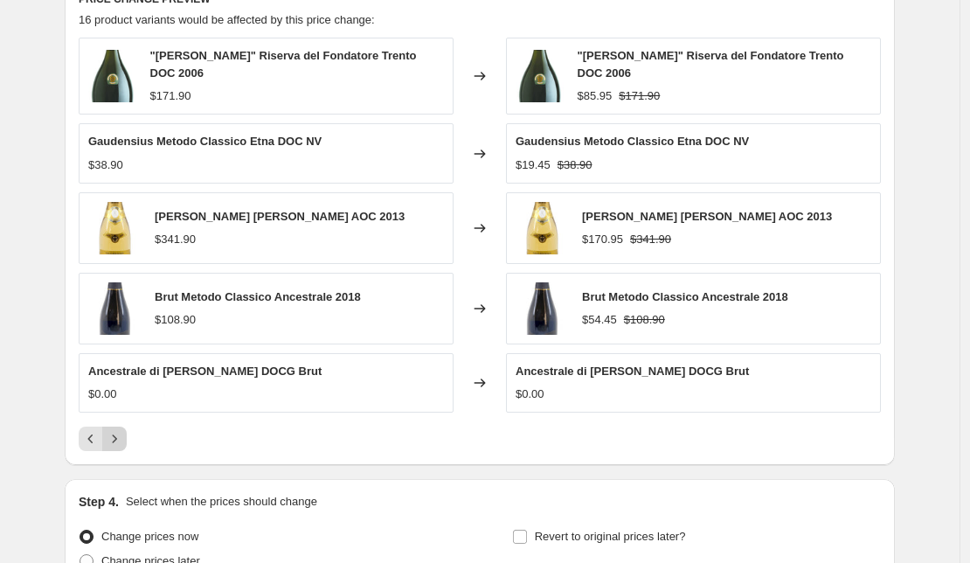
click at [118, 436] on icon "Next" at bounding box center [114, 438] width 17 height 17
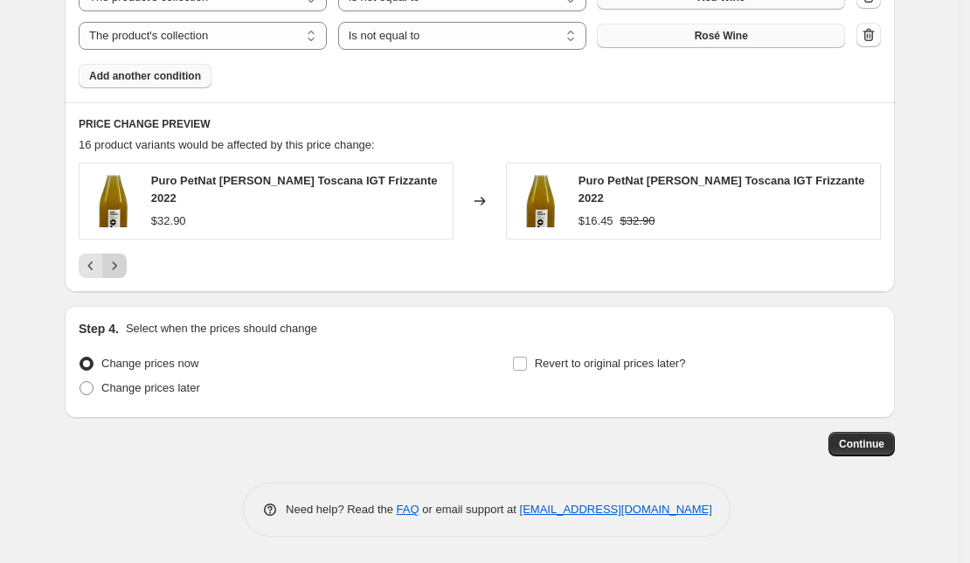
scroll to position [1136, 0]
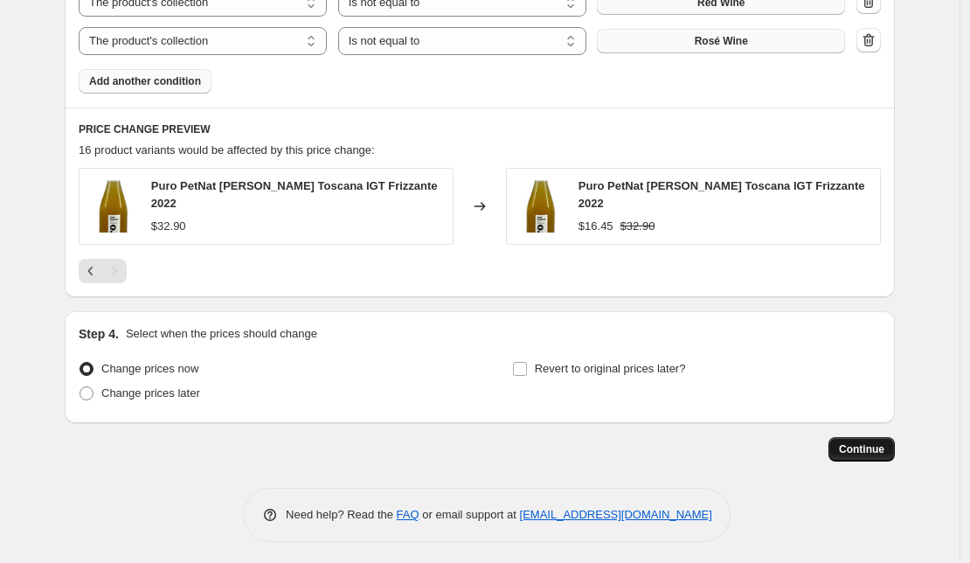
click at [882, 442] on span "Continue" at bounding box center [861, 449] width 45 height 14
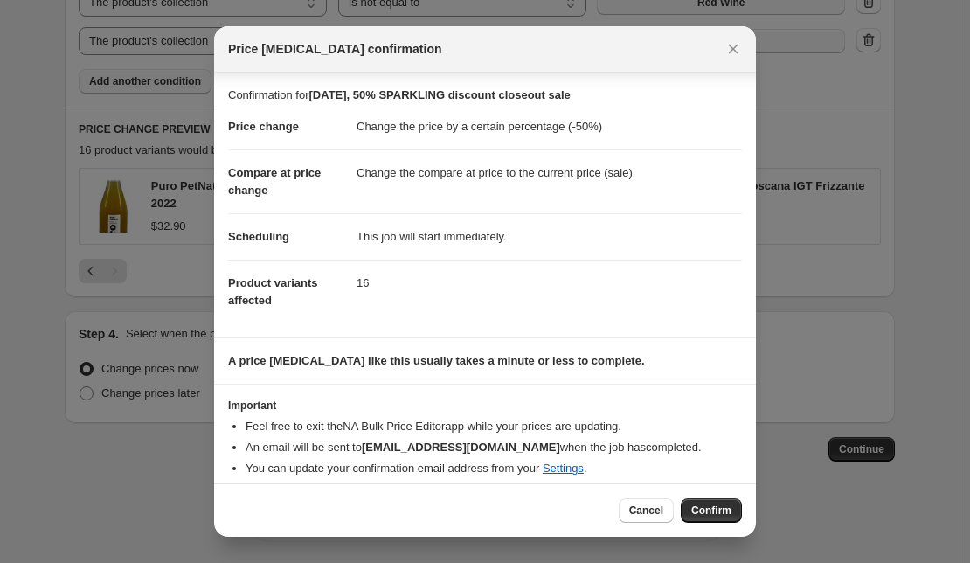
scroll to position [12, 0]
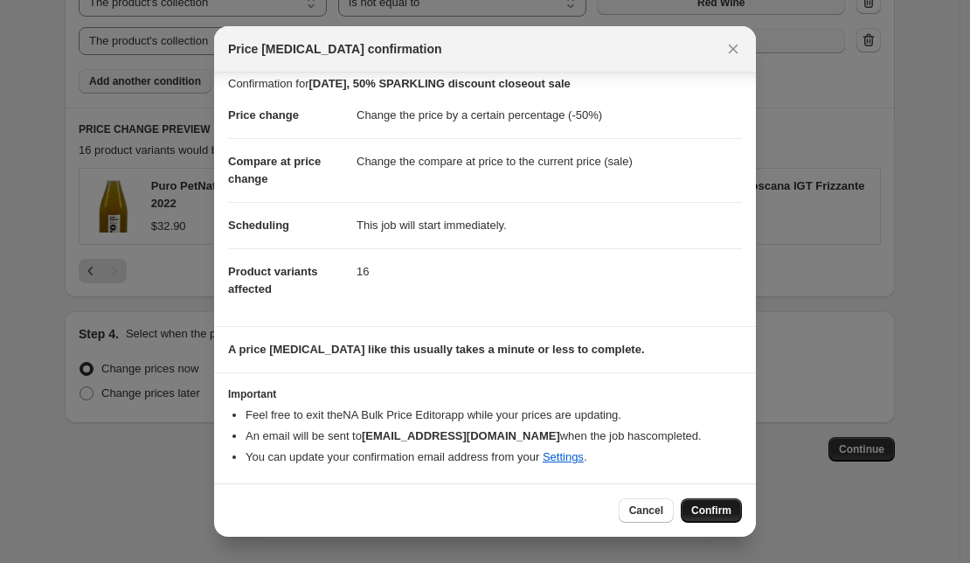
click at [718, 510] on span "Confirm" at bounding box center [711, 510] width 40 height 14
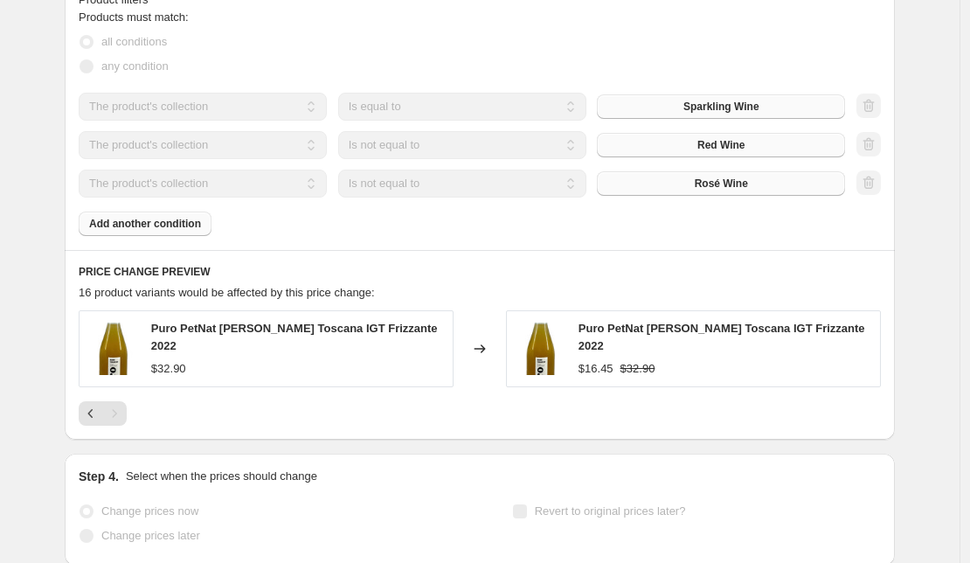
scroll to position [1223, 0]
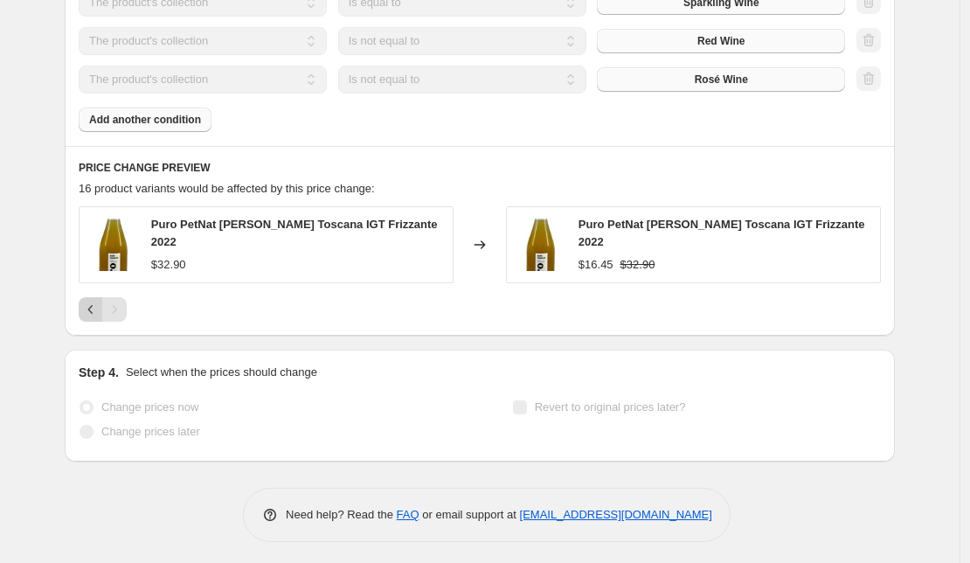
click at [100, 302] on icon "Previous" at bounding box center [90, 309] width 17 height 17
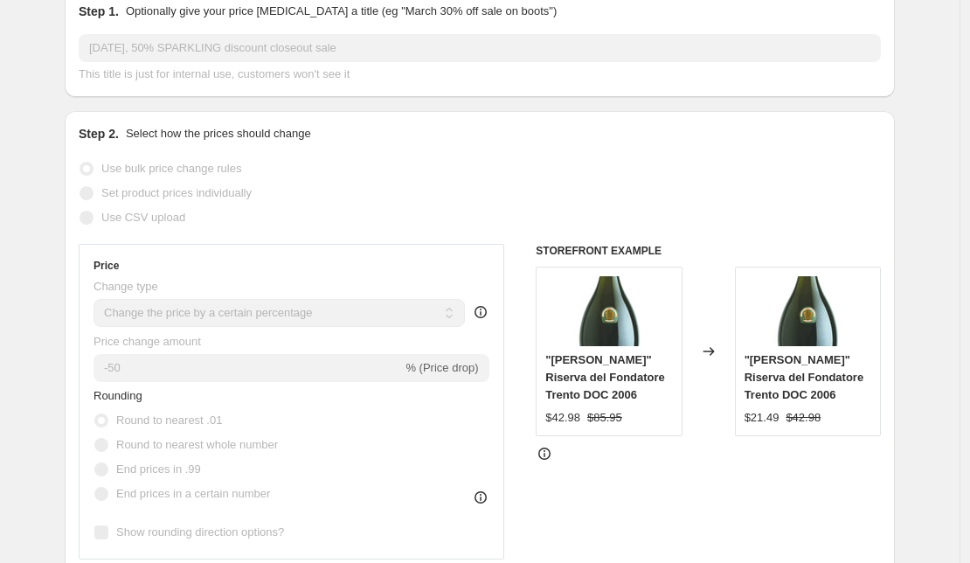
scroll to position [0, 0]
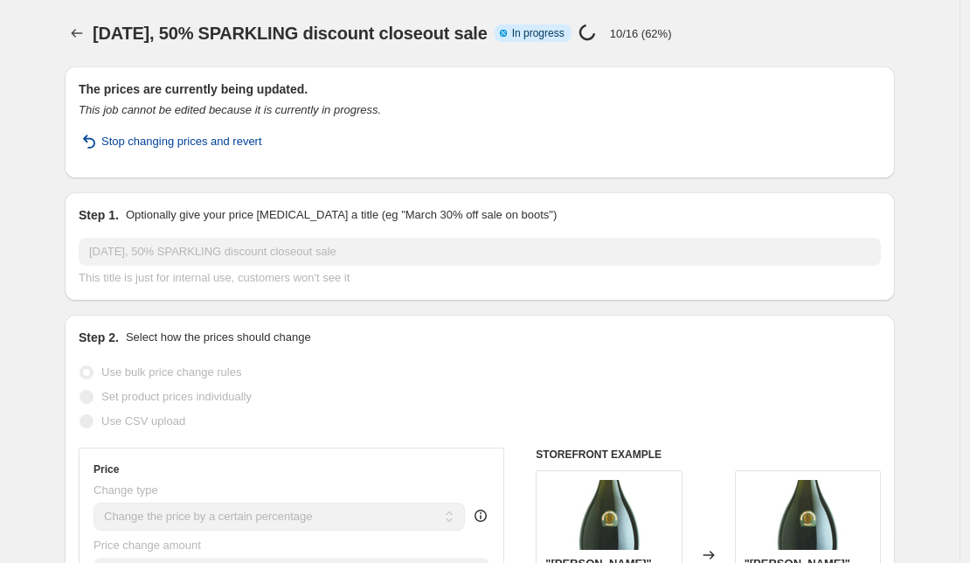
click at [235, 143] on span "Stop changing prices and revert" at bounding box center [181, 141] width 161 height 17
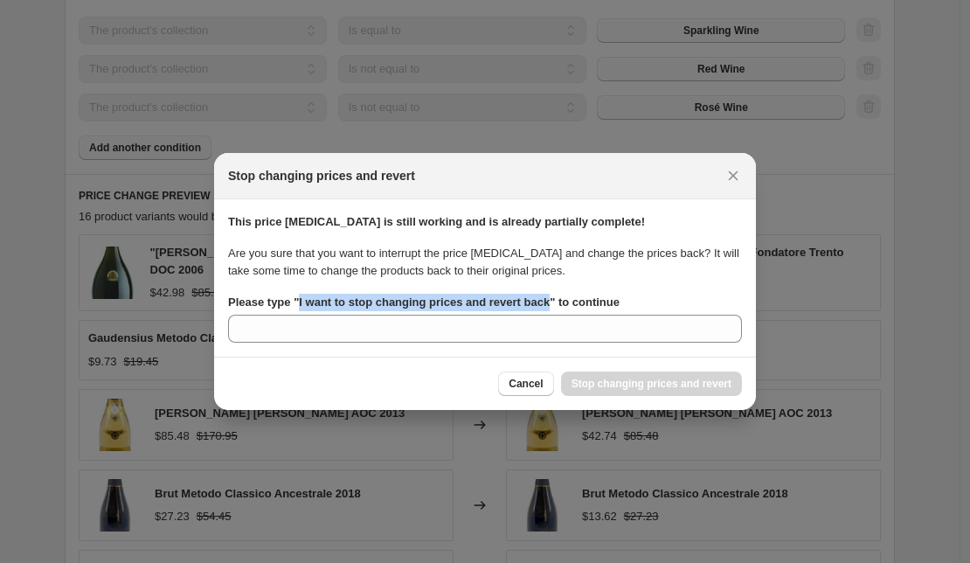
drag, startPoint x: 564, startPoint y: 301, endPoint x: 303, endPoint y: 301, distance: 260.3
click at [303, 301] on b "Please type " I want to stop changing prices and revert back " to continue" at bounding box center [423, 301] width 391 height 13
copy b "I want to stop changing prices and revert back"
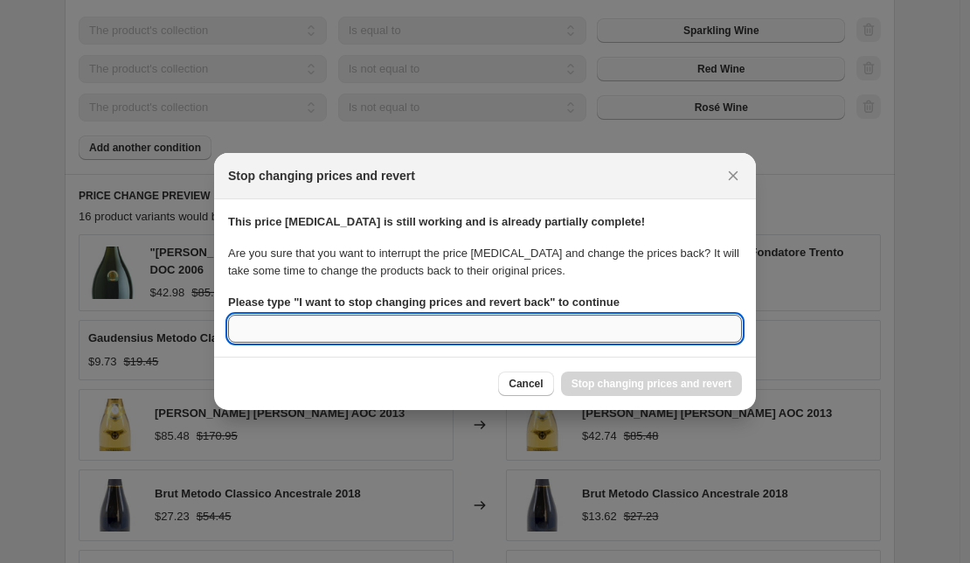
click at [356, 336] on input "Please type " I want to stop changing prices and revert back " to continue" at bounding box center [485, 329] width 514 height 28
paste input "I want to stop changing prices and revert back"
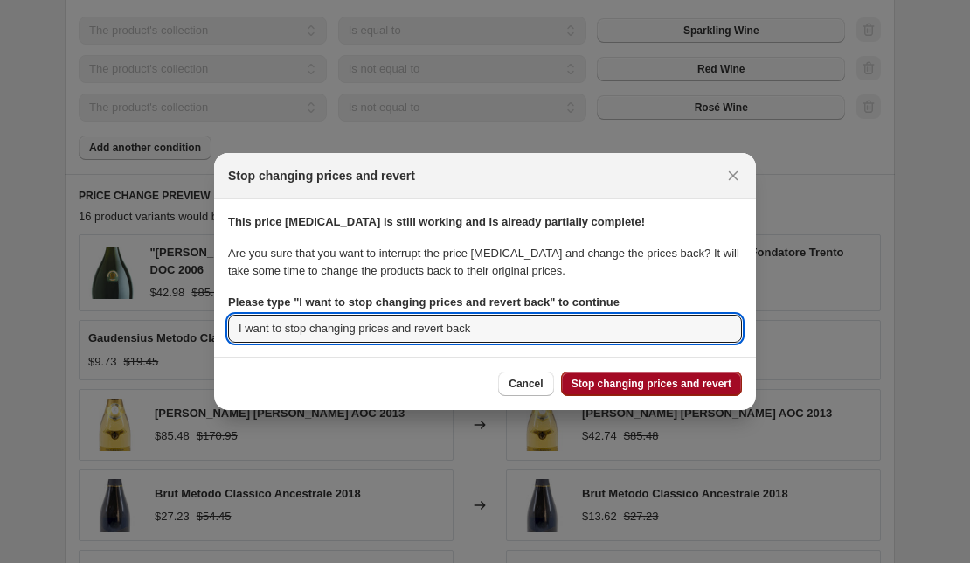
type input "I want to stop changing prices and revert back"
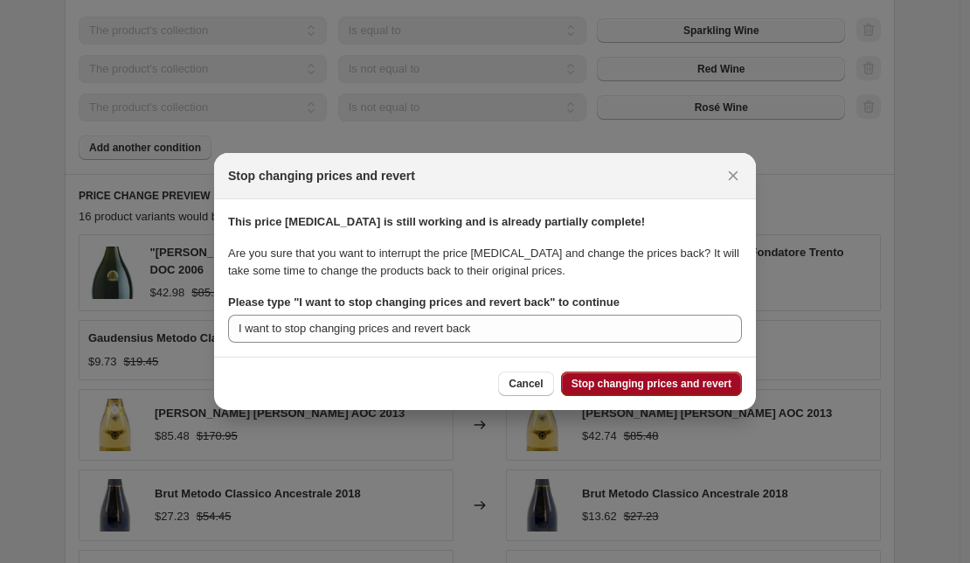
click at [674, 387] on span "Stop changing prices and revert" at bounding box center [651, 384] width 160 height 14
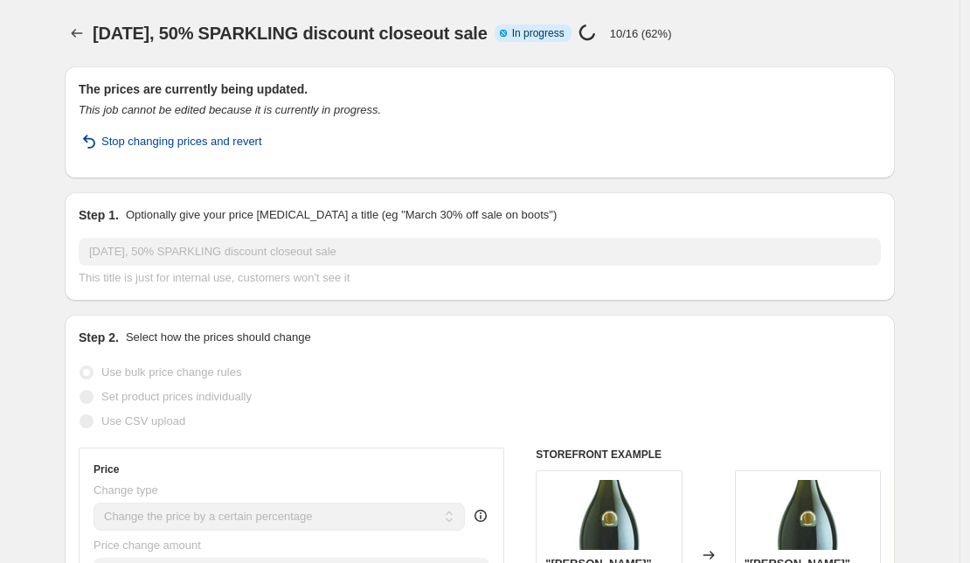
click at [186, 142] on span "Stop changing prices and revert" at bounding box center [181, 141] width 161 height 17
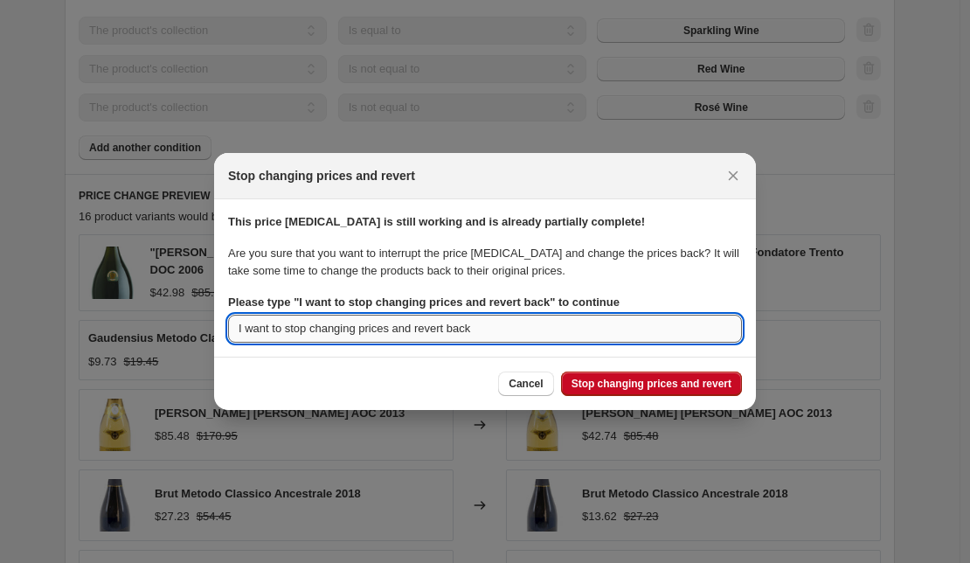
click at [519, 332] on input "I want to stop changing prices and revert back" at bounding box center [485, 329] width 514 height 28
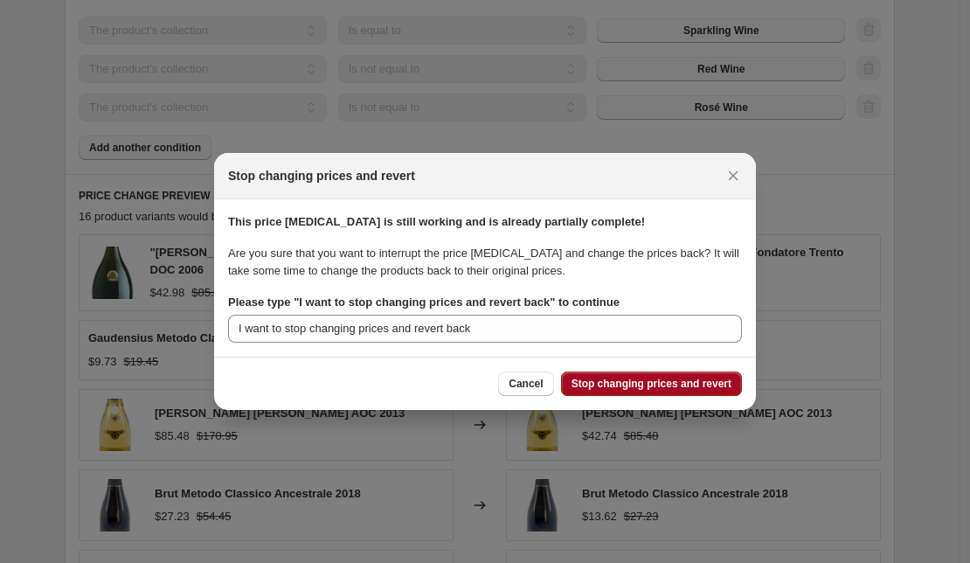
click at [655, 385] on span "Stop changing prices and revert" at bounding box center [651, 384] width 160 height 14
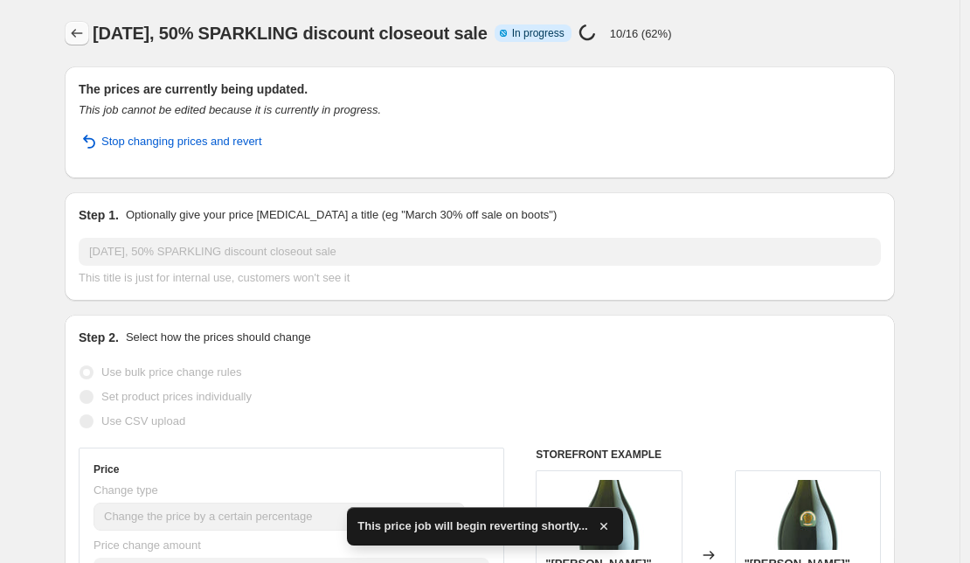
click at [86, 30] on icon "Price change jobs" at bounding box center [76, 32] width 17 height 17
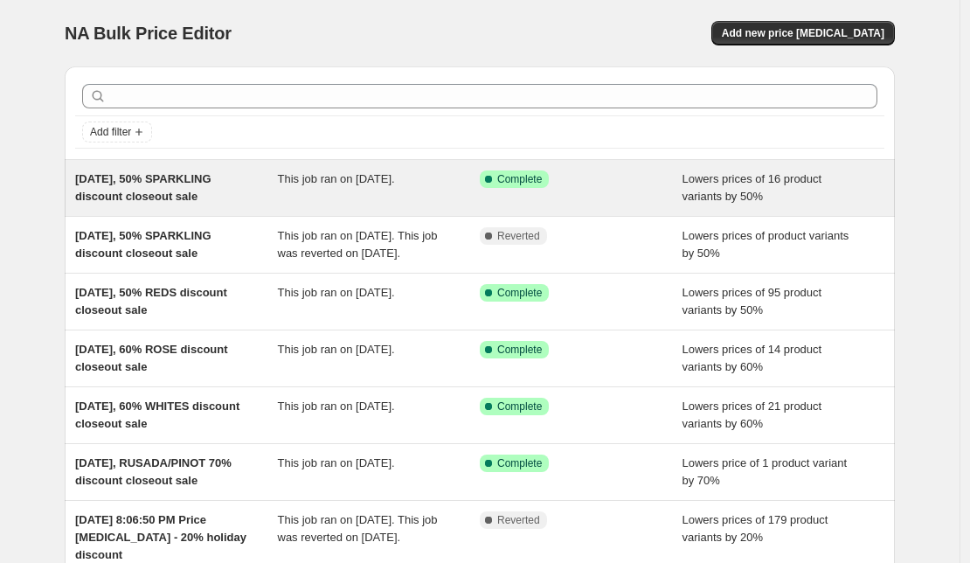
click at [162, 196] on span "[DATE], 50% SPARKLING discount closeout sale" at bounding box center [143, 187] width 136 height 31
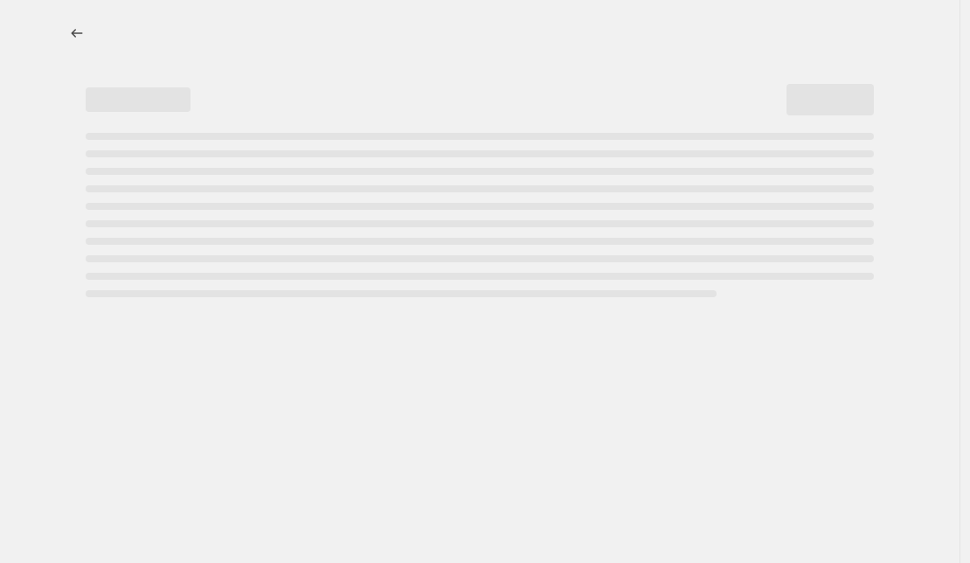
select select "percentage"
select select "collection"
select select "not_equal"
select select "collection"
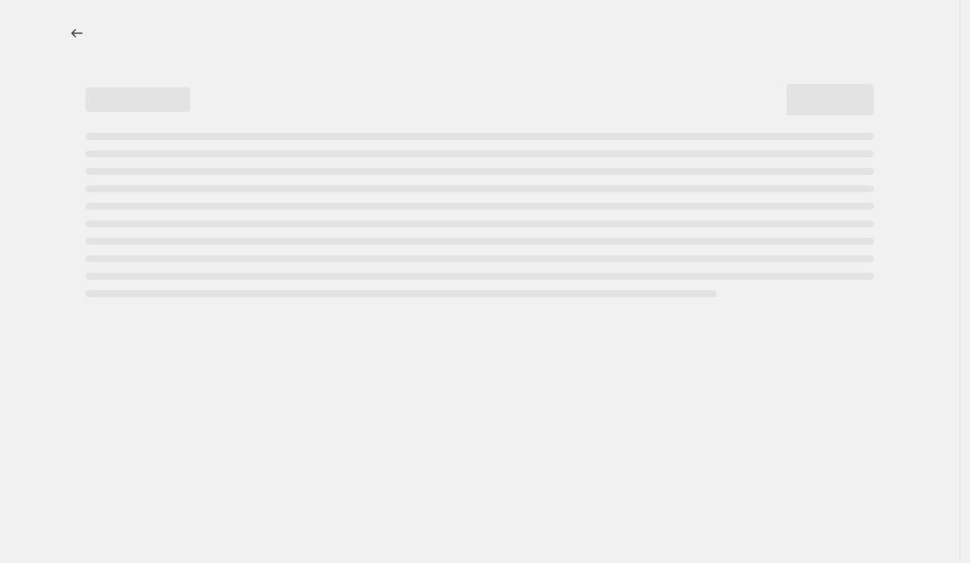
select select "not_equal"
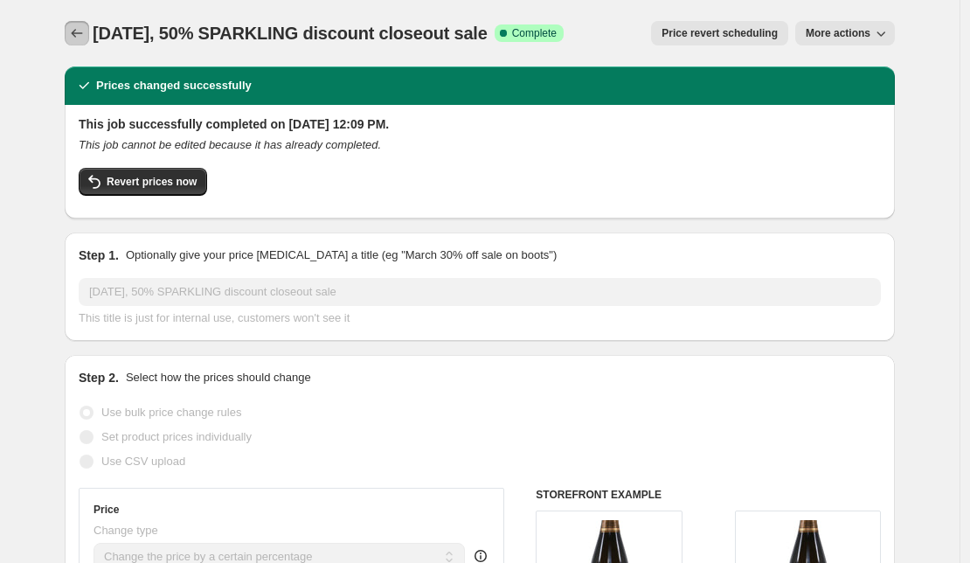
click at [79, 31] on icon "Price change jobs" at bounding box center [76, 32] width 17 height 17
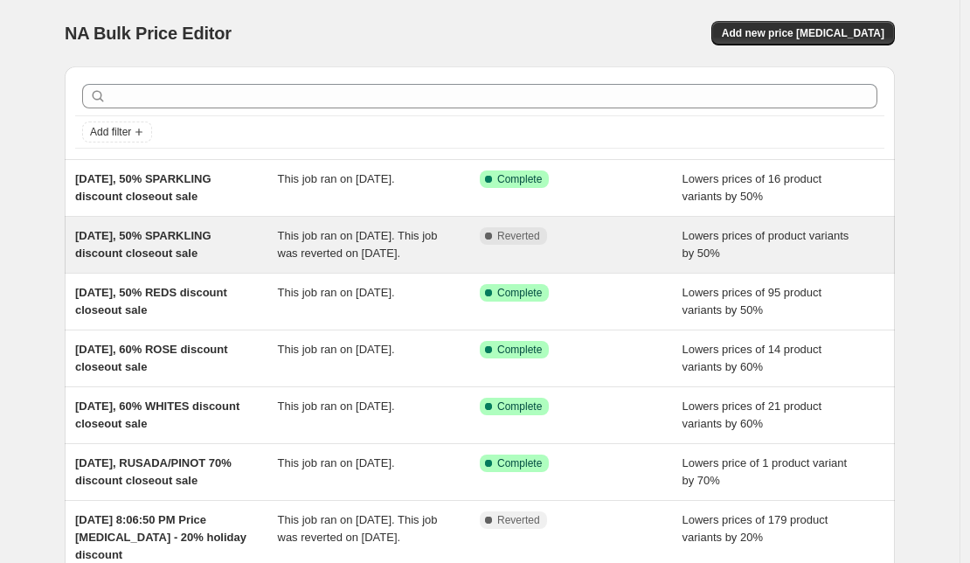
click at [377, 259] on span "This job ran on [DATE]. This job was reverted on [DATE]." at bounding box center [358, 244] width 160 height 31
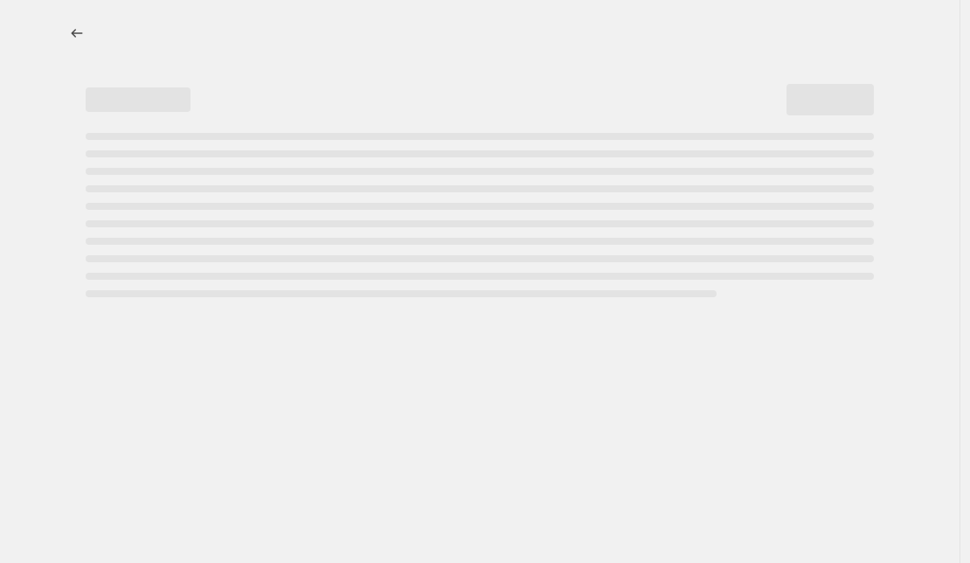
select select "percentage"
select select "collection"
select select "not_equal"
select select "collection"
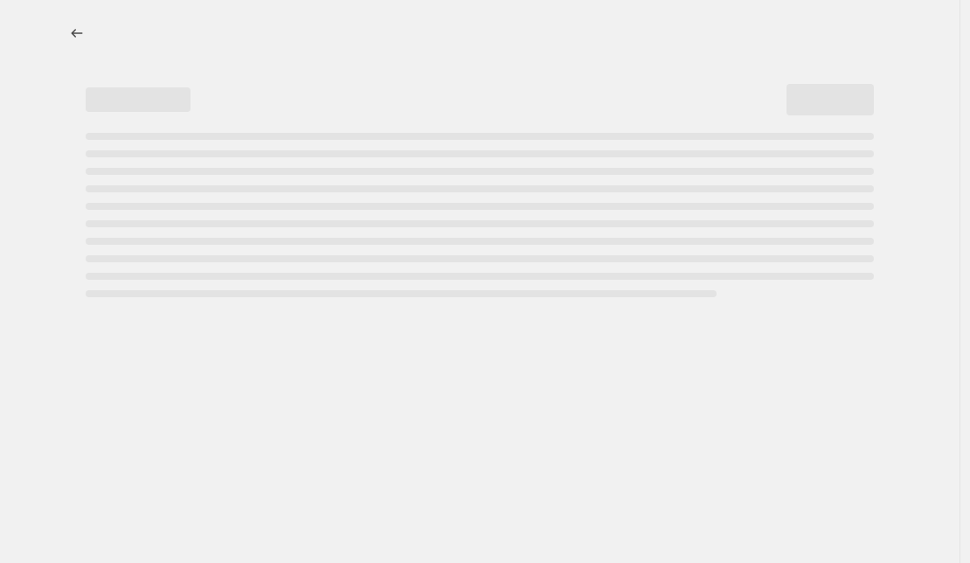
select select "not_equal"
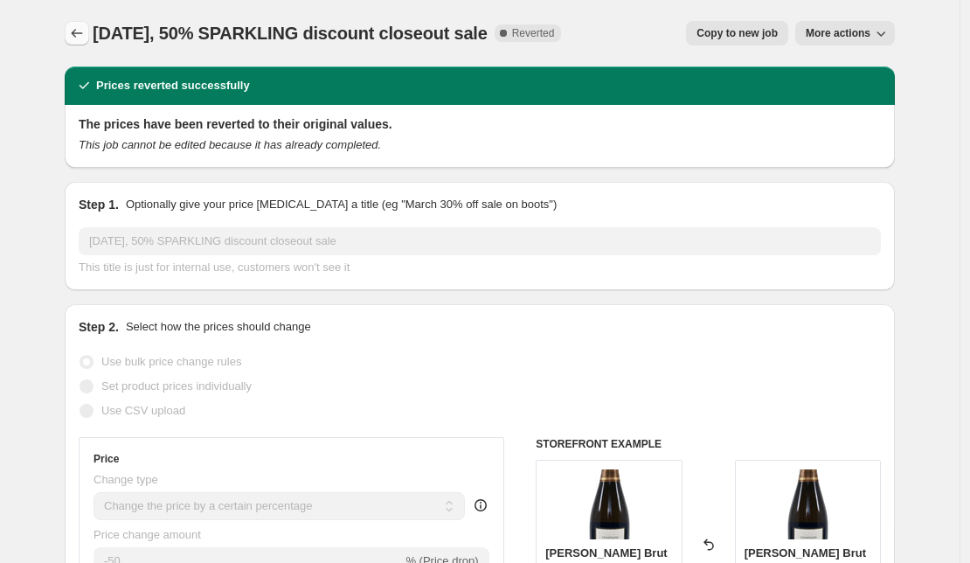
click at [78, 31] on icon "Price change jobs" at bounding box center [76, 32] width 17 height 17
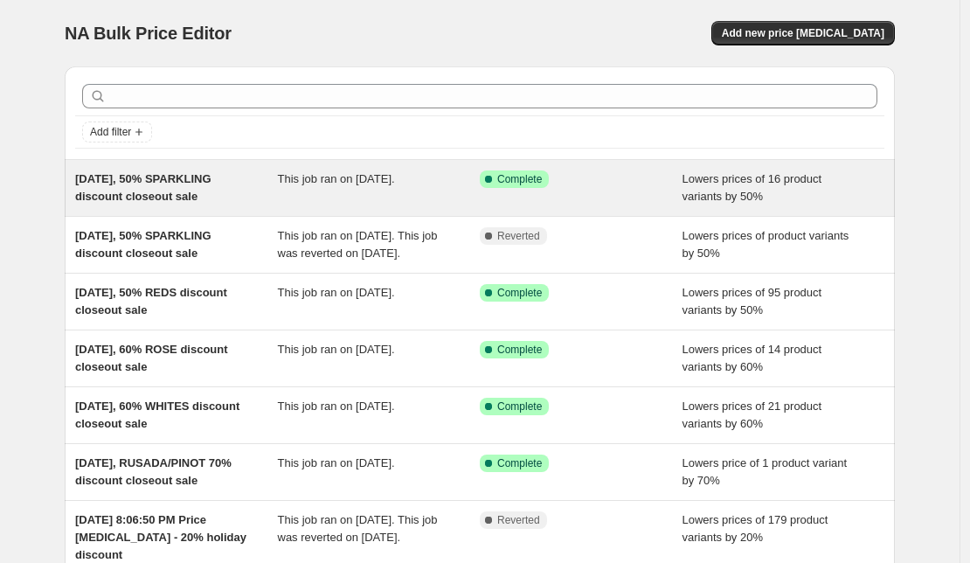
click at [164, 196] on span "[DATE], 50% SPARKLING discount closeout sale" at bounding box center [143, 187] width 136 height 31
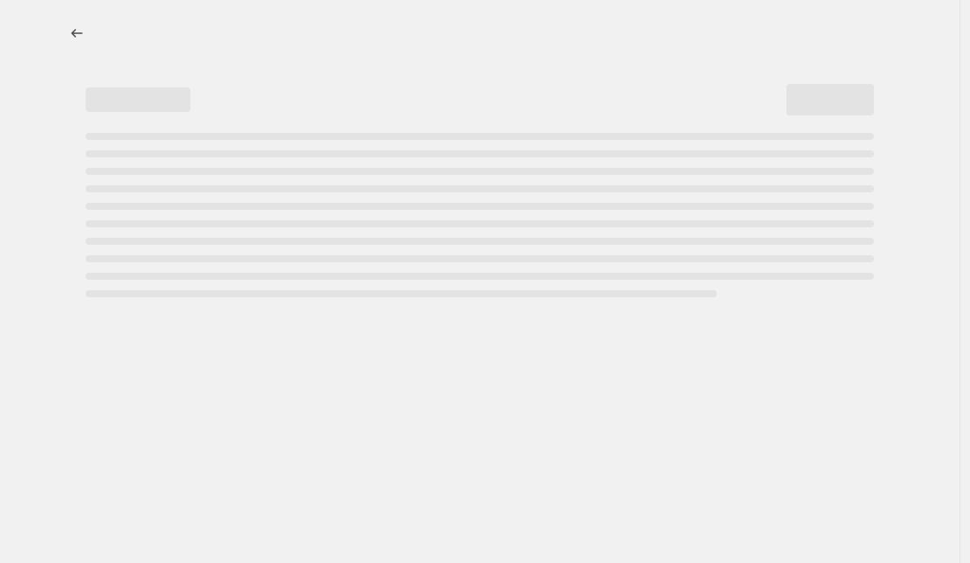
select select "percentage"
select select "collection"
select select "not_equal"
select select "collection"
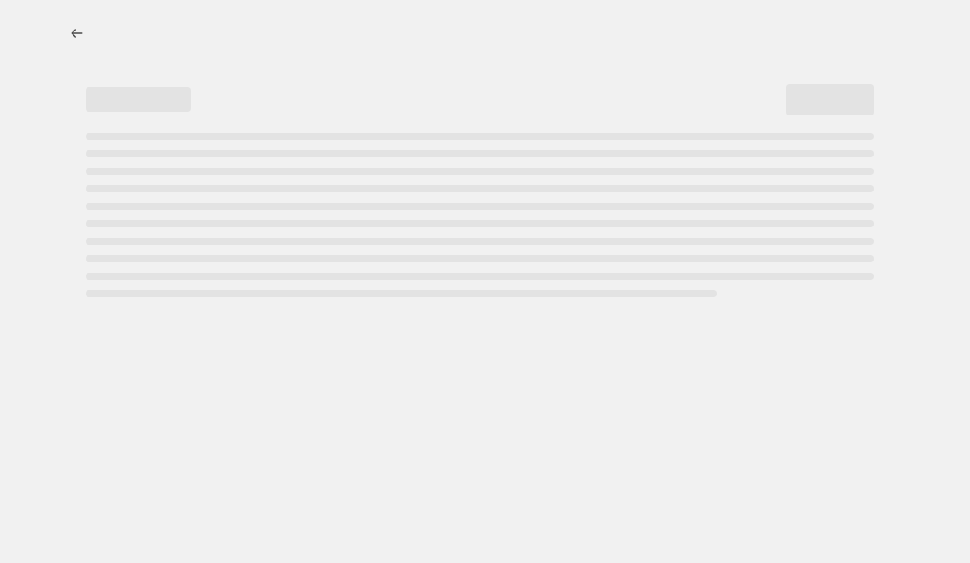
select select "not_equal"
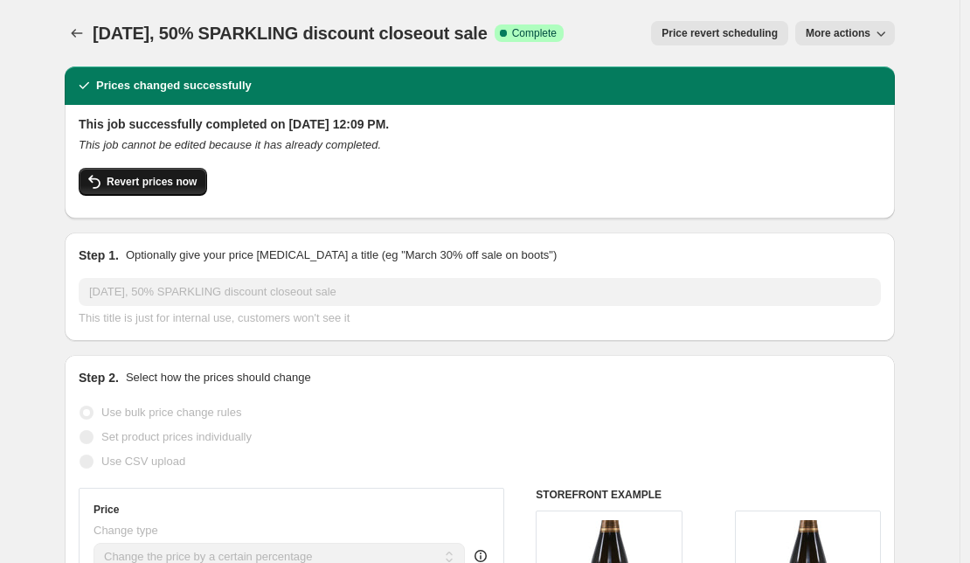
click at [160, 187] on span "Revert prices now" at bounding box center [152, 182] width 90 height 14
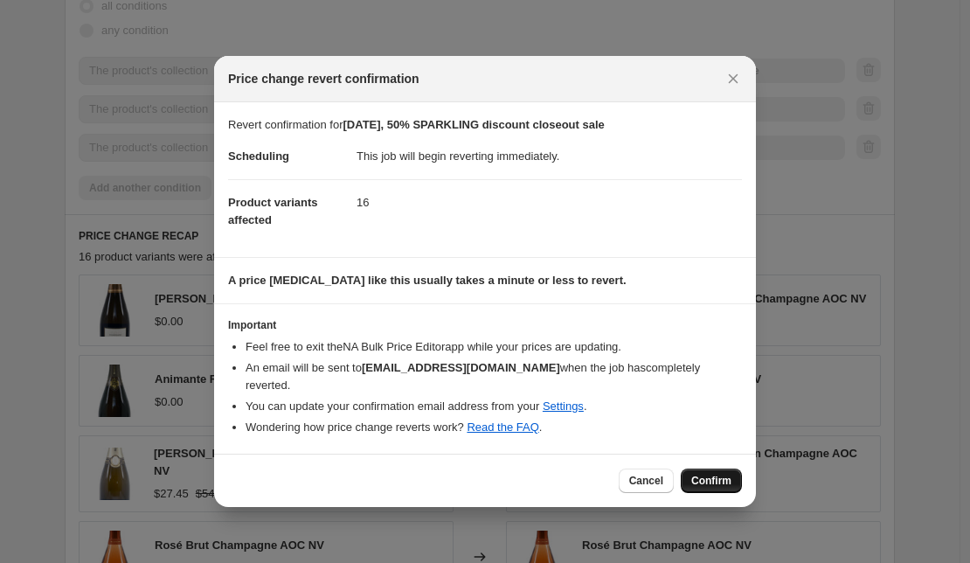
click at [717, 485] on span "Confirm" at bounding box center [711, 481] width 40 height 14
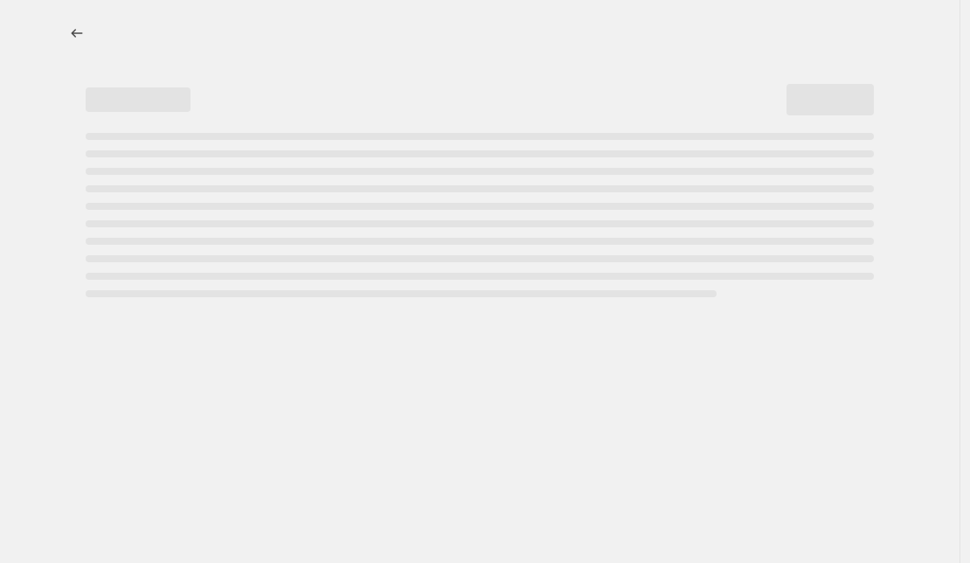
select select "percentage"
select select "collection"
select select "not_equal"
select select "collection"
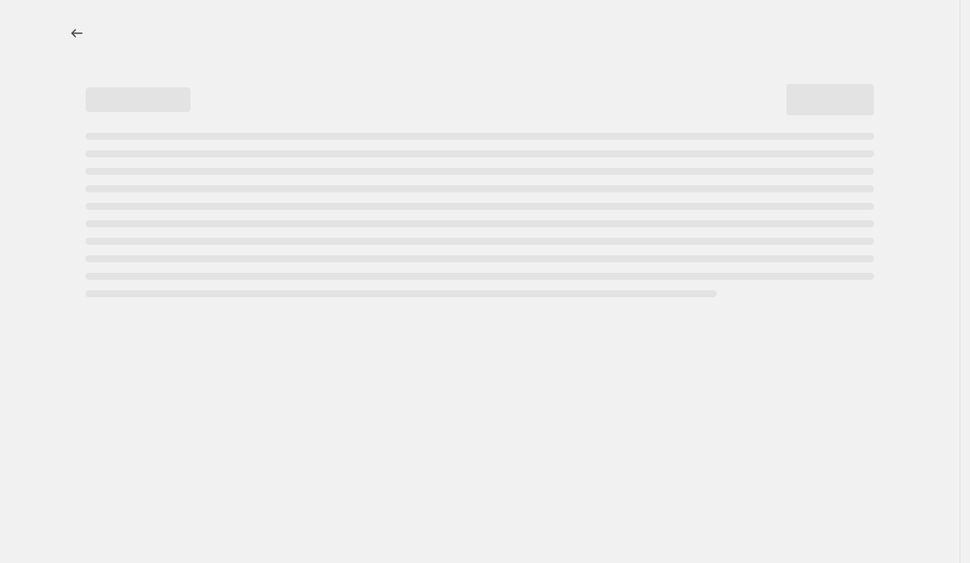
select select "not_equal"
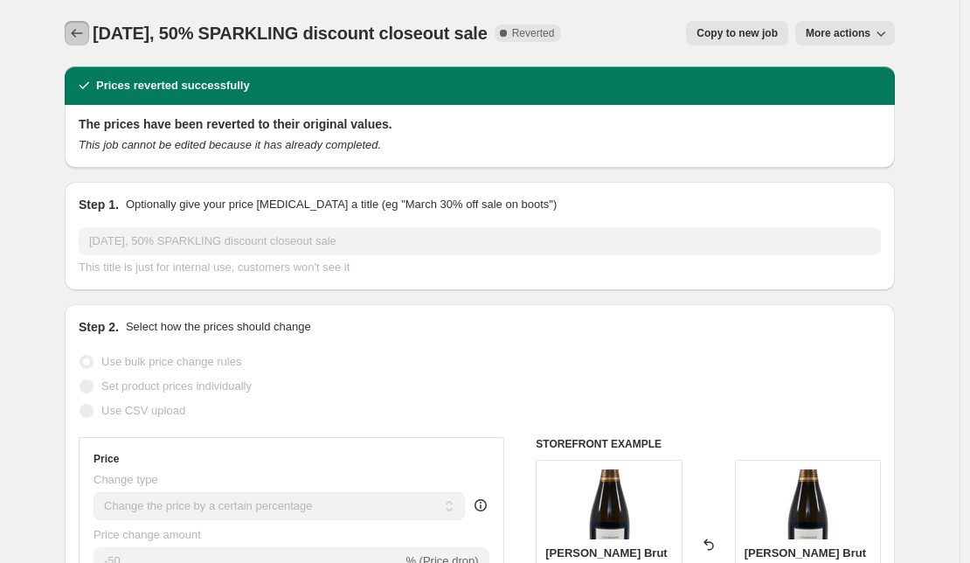
click at [80, 28] on icon "Price change jobs" at bounding box center [76, 32] width 17 height 17
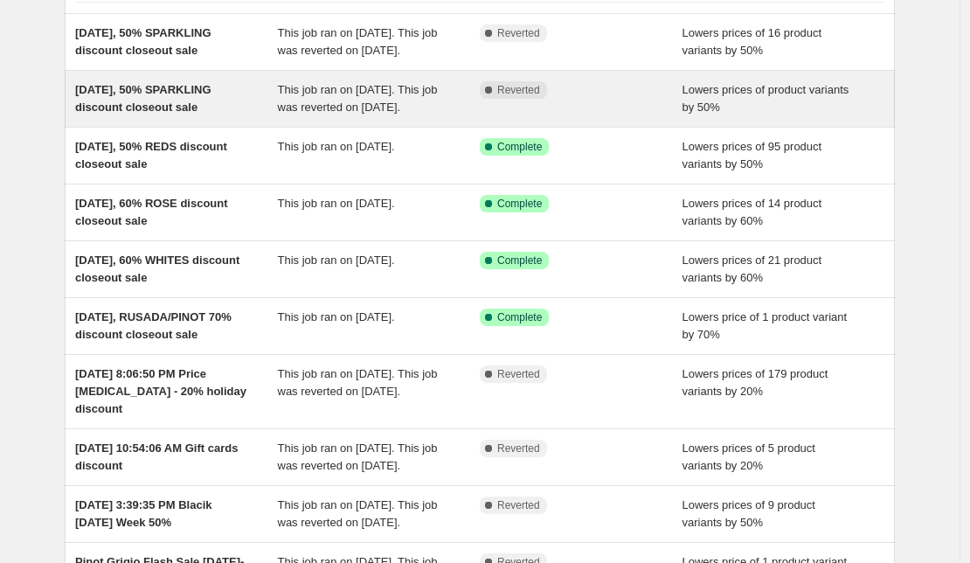
scroll to position [143, 0]
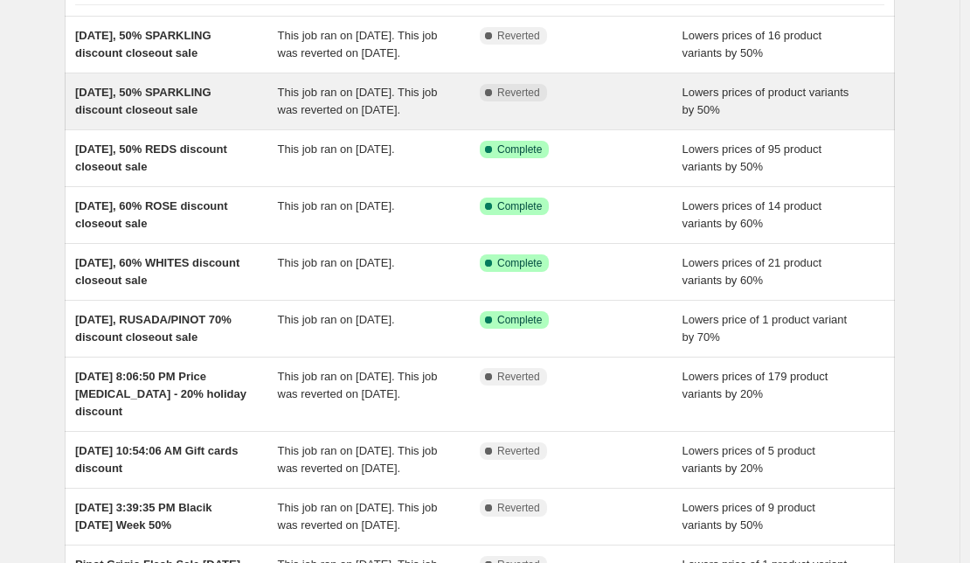
click at [191, 116] on span "[DATE], 50% SPARKLING discount closeout sale" at bounding box center [143, 101] width 136 height 31
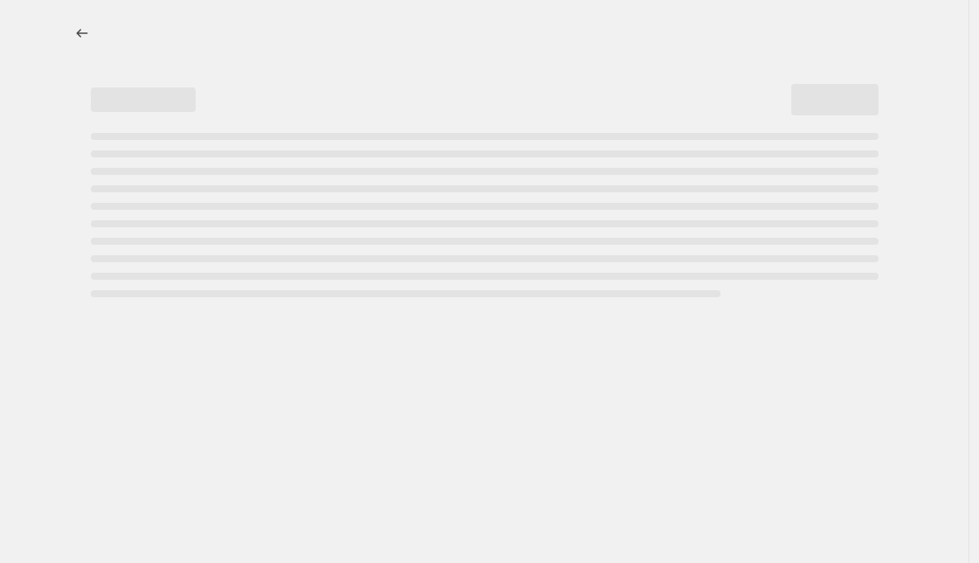
select select "percentage"
select select "collection"
select select "not_equal"
select select "collection"
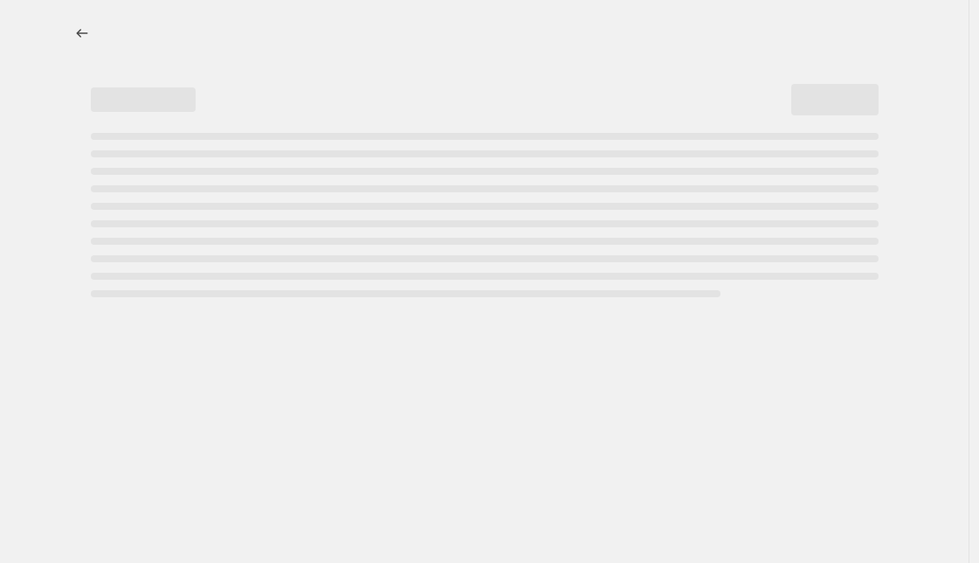
select select "not_equal"
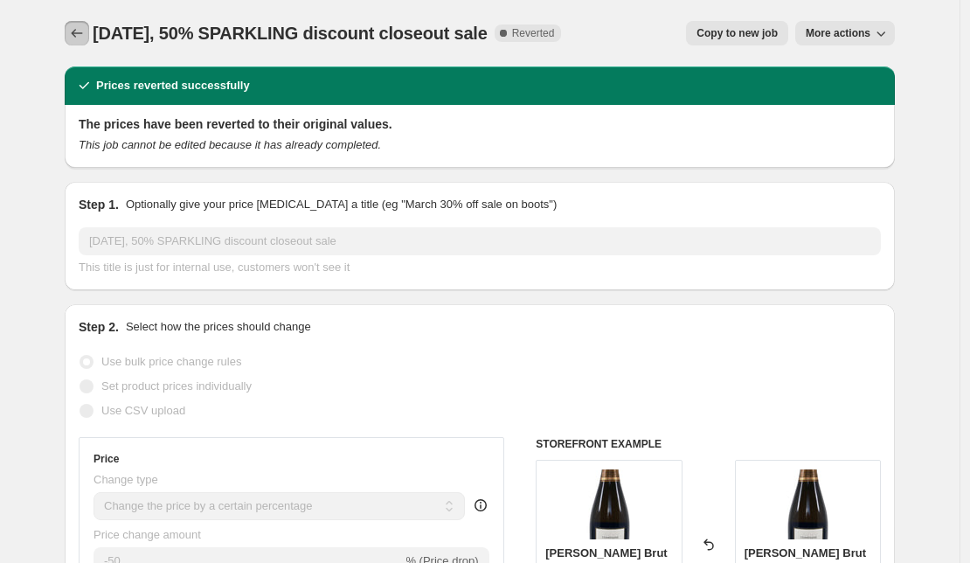
click at [86, 41] on icon "Price change jobs" at bounding box center [76, 32] width 17 height 17
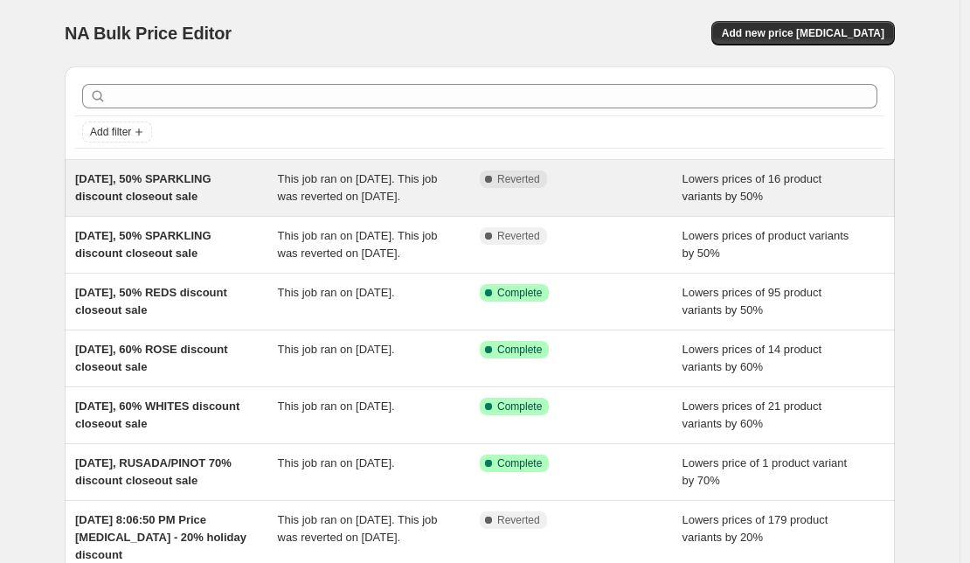
scroll to position [442, 0]
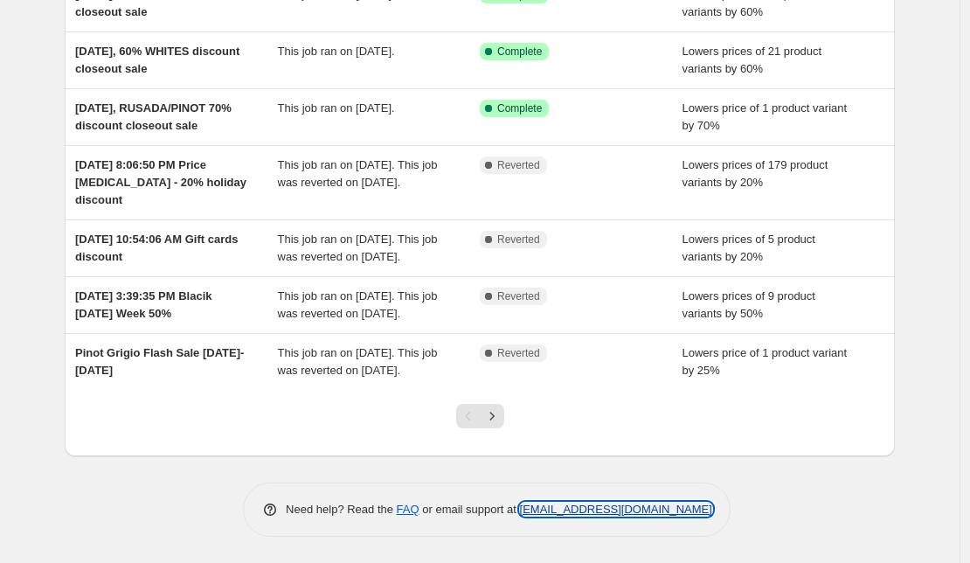
click at [664, 508] on link "[EMAIL_ADDRESS][DOMAIN_NAME]" at bounding box center [616, 508] width 192 height 13
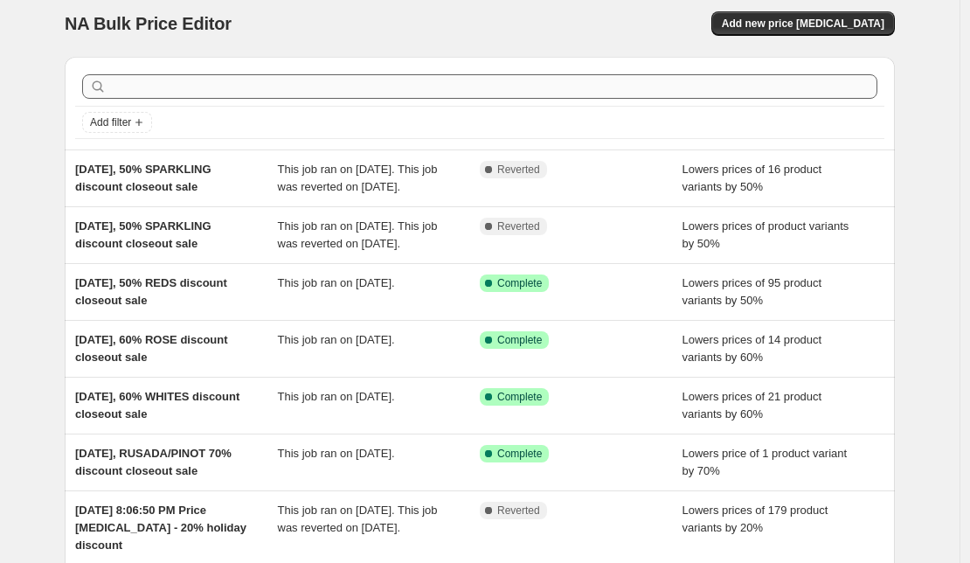
scroll to position [0, 0]
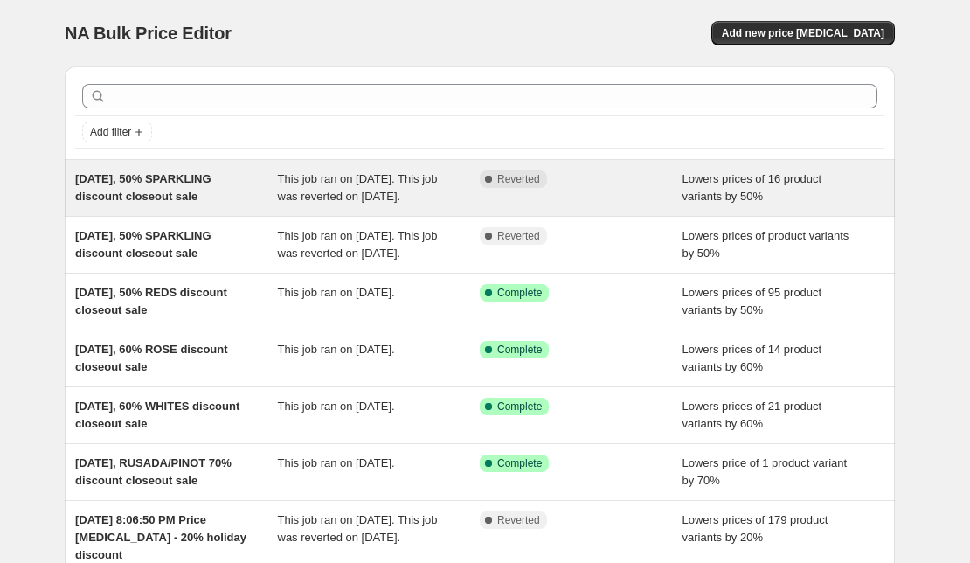
click at [211, 196] on span "[DATE], 50% SPARKLING discount closeout sale" at bounding box center [143, 187] width 136 height 31
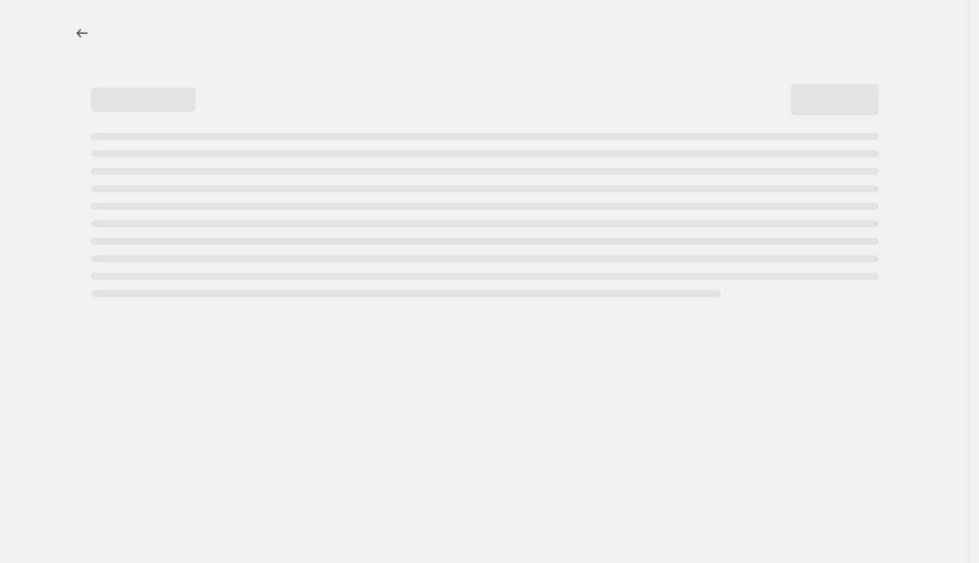
select select "percentage"
select select "collection"
select select "not_equal"
select select "collection"
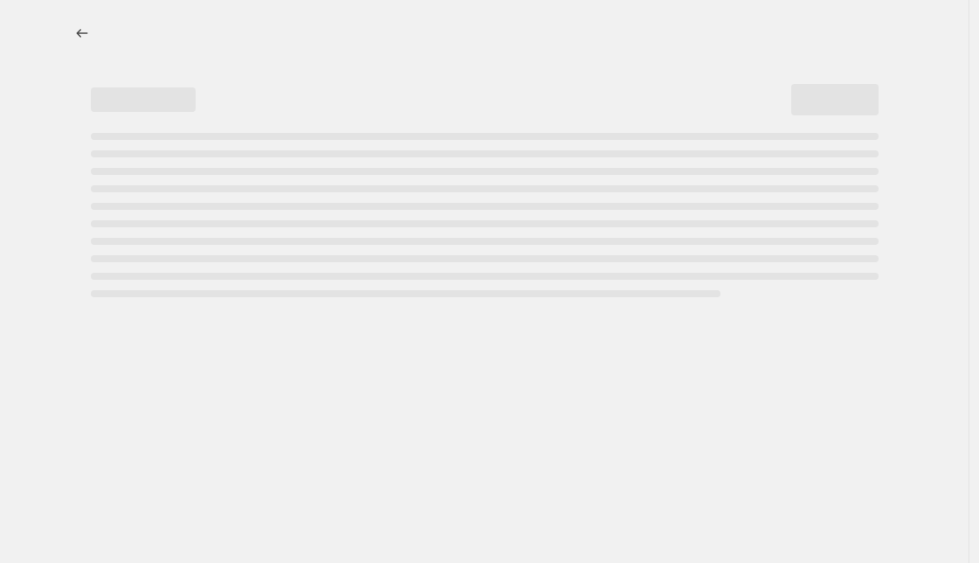
select select "not_equal"
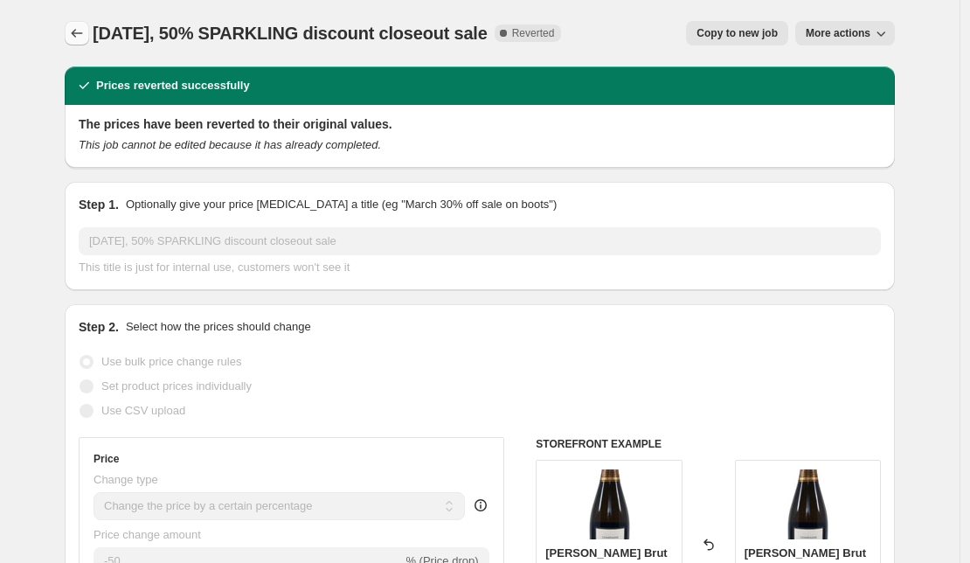
click at [83, 31] on icon "Price change jobs" at bounding box center [76, 32] width 17 height 17
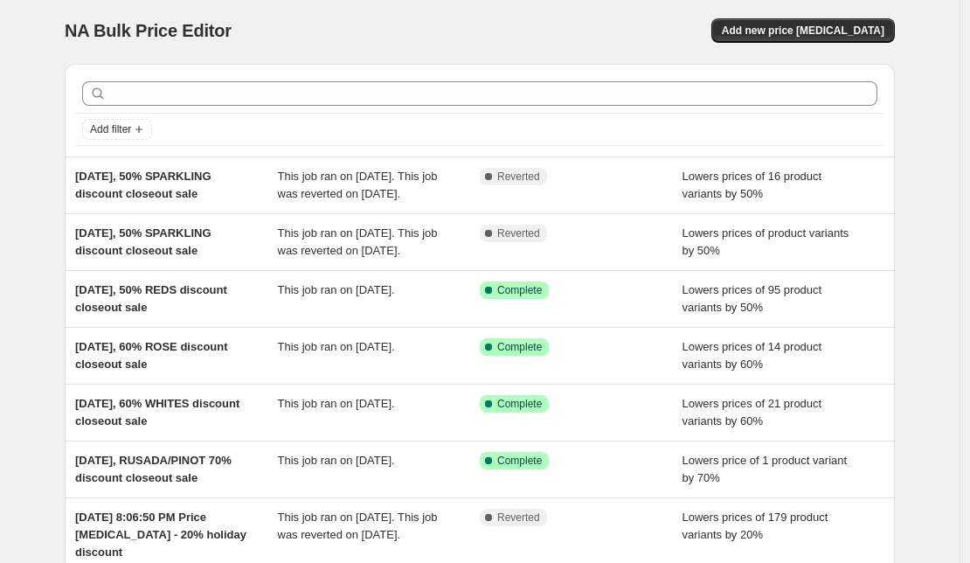
scroll to position [11, 0]
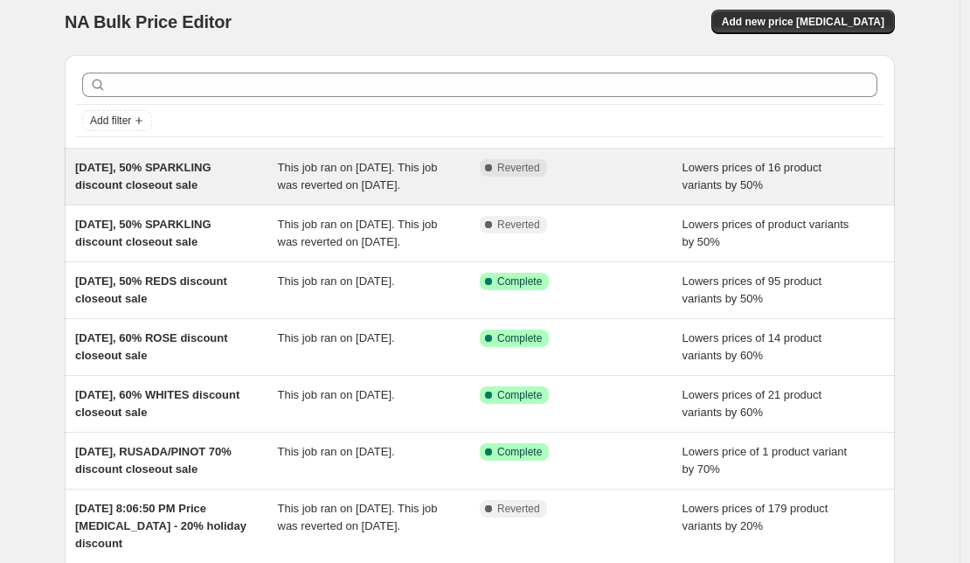
click at [183, 181] on span "[DATE], 50% SPARKLING discount closeout sale" at bounding box center [143, 176] width 136 height 31
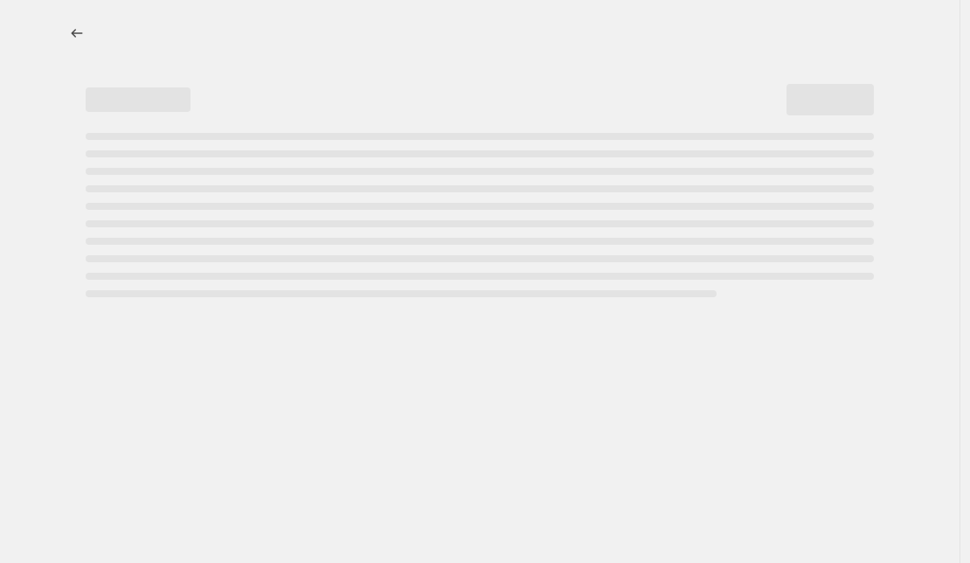
select select "percentage"
select select "collection"
select select "not_equal"
select select "collection"
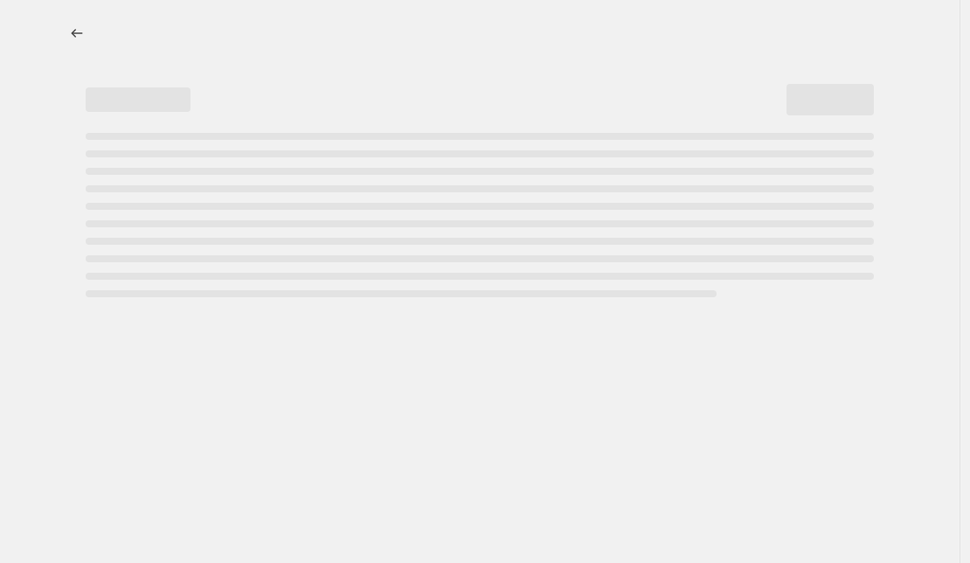
select select "not_equal"
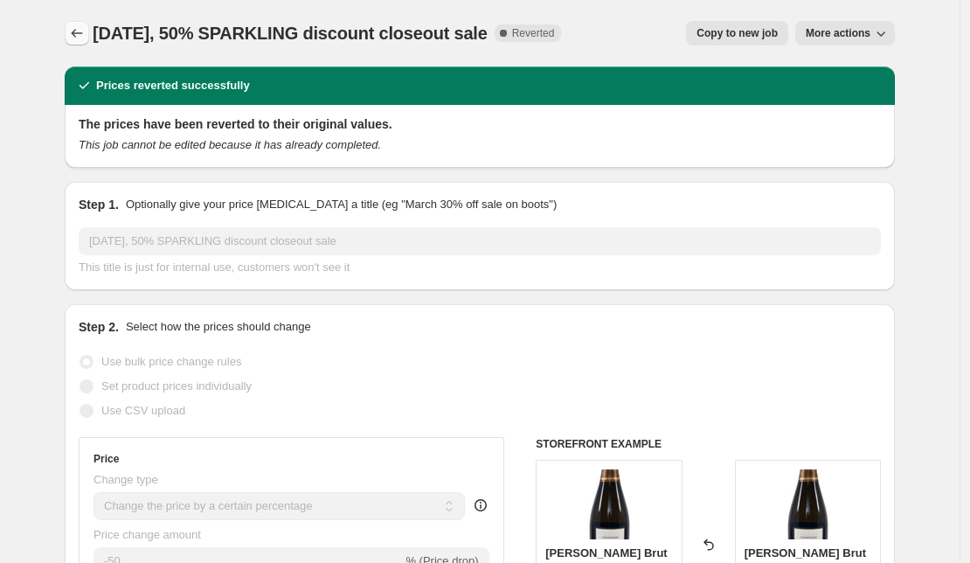
click at [79, 38] on icon "Price change jobs" at bounding box center [76, 32] width 17 height 17
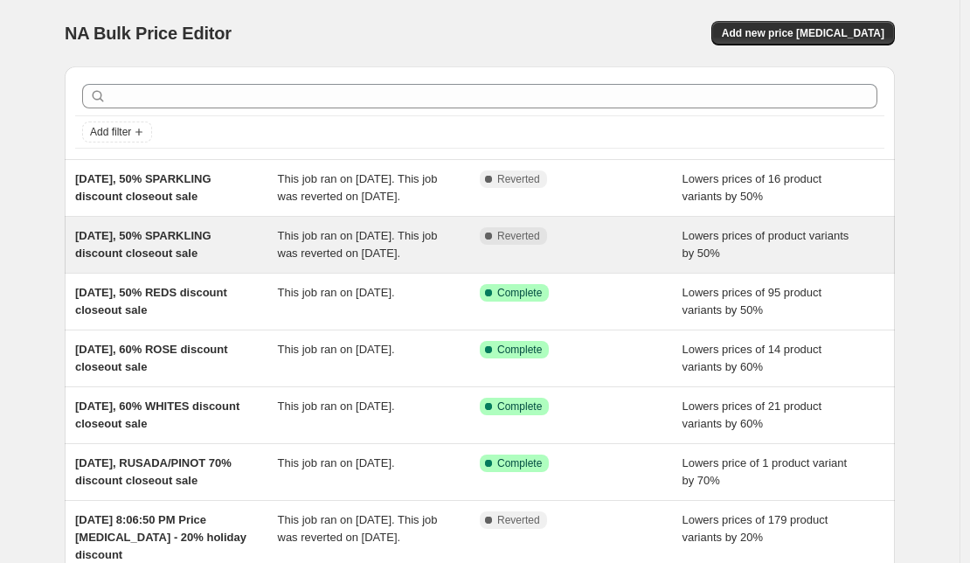
click at [185, 259] on span "[DATE], 50% SPARKLING discount closeout sale" at bounding box center [143, 244] width 136 height 31
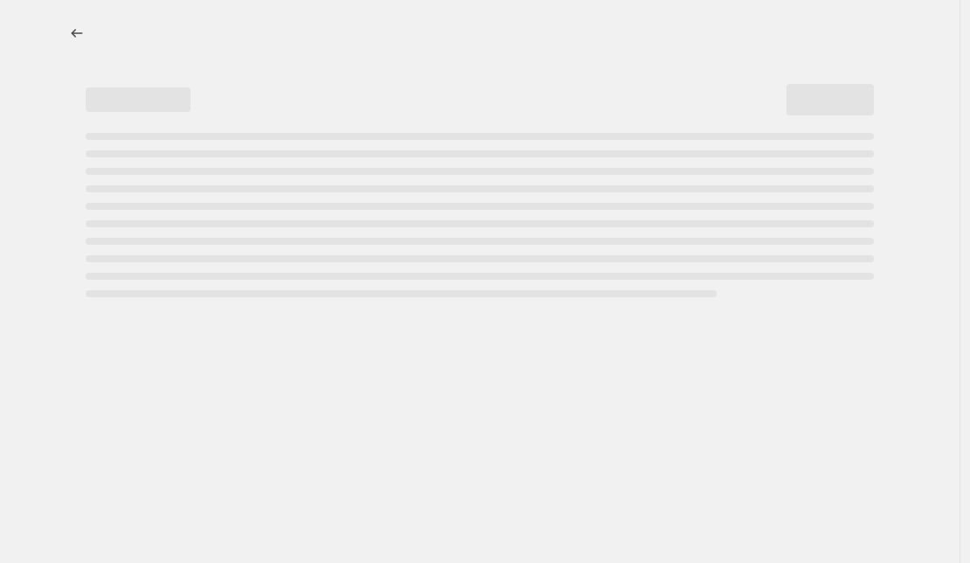
select select "percentage"
select select "collection"
select select "not_equal"
select select "collection"
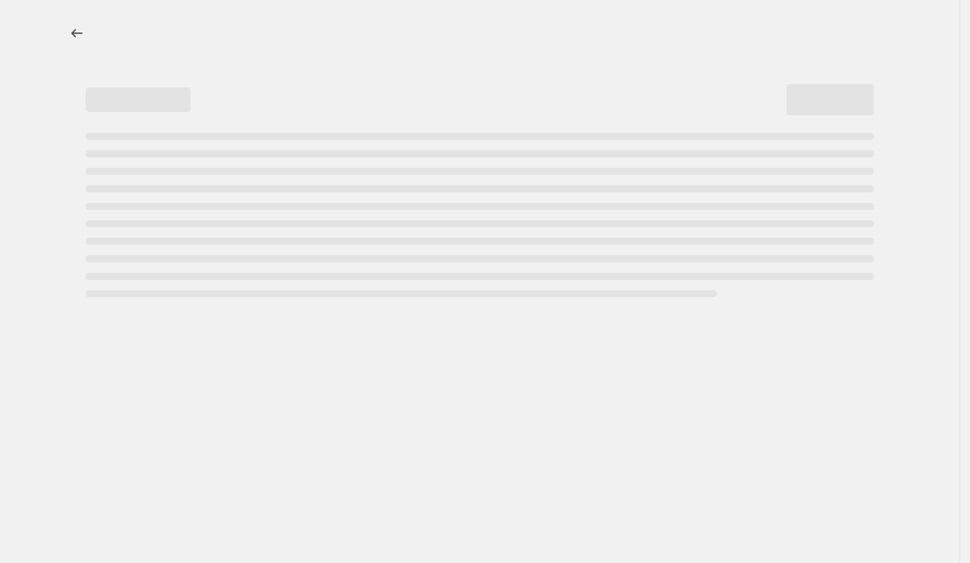
select select "not_equal"
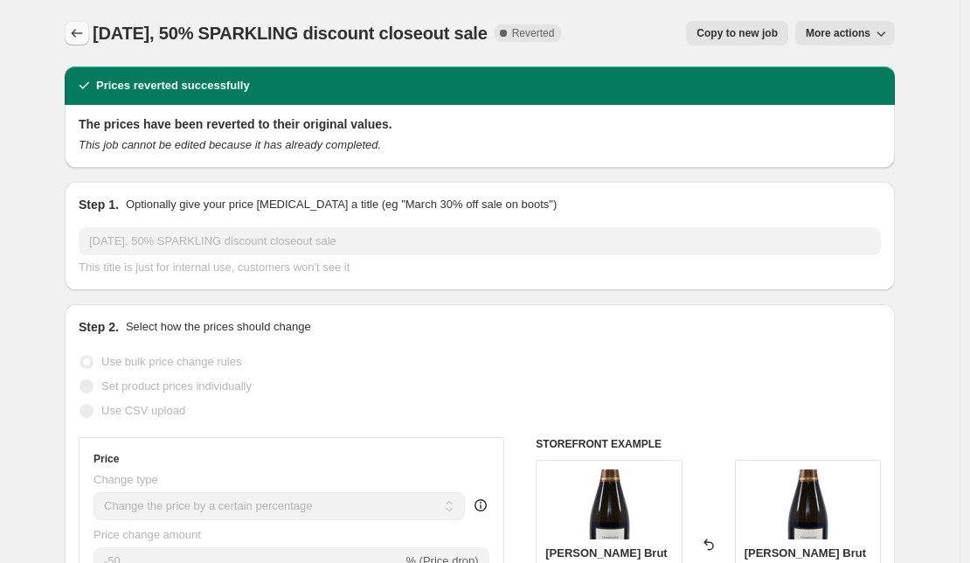
click at [84, 31] on icon "Price change jobs" at bounding box center [76, 32] width 17 height 17
